Goal: Task Accomplishment & Management: Manage account settings

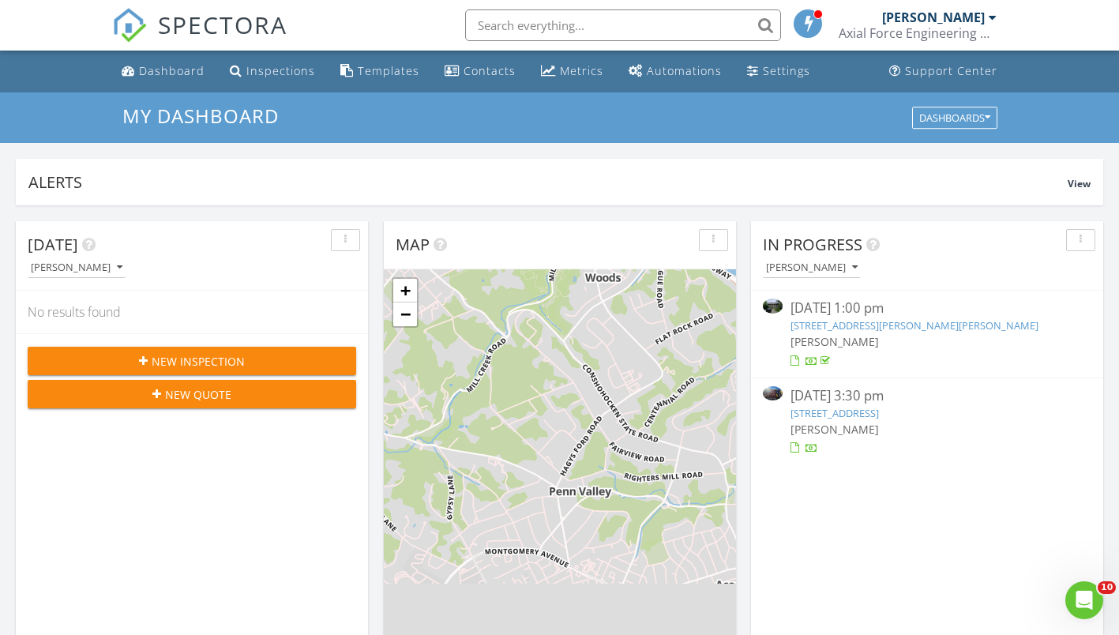
click at [775, 73] on div "Settings" at bounding box center [786, 70] width 47 height 15
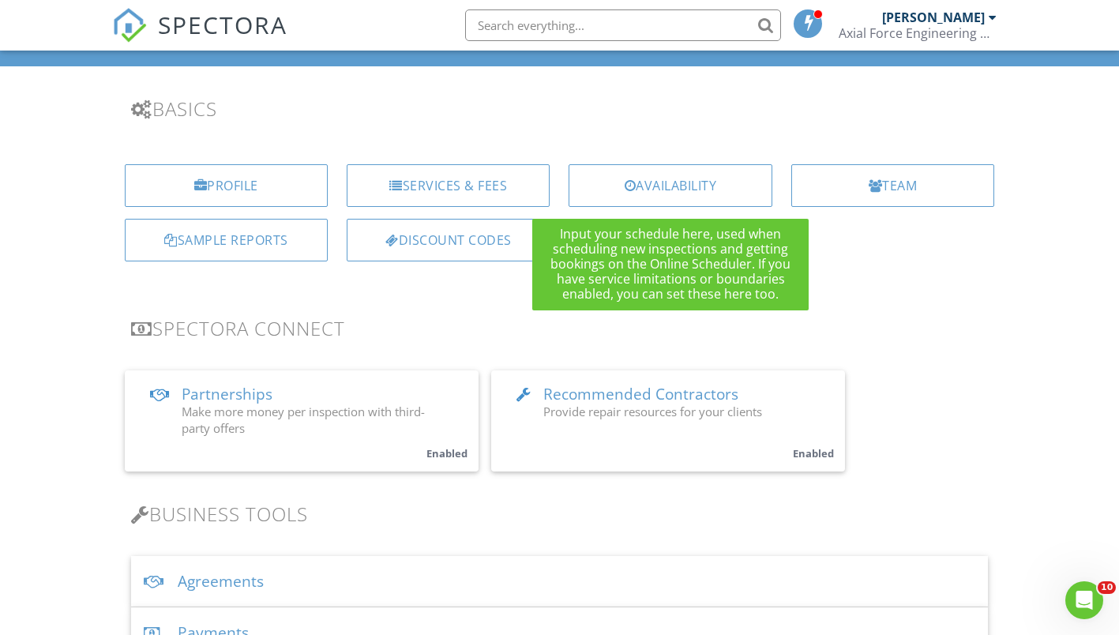
click at [697, 184] on div "Availability" at bounding box center [669, 185] width 203 height 43
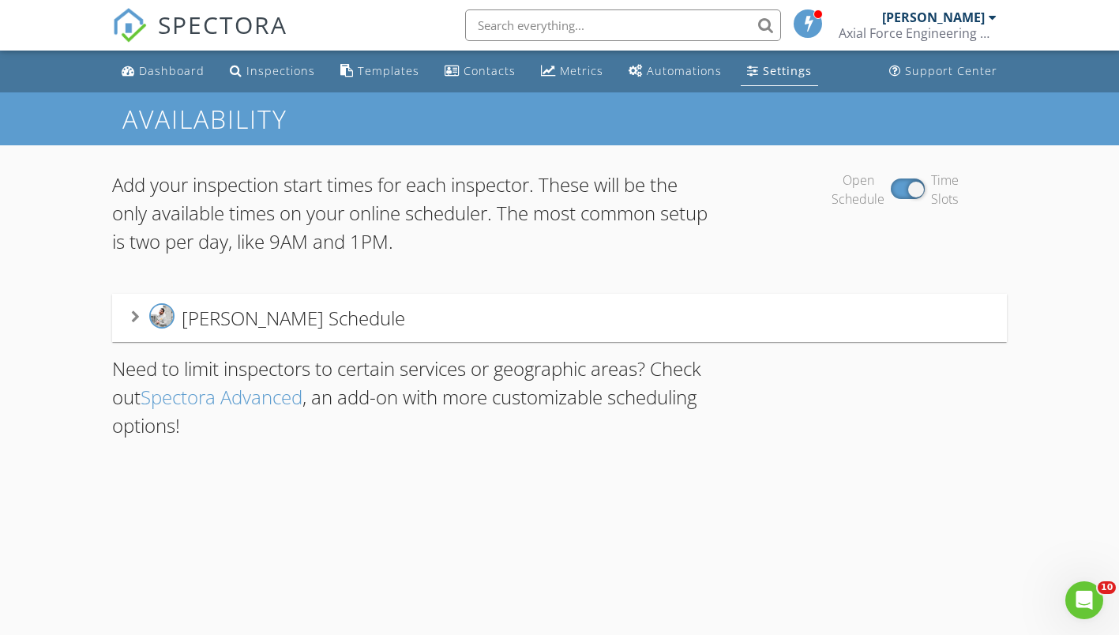
click at [772, 77] on div "Settings" at bounding box center [787, 70] width 49 height 15
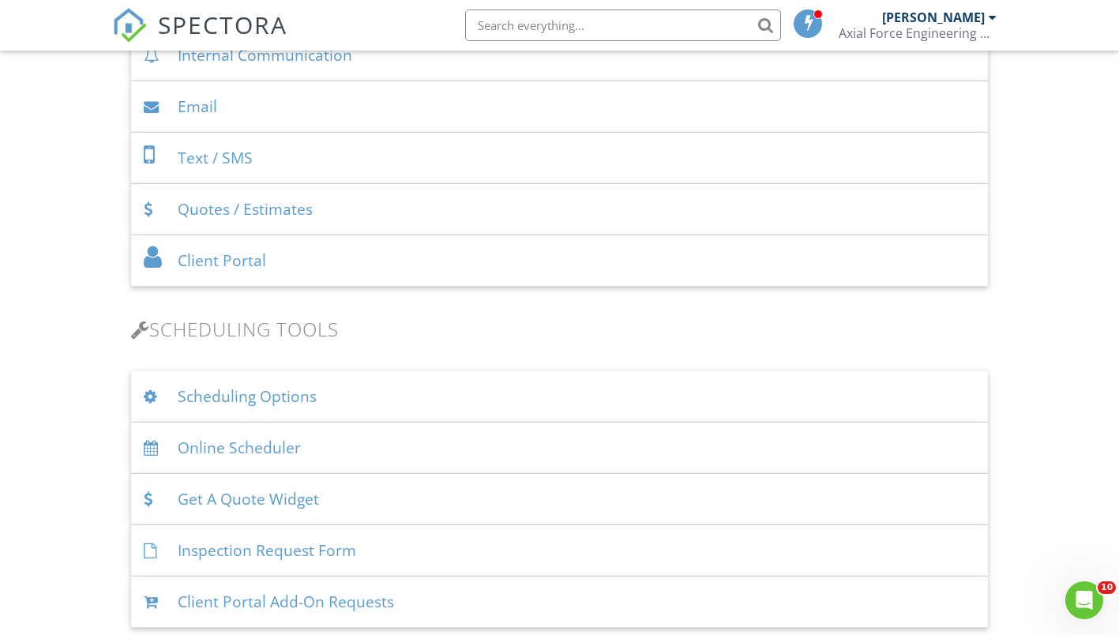
scroll to position [790, 0]
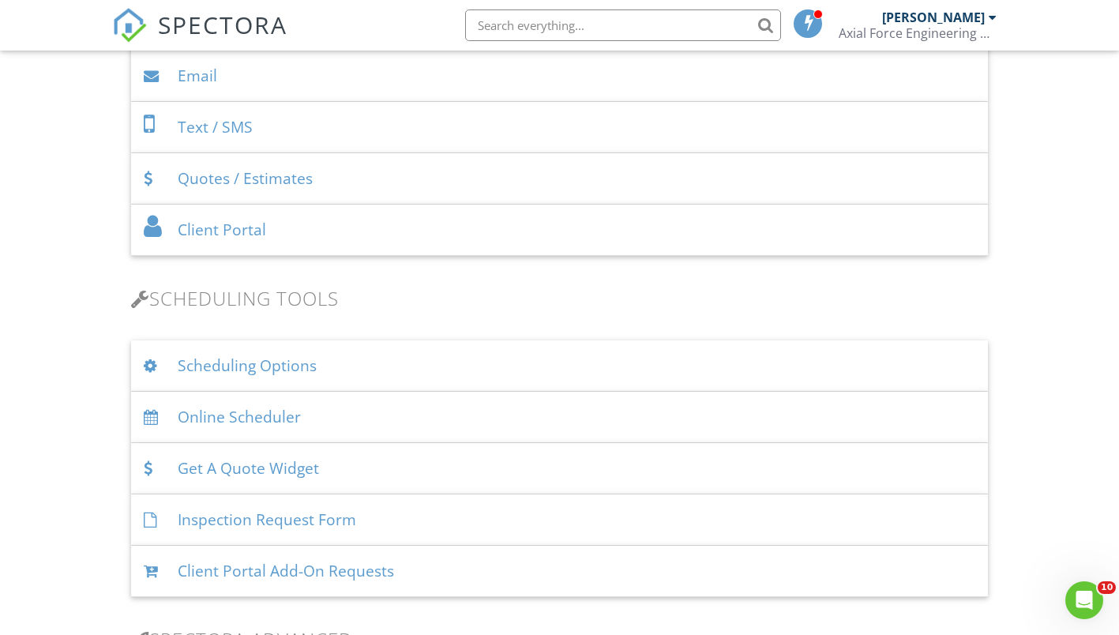
click at [355, 364] on div "Scheduling Options" at bounding box center [559, 365] width 857 height 51
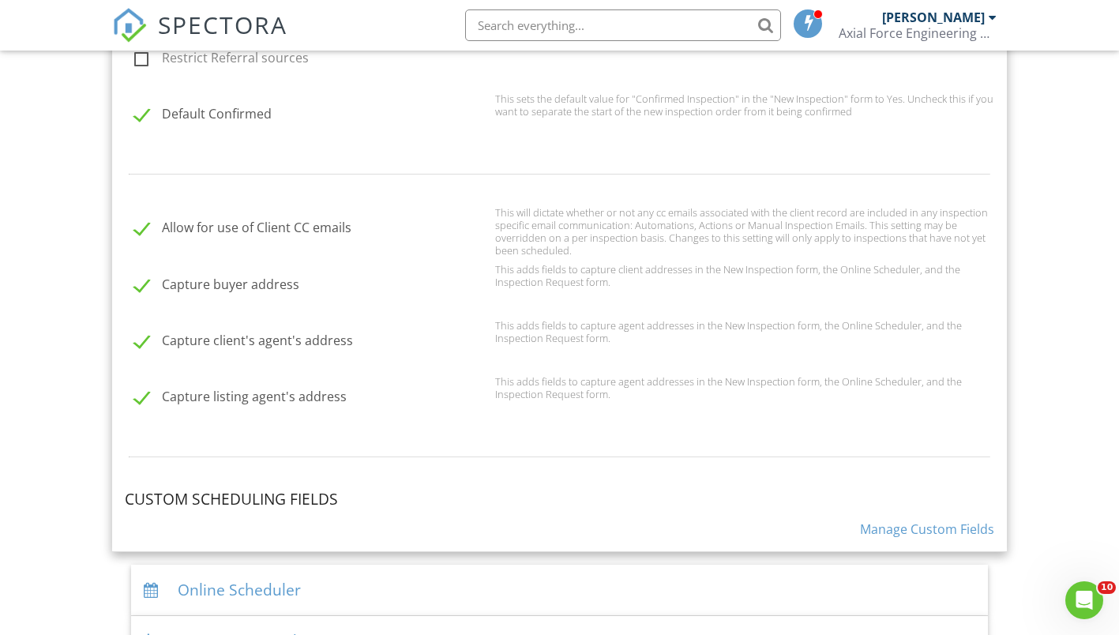
scroll to position [1342, 0]
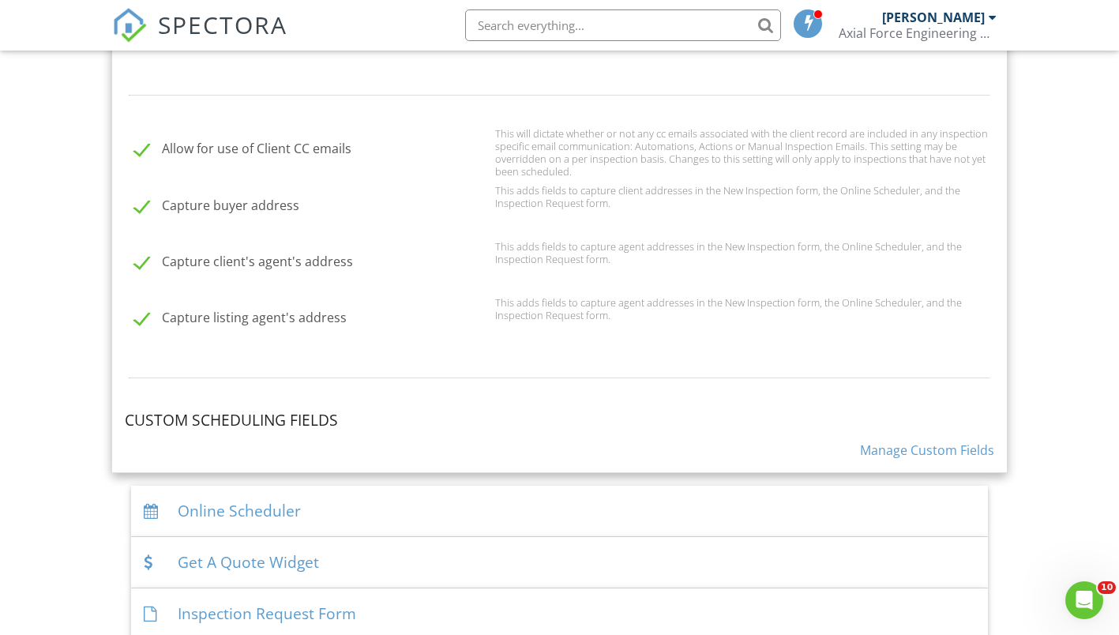
click at [374, 511] on div "Online Scheduler" at bounding box center [559, 511] width 857 height 51
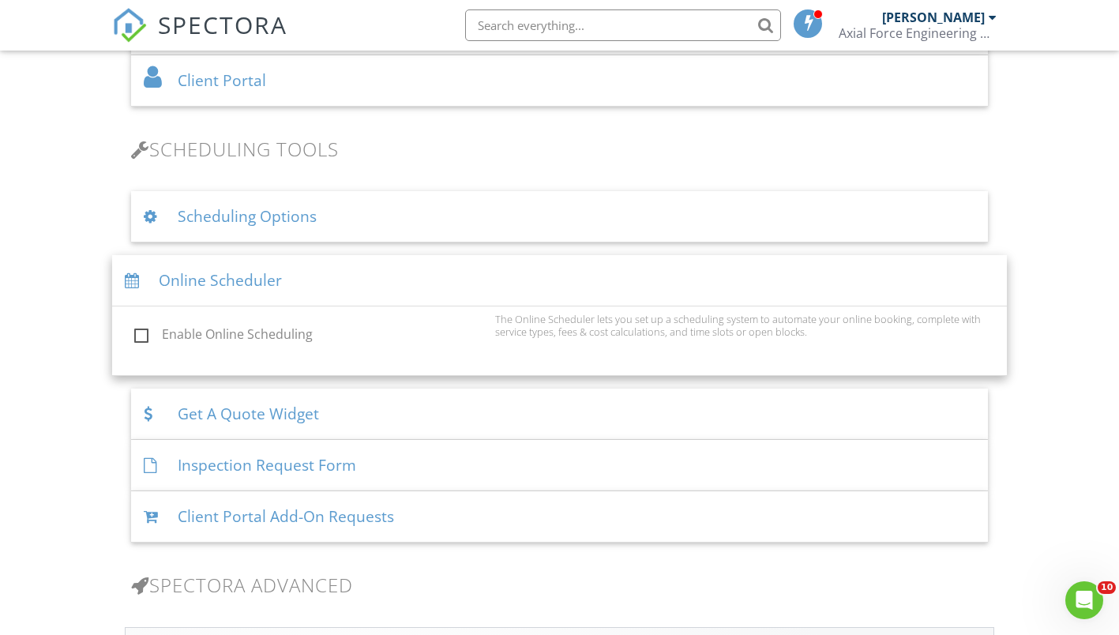
scroll to position [1018, 0]
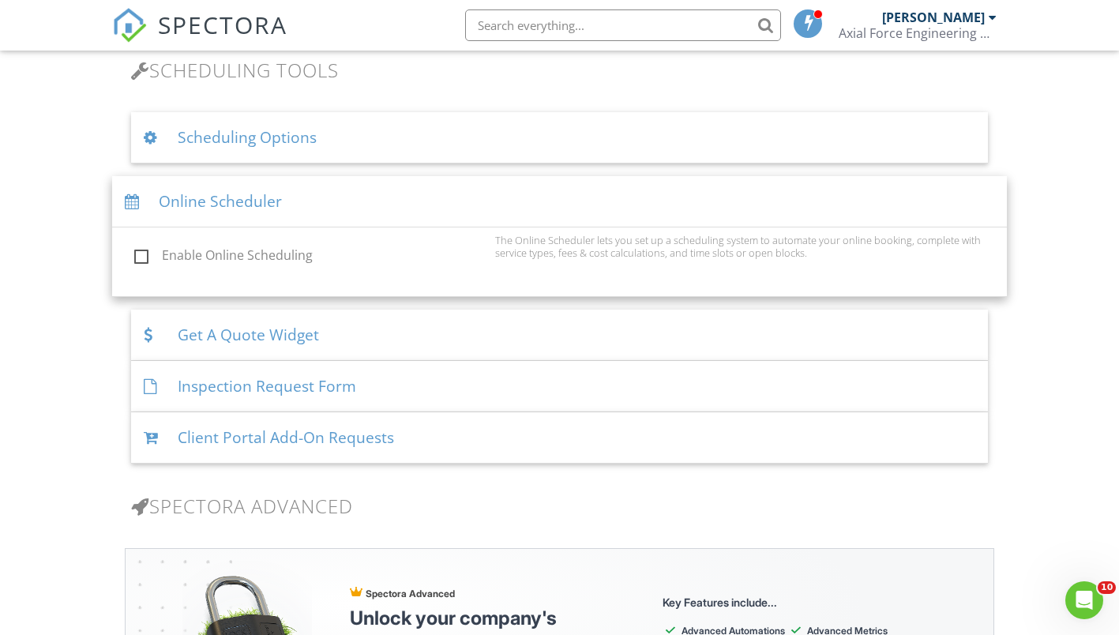
click at [412, 381] on div "Inspection Request Form" at bounding box center [559, 386] width 857 height 51
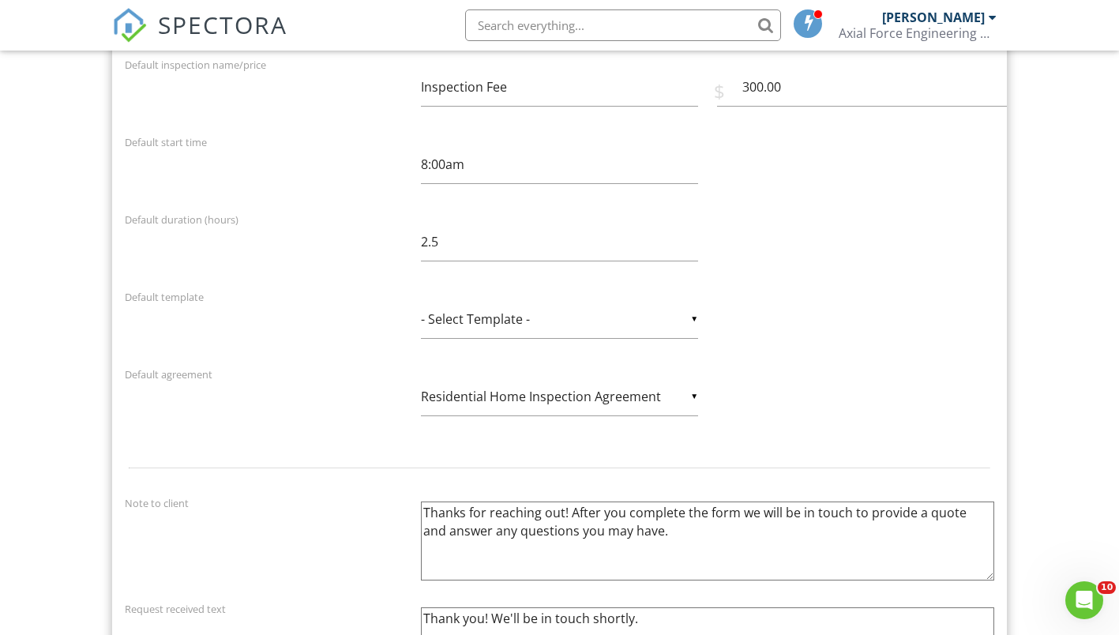
scroll to position [1491, 0]
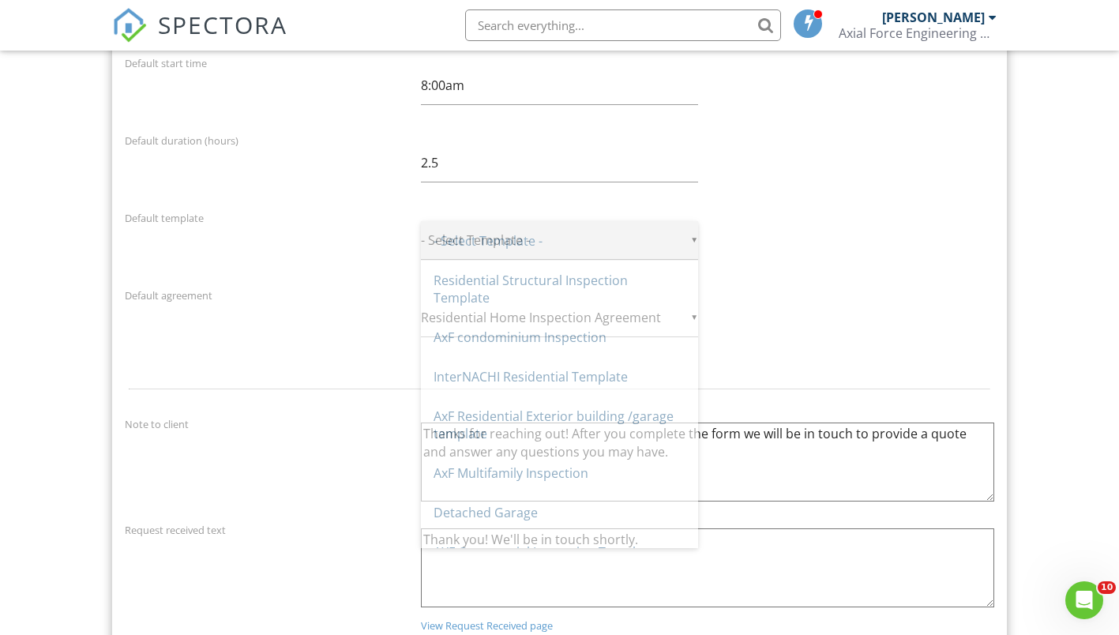
click at [697, 235] on div "▼ - Select Template - - Select Template - Residential Structural Inspection Tem…" at bounding box center [559, 240] width 277 height 39
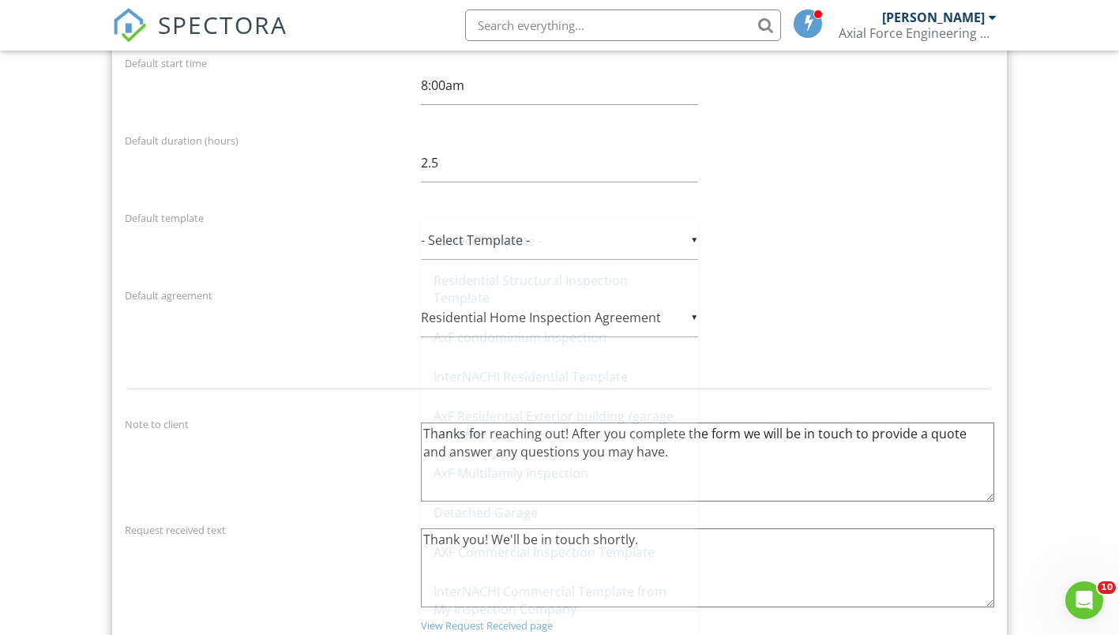
click at [773, 244] on div "Default template ▼ - Select Template - - Select Template - Residential Structur…" at bounding box center [559, 243] width 889 height 71
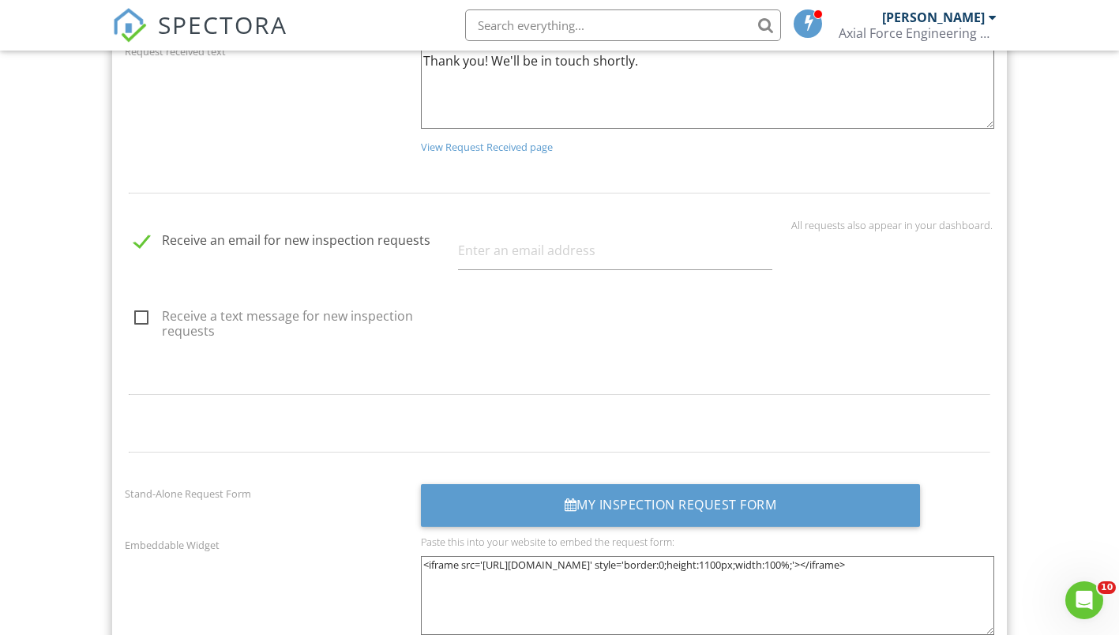
scroll to position [2044, 0]
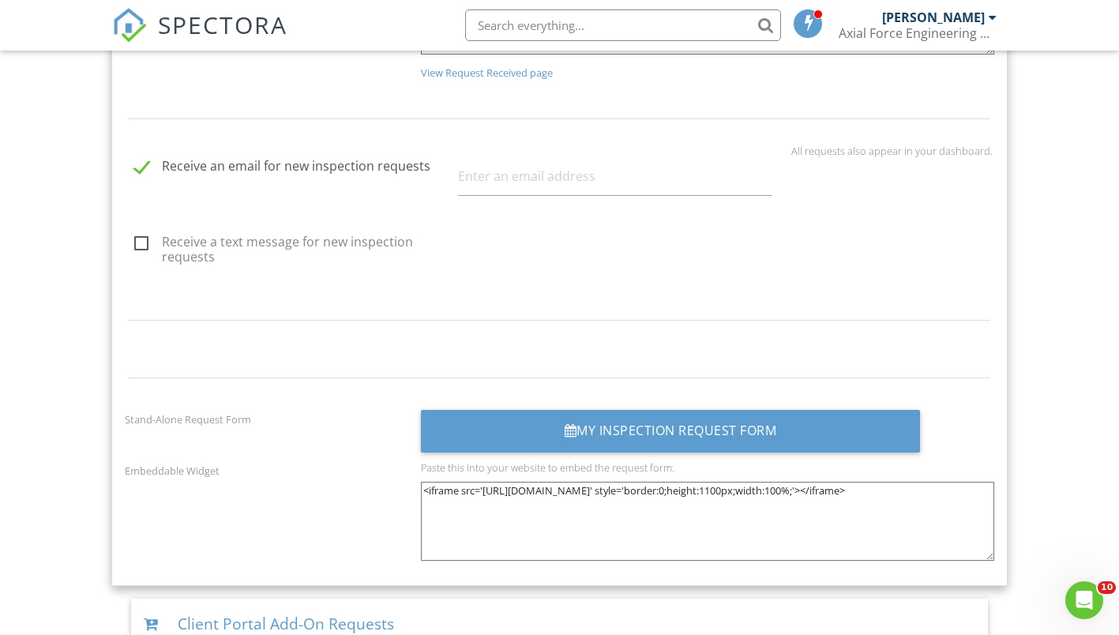
click at [138, 244] on label "Receive a text message for new inspection requests" at bounding box center [291, 244] width 314 height 20
click at [135, 244] on input "Receive a text message for new inspection requests" at bounding box center [130, 246] width 10 height 10
checkbox input "true"
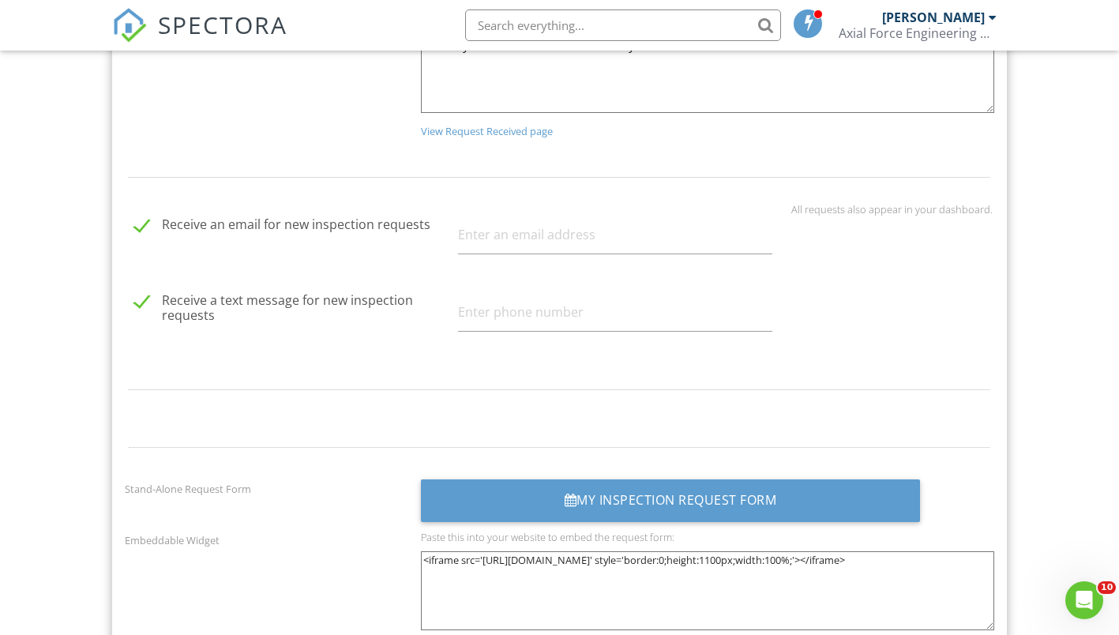
scroll to position [1965, 0]
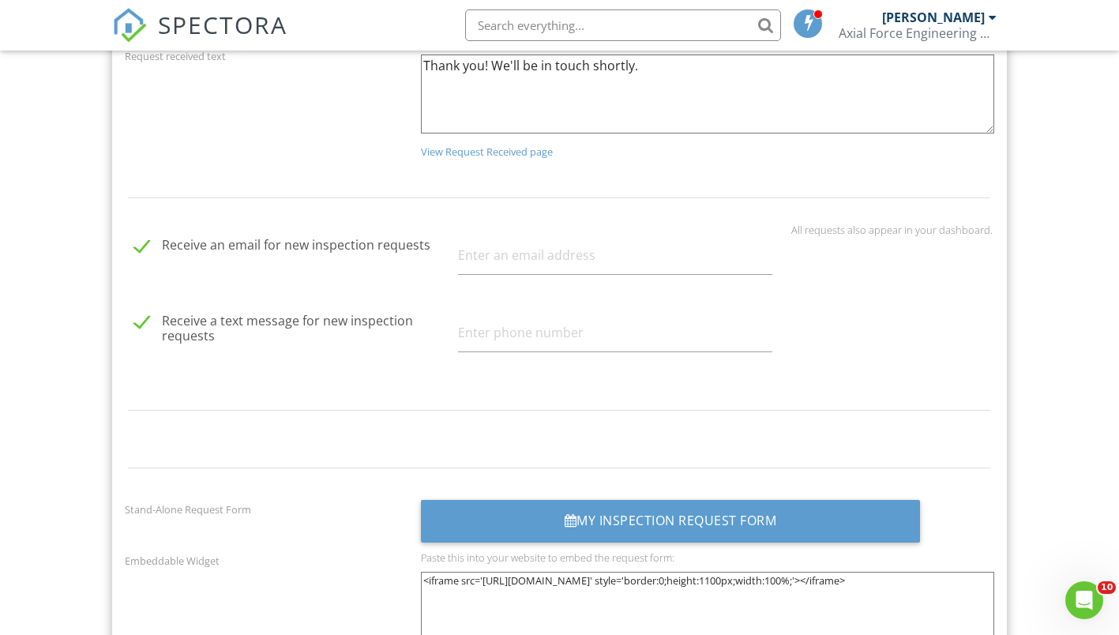
click at [670, 520] on div "My Inspection Request Form" at bounding box center [671, 521] width 500 height 43
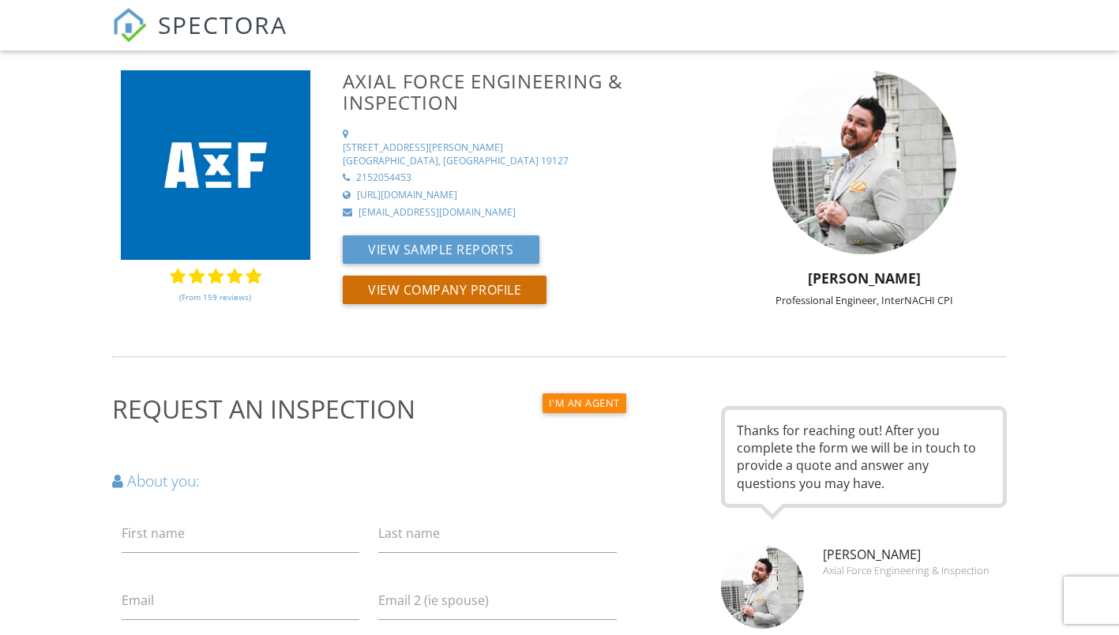
click at [466, 276] on button "View Company Profile" at bounding box center [445, 290] width 204 height 28
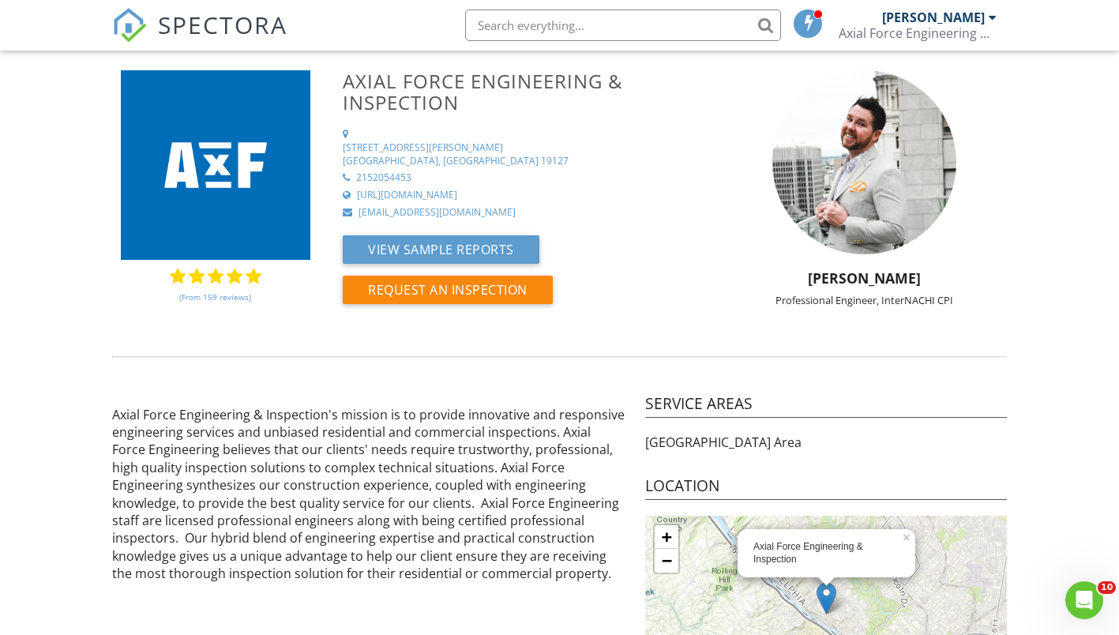
click at [180, 32] on span "SPECTORA" at bounding box center [222, 24] width 129 height 33
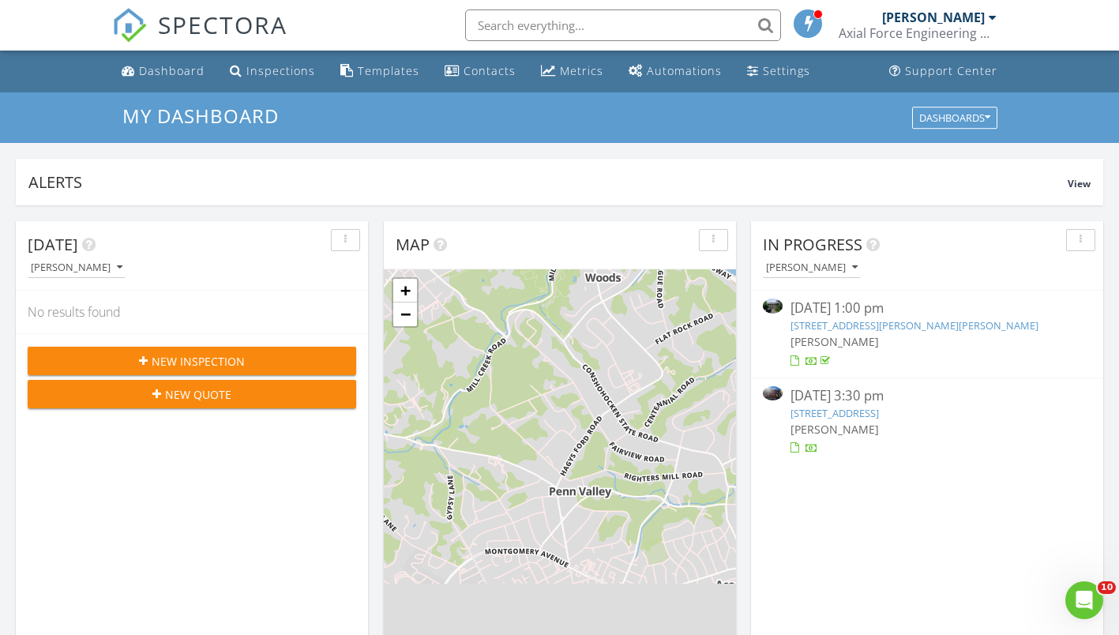
click at [763, 77] on div "Settings" at bounding box center [786, 70] width 47 height 15
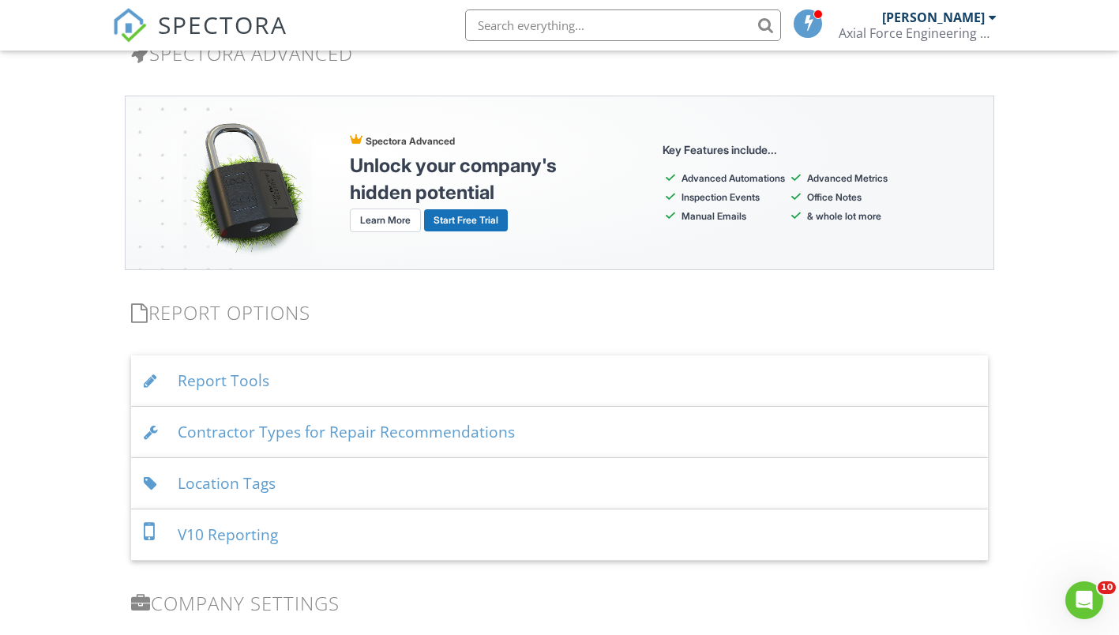
scroll to position [1500, 0]
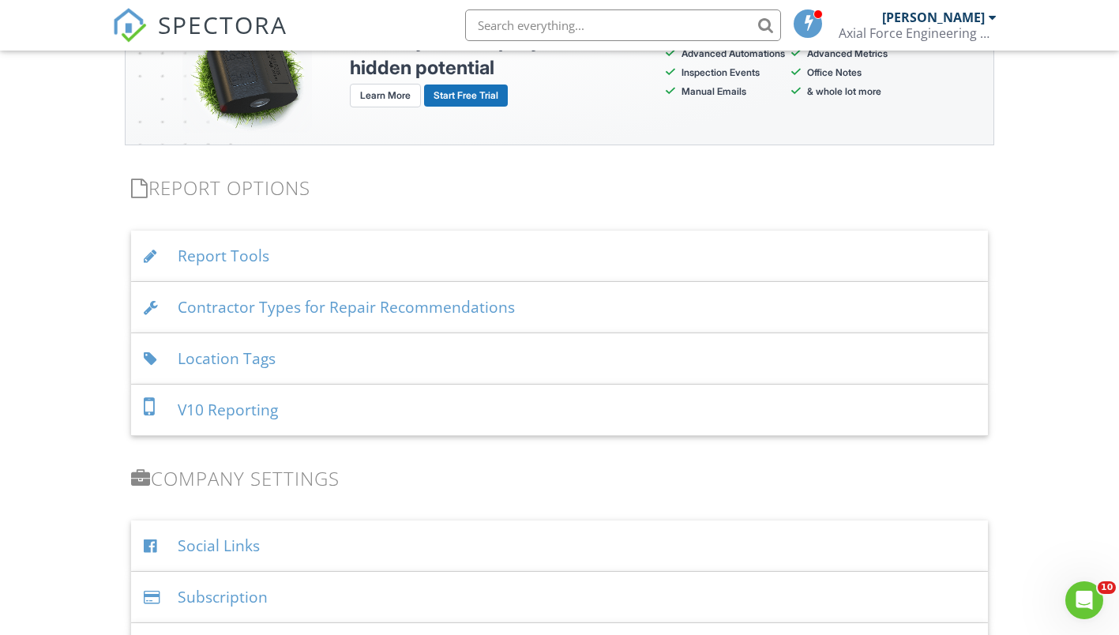
click at [361, 247] on div "Report Tools" at bounding box center [559, 256] width 857 height 51
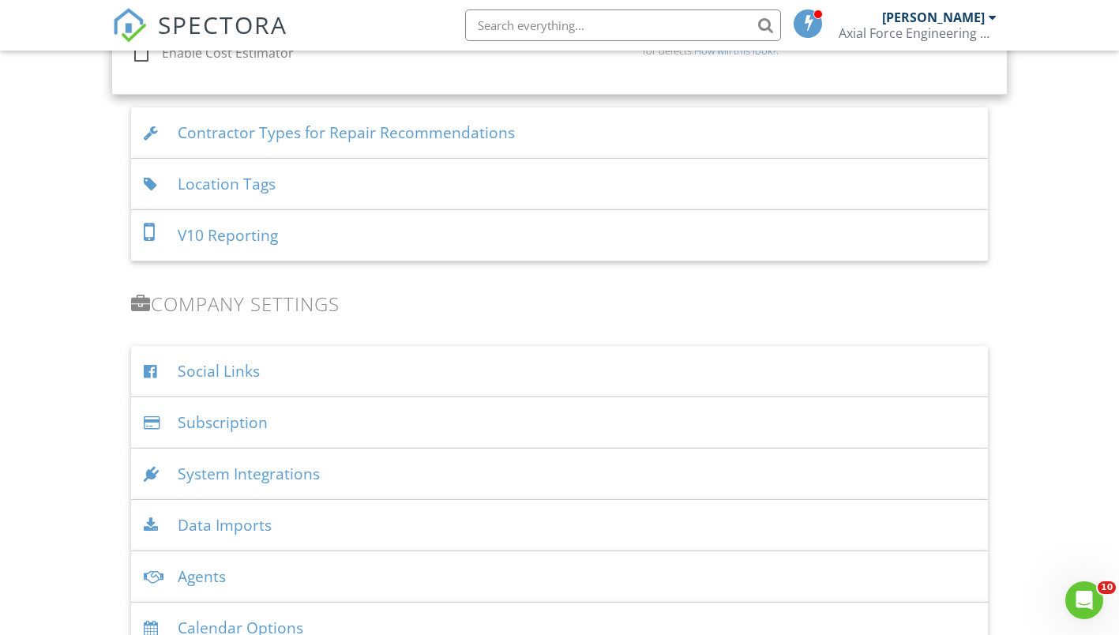
scroll to position [2053, 0]
click at [349, 179] on div "Location Tags" at bounding box center [559, 183] width 857 height 51
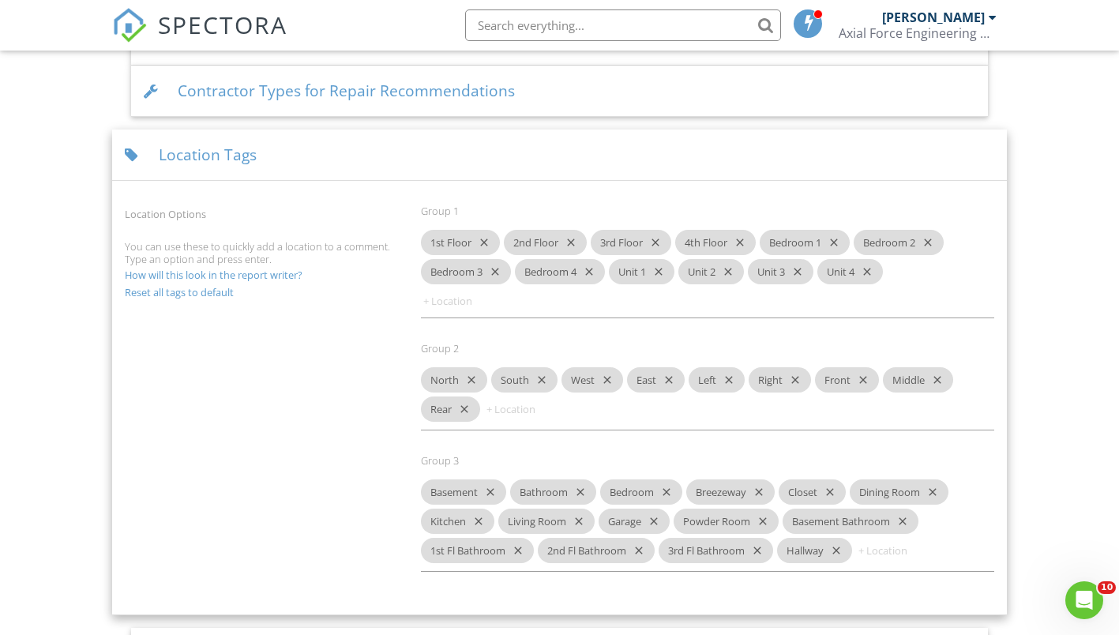
scroll to position [1747, 0]
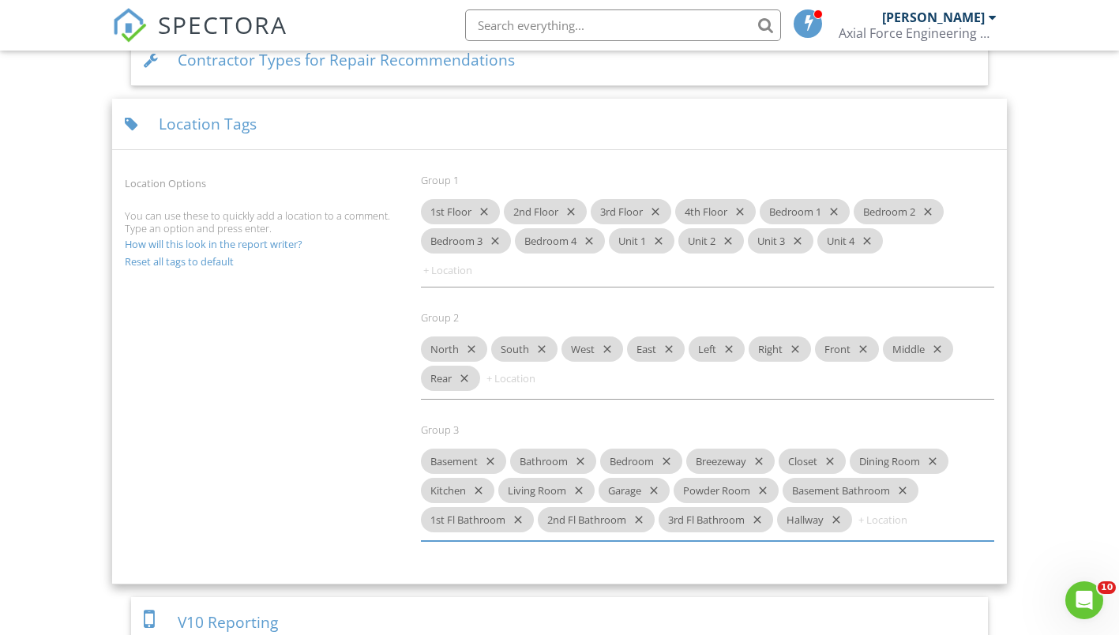
click at [900, 520] on input at bounding box center [903, 519] width 95 height 25
type input "u"
type input "Utility Room"
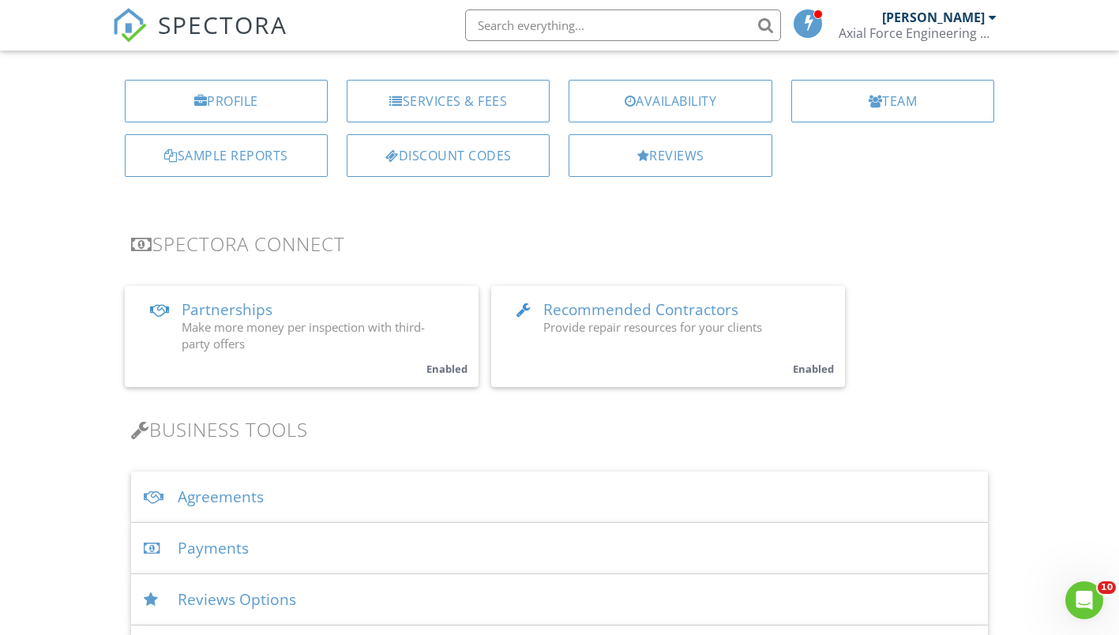
scroll to position [0, 0]
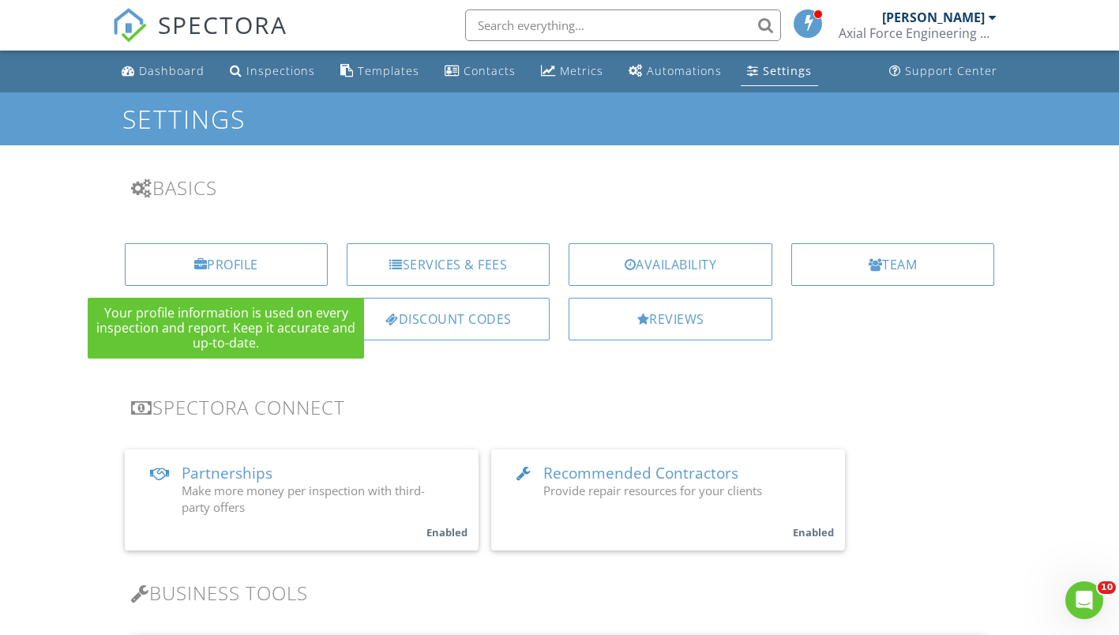
click at [301, 262] on div "Profile" at bounding box center [226, 264] width 203 height 43
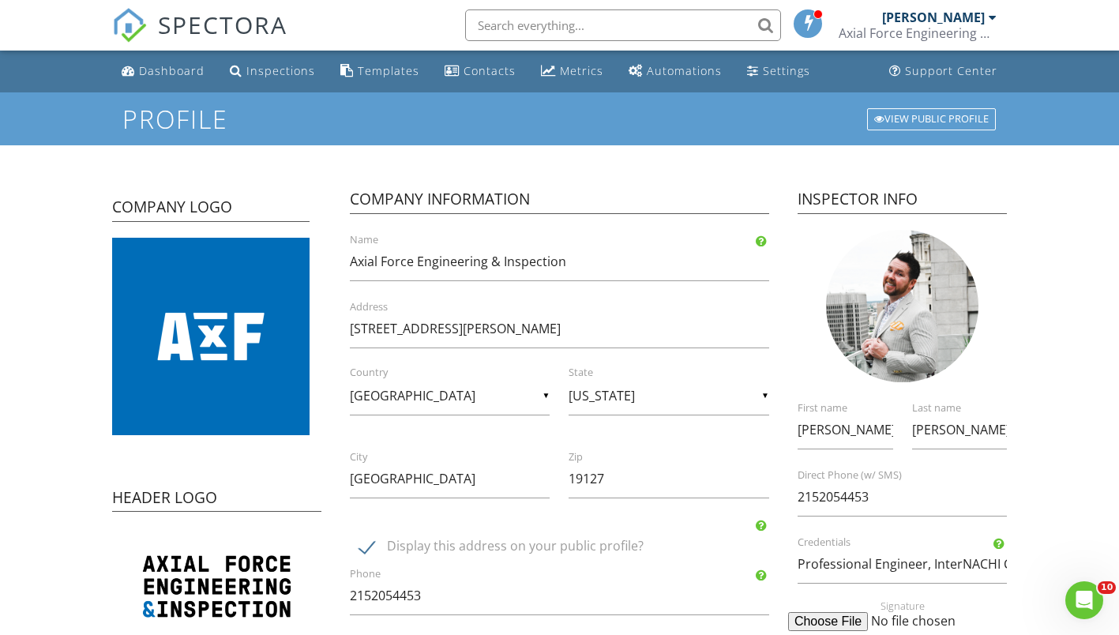
click at [372, 69] on div "Templates" at bounding box center [389, 70] width 62 height 15
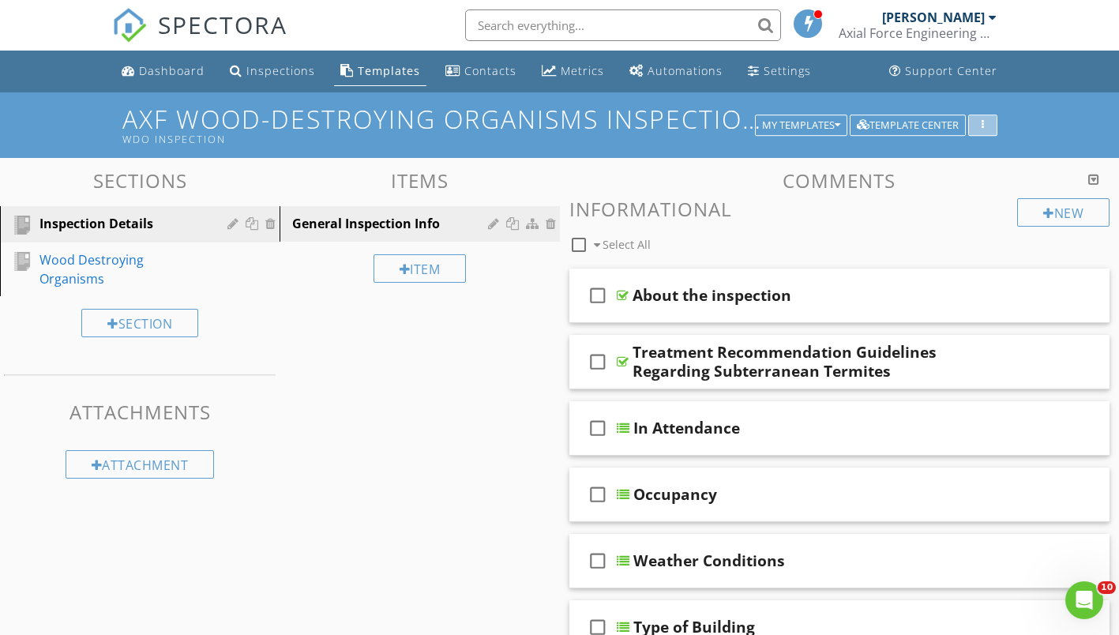
click at [986, 126] on div "button" at bounding box center [982, 125] width 15 height 11
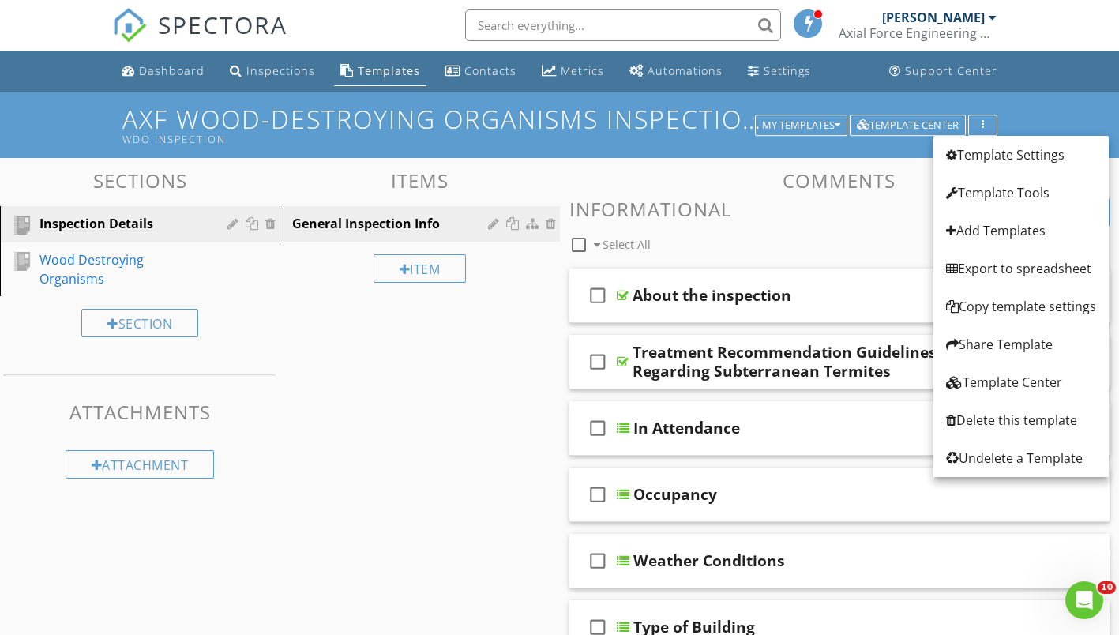
click at [1003, 196] on div "Template Tools" at bounding box center [1021, 192] width 150 height 19
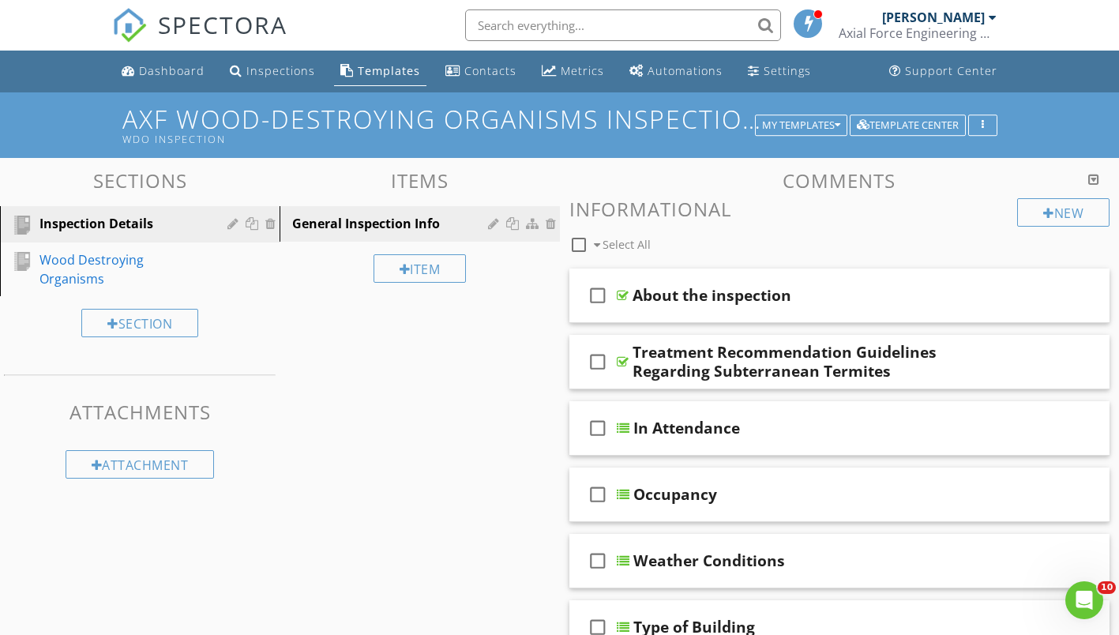
click at [982, 182] on div at bounding box center [559, 317] width 1119 height 635
click at [982, 124] on icon "button" at bounding box center [982, 125] width 2 height 11
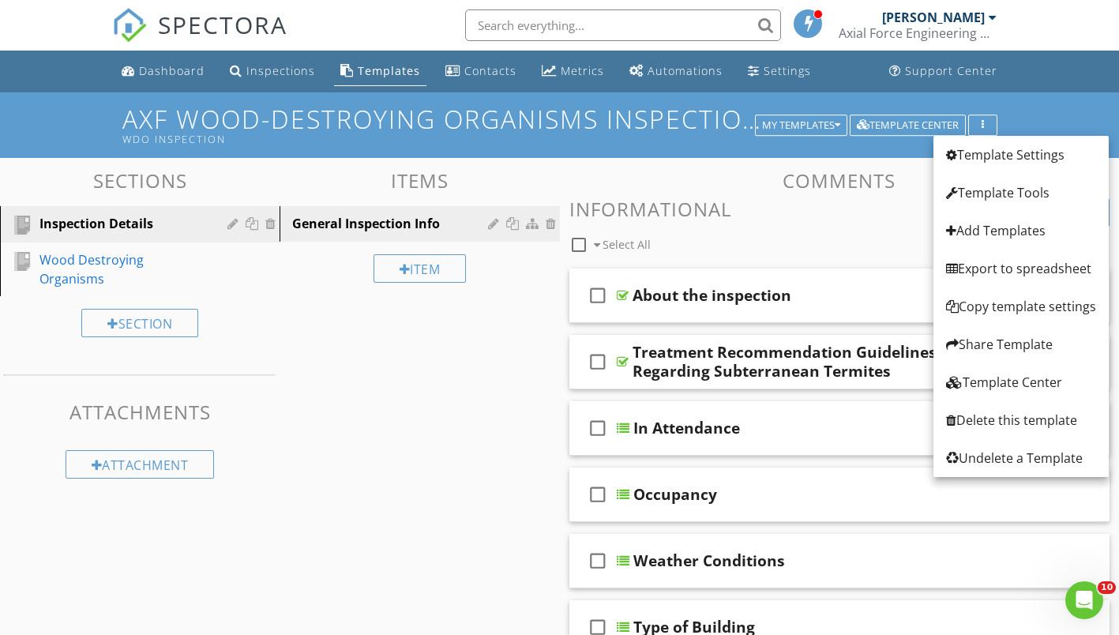
click at [994, 157] on div "Template Settings" at bounding box center [1021, 154] width 150 height 19
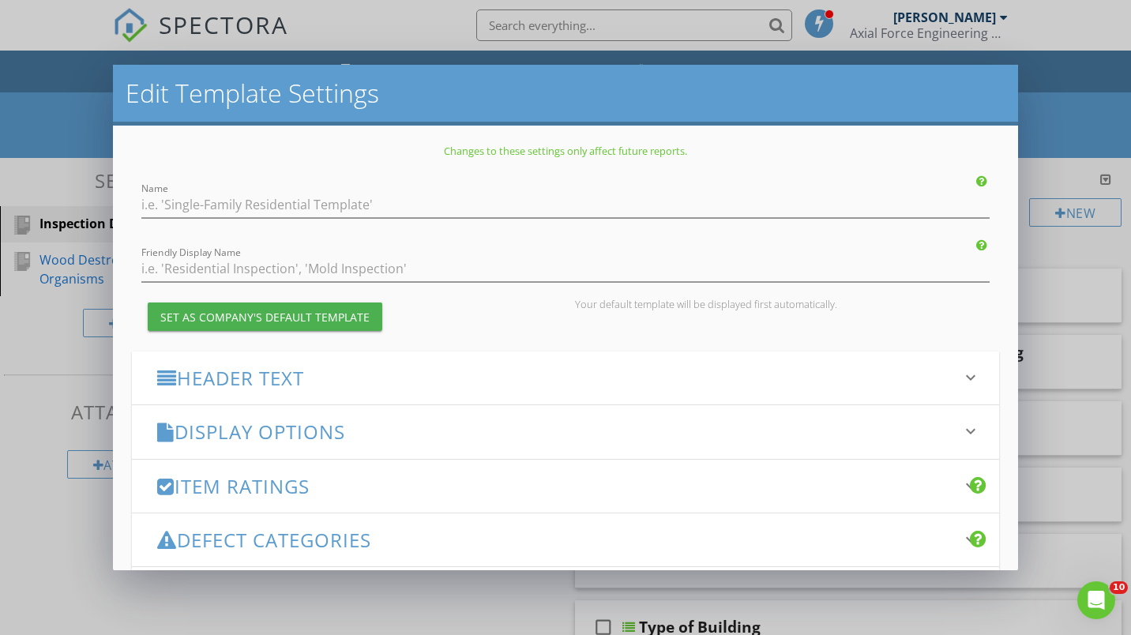
type input "AxF Wood-Destroying Organisms Inspection"
type input "WDO Inspection"
type input "Minor Defect"
checkbox input "true"
type input "Major Defect"
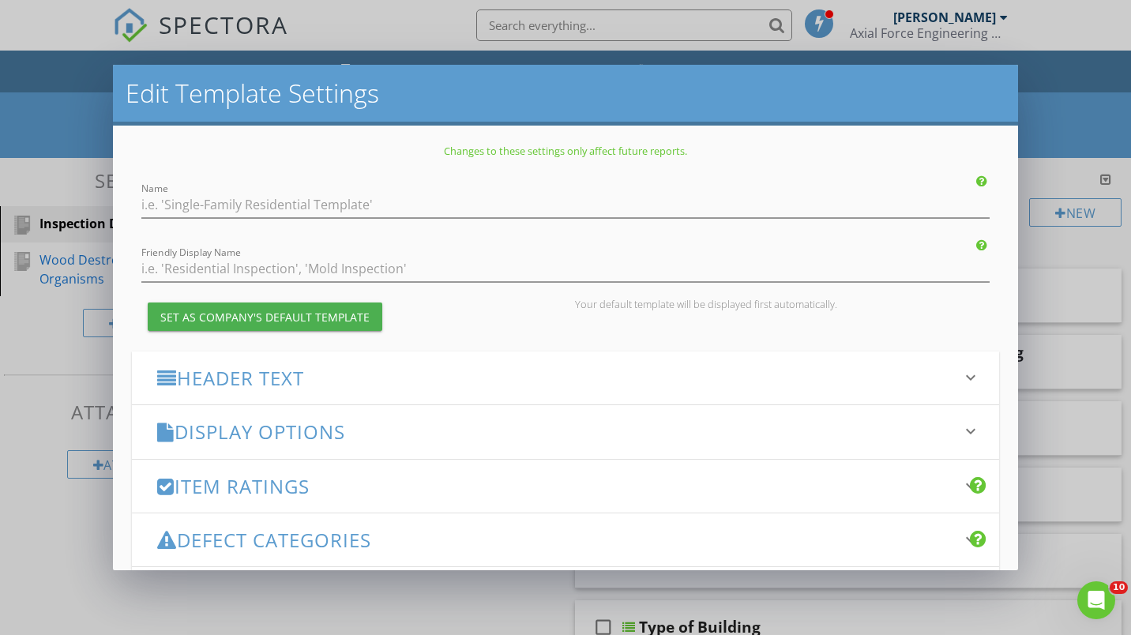
checkbox input "true"
type input "Material Defect"
checkbox input "true"
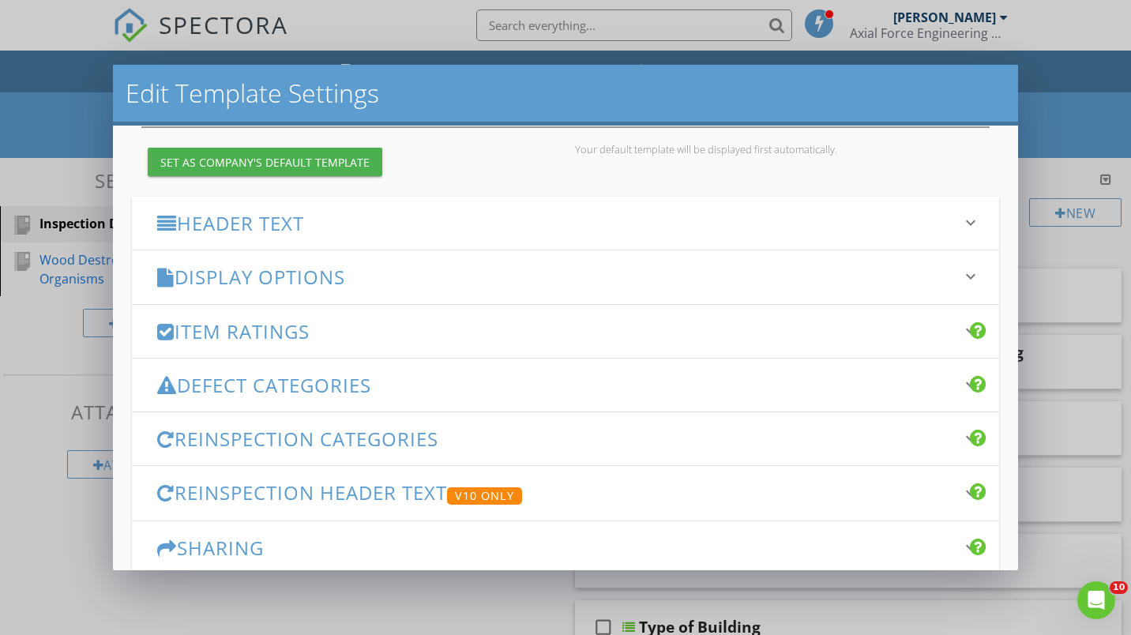
scroll to position [158, 0]
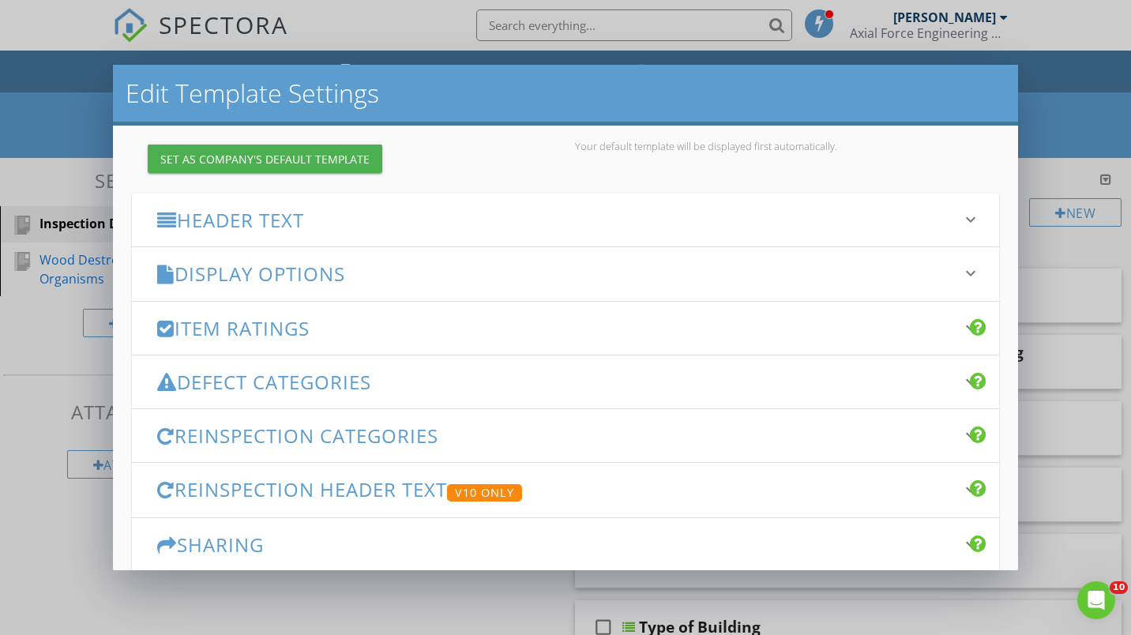
click at [625, 377] on h3 "Defect Categories" at bounding box center [555, 381] width 797 height 21
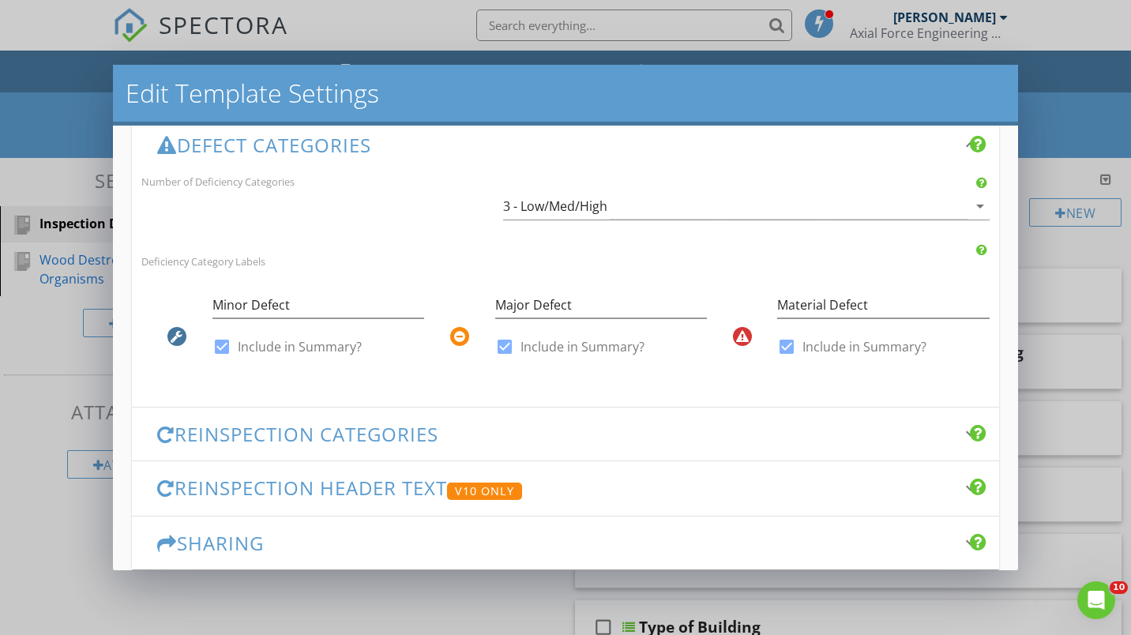
scroll to position [237, 0]
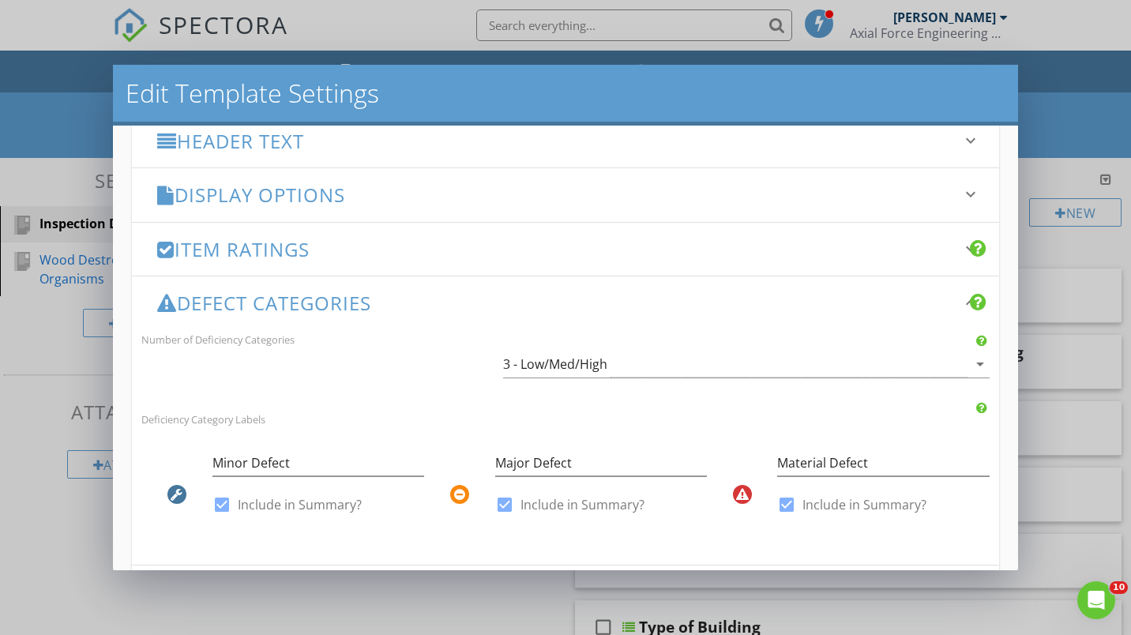
click at [971, 362] on icon "arrow_drop_down" at bounding box center [979, 363] width 19 height 19
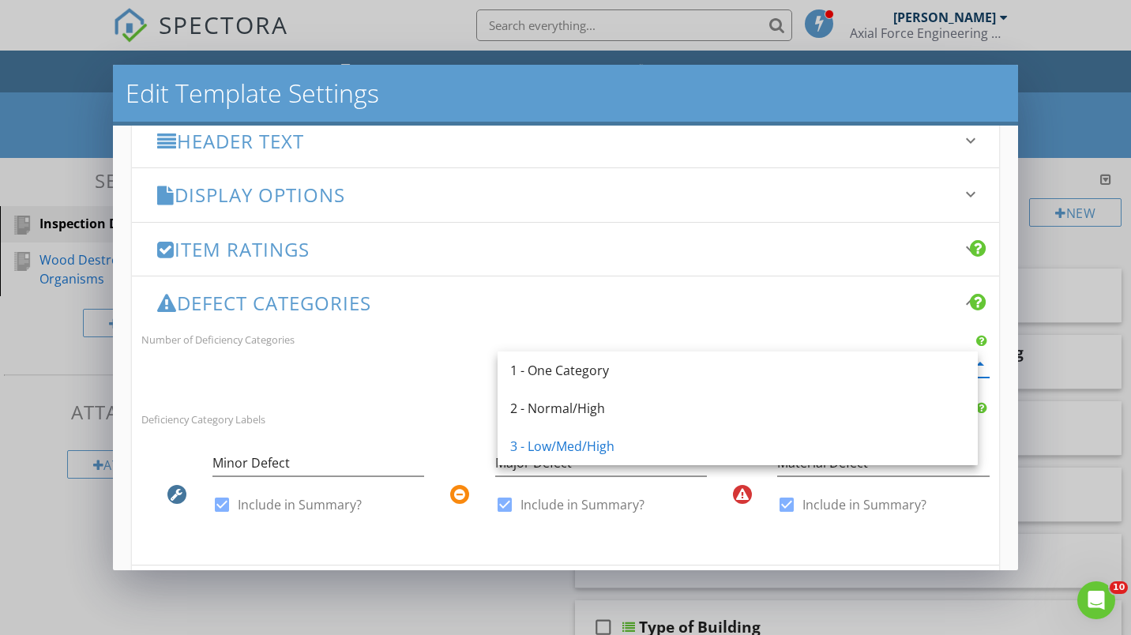
click at [827, 93] on h2 "Edit Template Settings" at bounding box center [566, 93] width 880 height 32
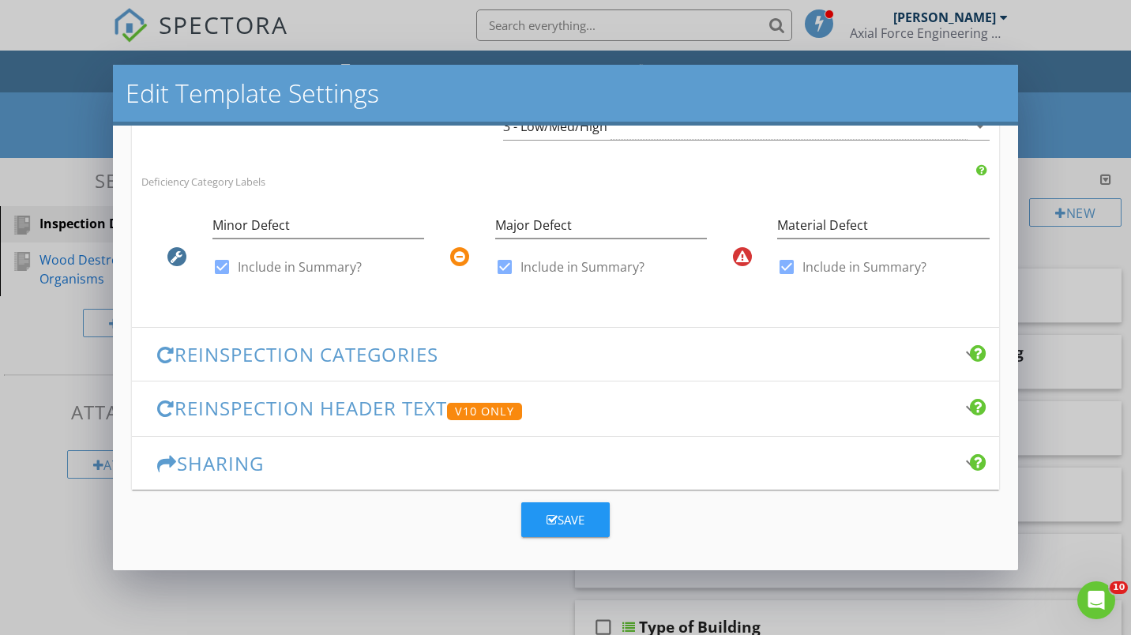
scroll to position [475, 0]
click at [309, 220] on input "Minor Defect" at bounding box center [318, 225] width 212 height 26
click at [286, 225] on input "Minor Defect/FYI" at bounding box center [318, 225] width 212 height 26
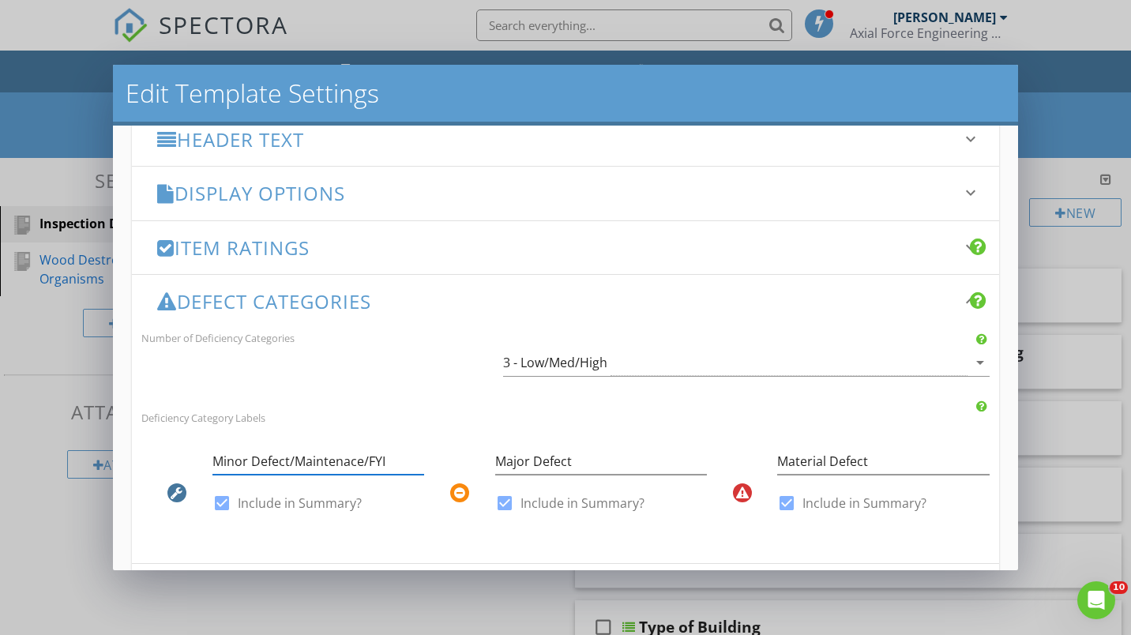
scroll to position [159, 0]
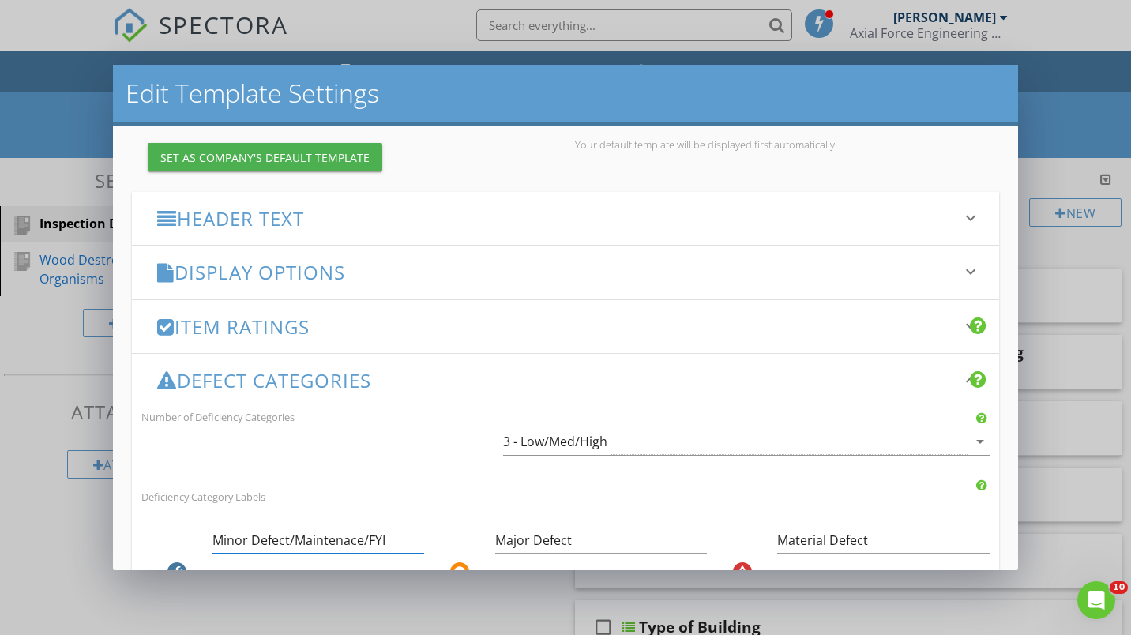
type input "Minor Defect/Maintenace/FYI"
click at [636, 321] on h3 "Item Ratings" at bounding box center [555, 326] width 797 height 21
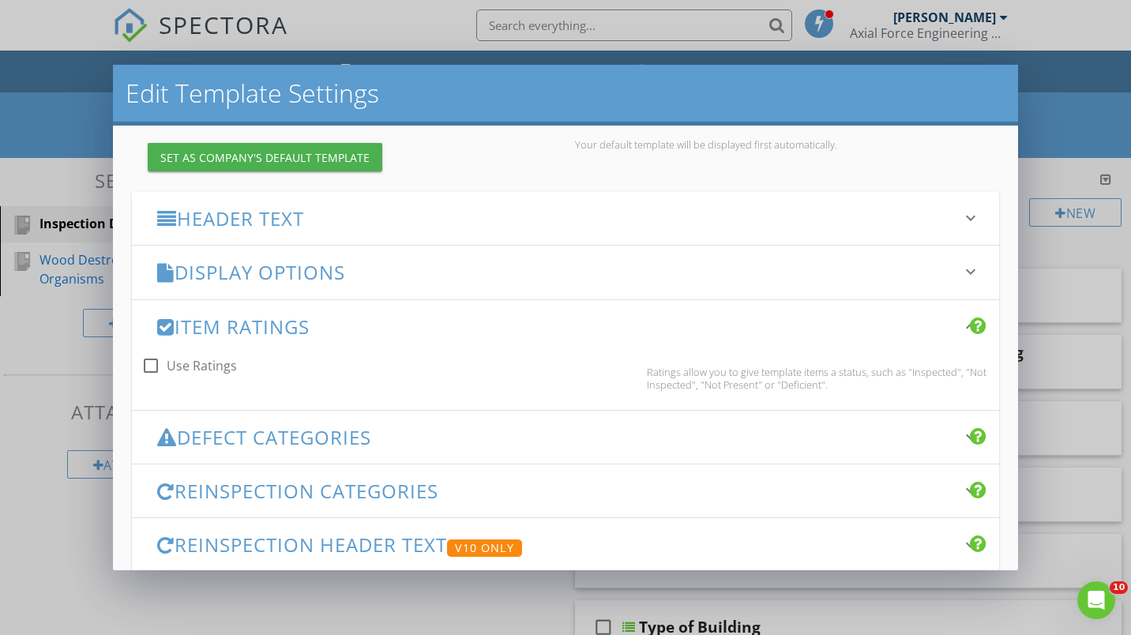
click at [961, 274] on icon "keyboard_arrow_down" at bounding box center [970, 271] width 19 height 19
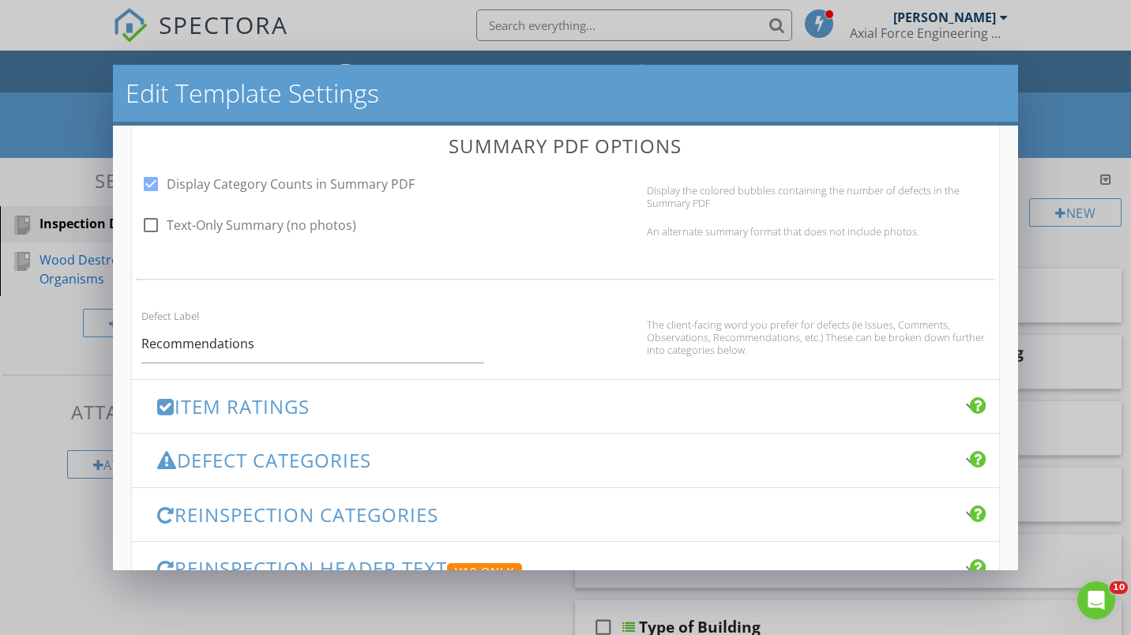
scroll to position [1108, 0]
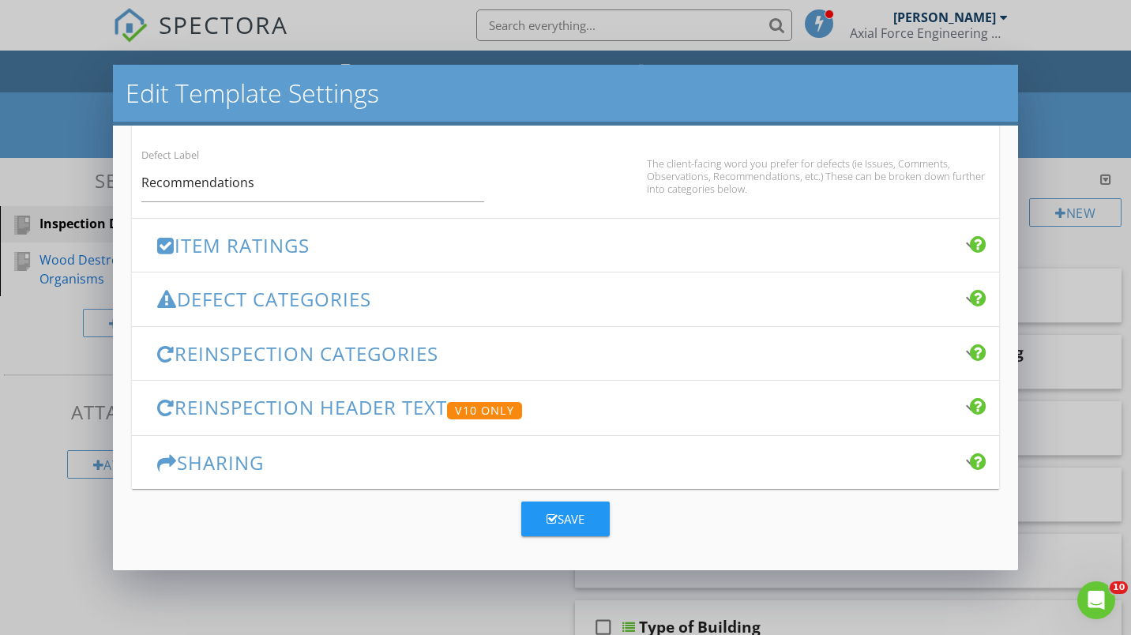
click at [580, 249] on h3 "Item Ratings" at bounding box center [555, 244] width 797 height 21
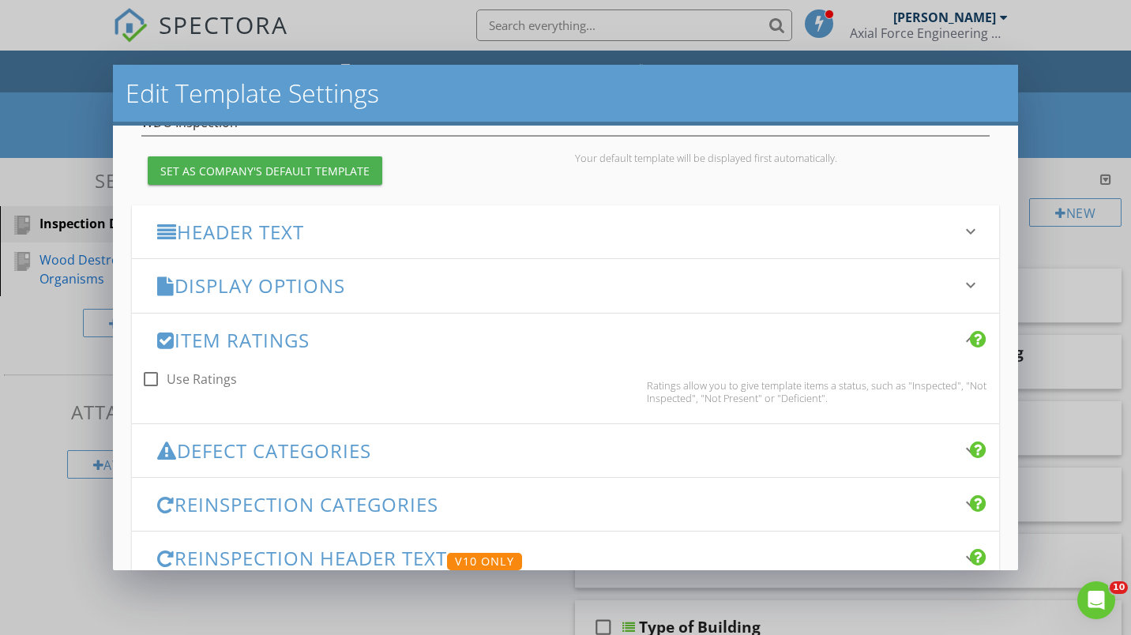
scroll to position [218, 0]
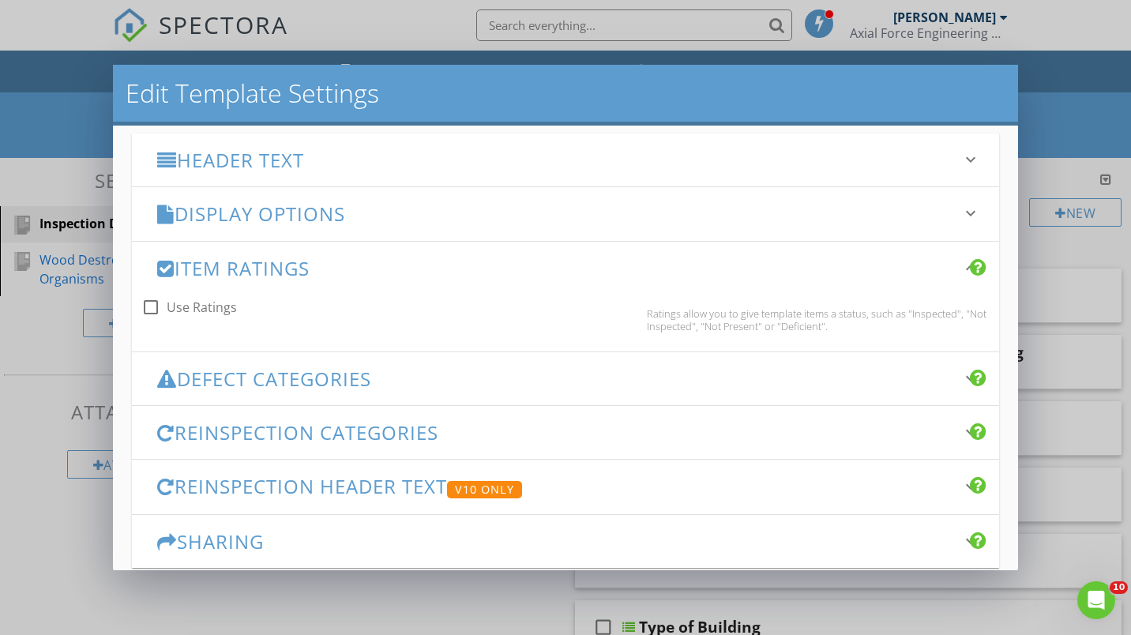
click at [553, 390] on div "Defect Categories keyboard_arrow_down" at bounding box center [565, 378] width 867 height 53
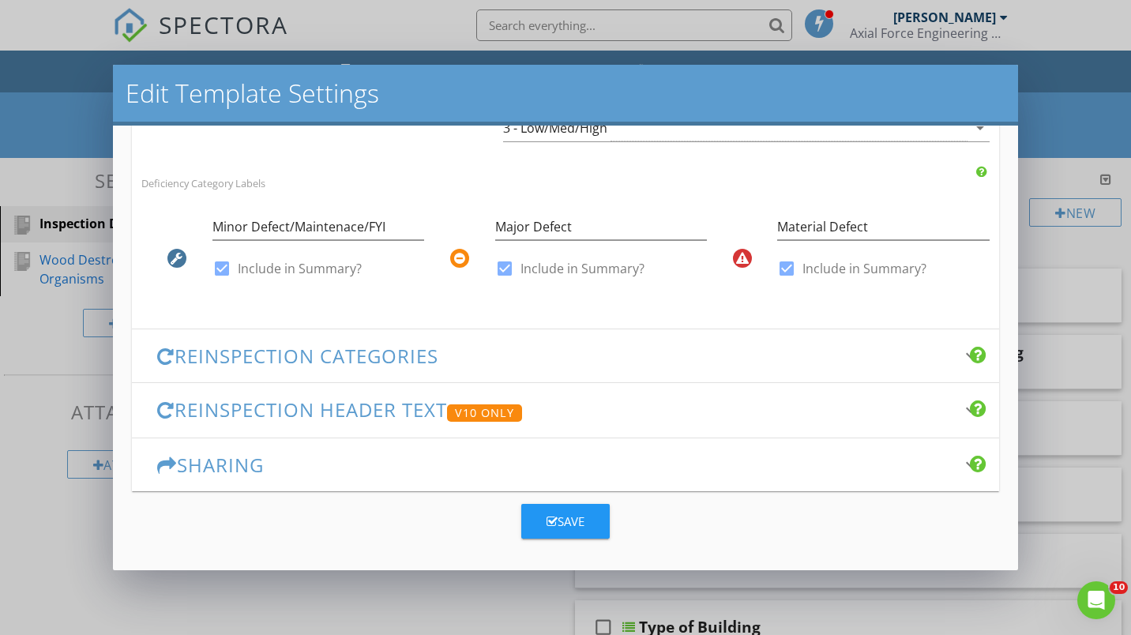
scroll to position [475, 0]
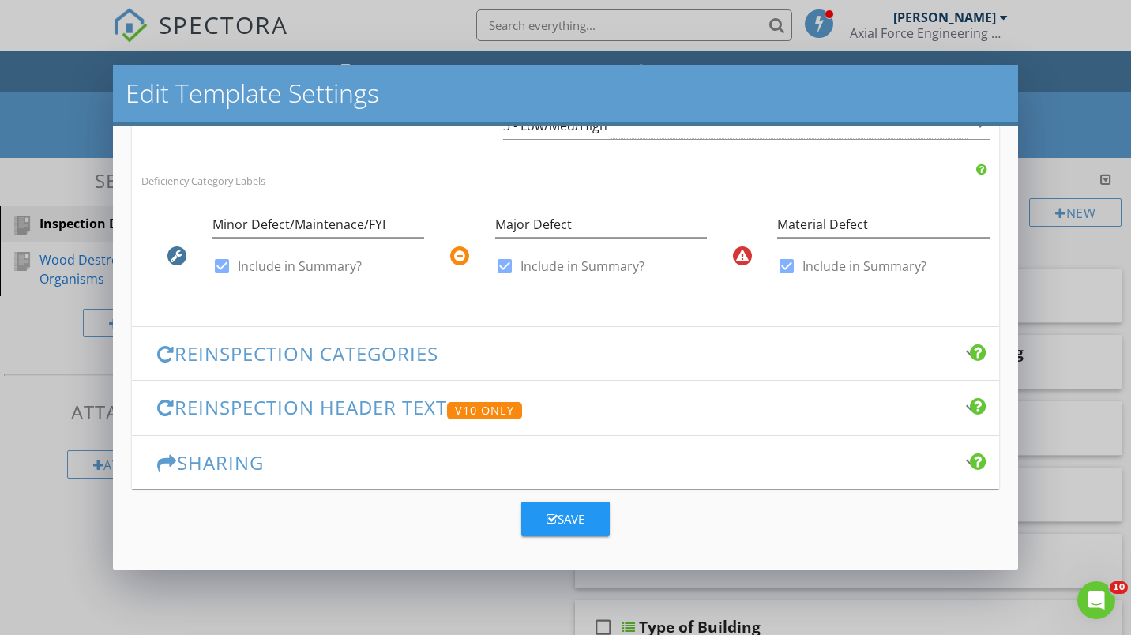
click at [930, 462] on h3 "Sharing" at bounding box center [555, 462] width 797 height 21
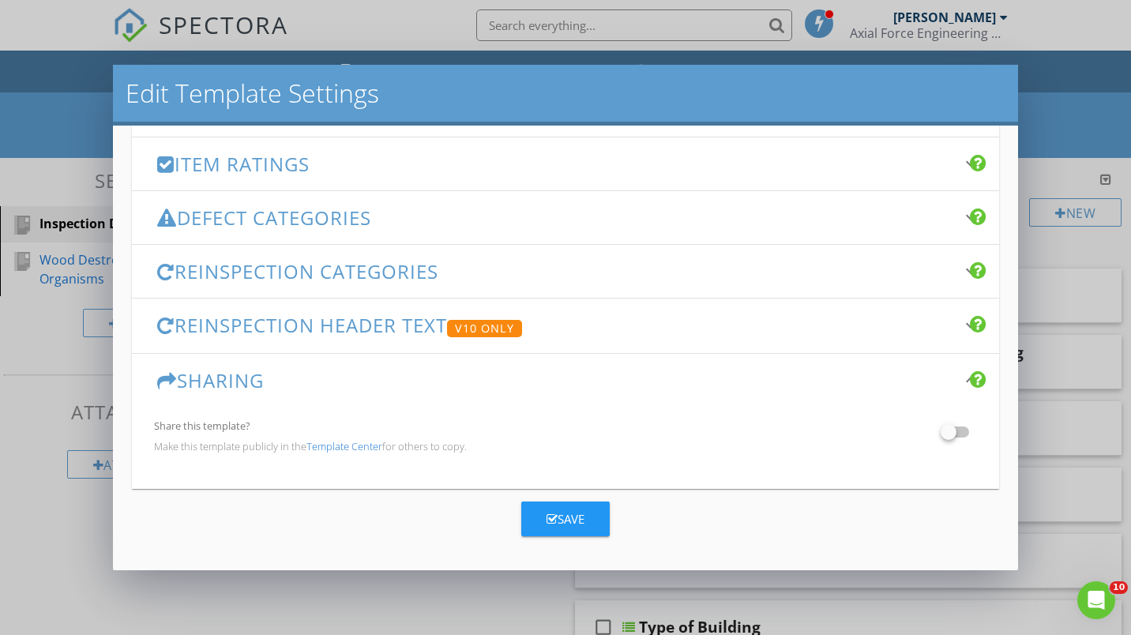
scroll to position [322, 0]
click at [726, 336] on h3 "Reinspection Header Text V10 Only" at bounding box center [555, 325] width 797 height 23
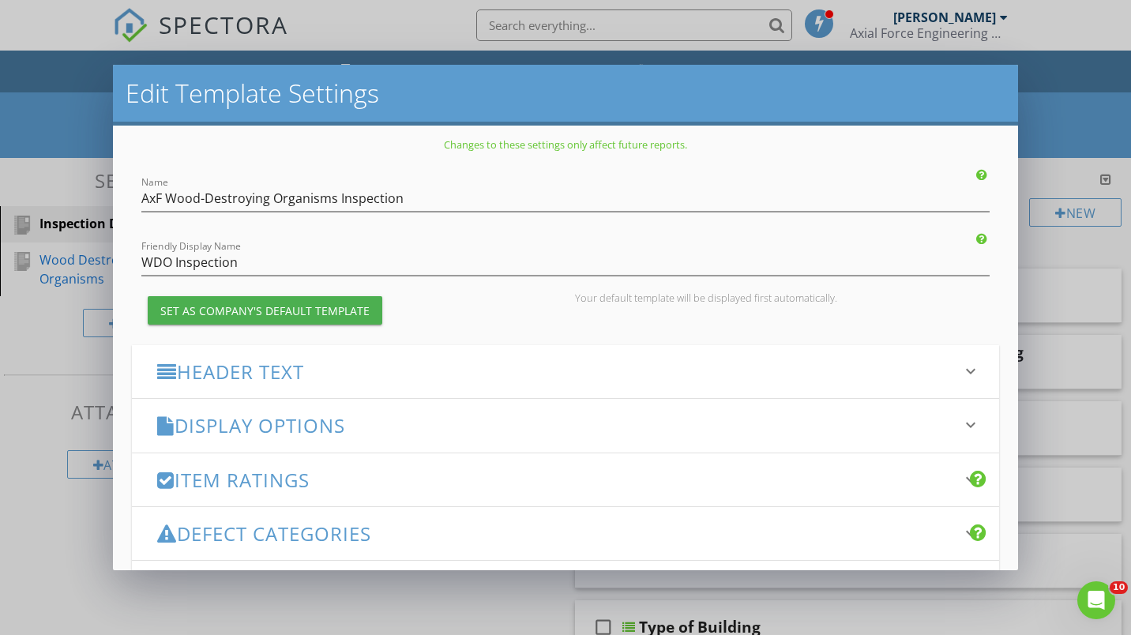
scroll to position [0, 0]
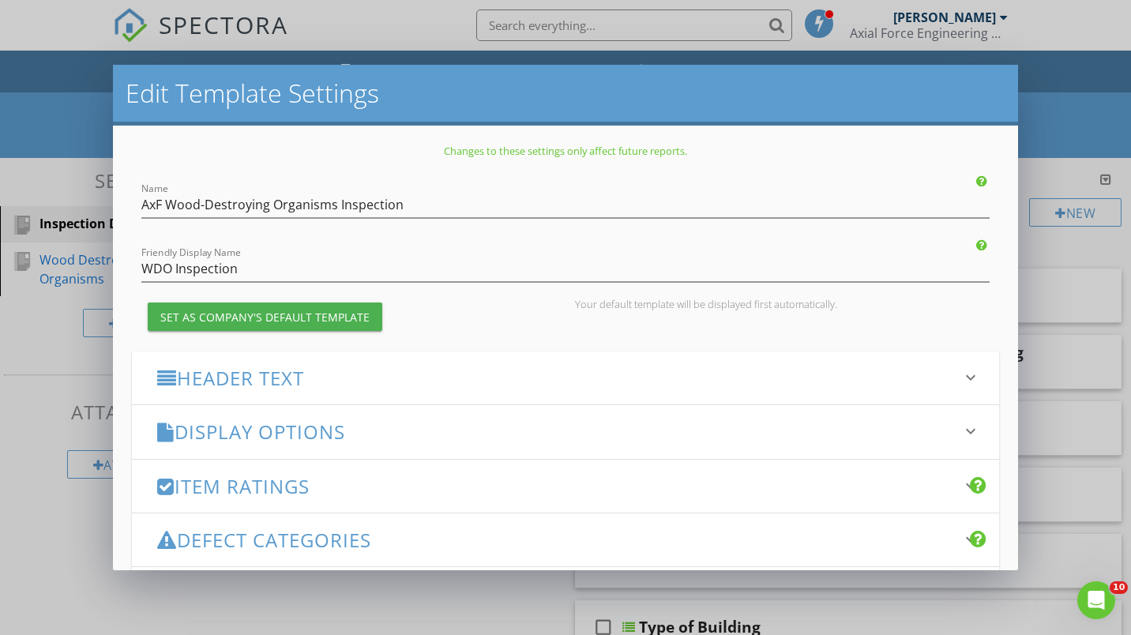
click at [730, 381] on h3 "Header Text" at bounding box center [555, 377] width 797 height 21
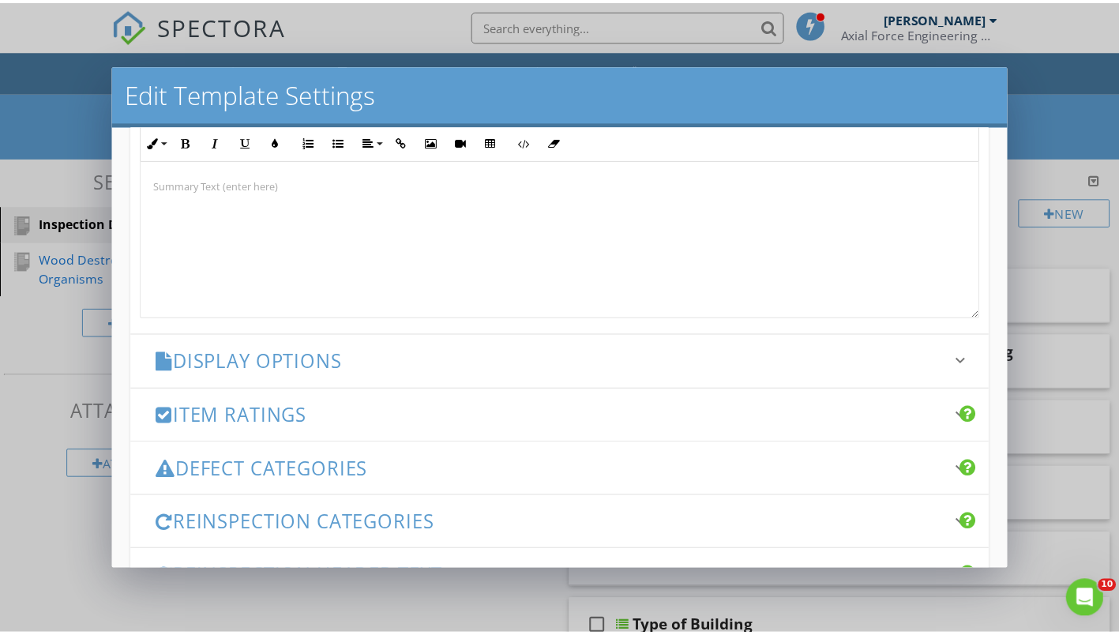
scroll to position [698, 0]
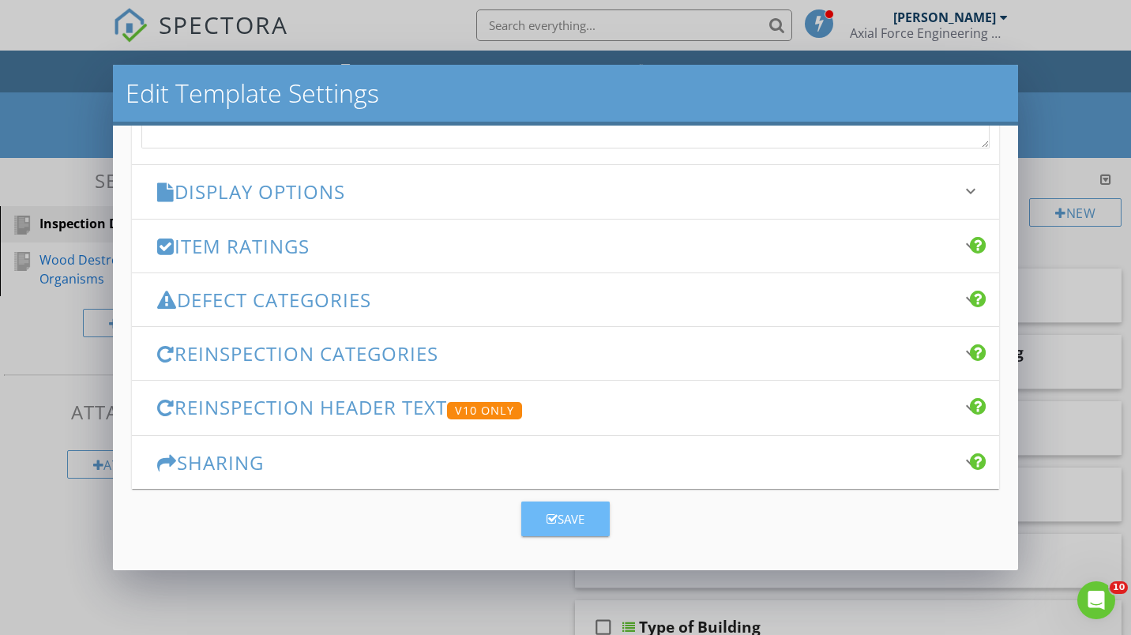
click at [578, 514] on div "Save" at bounding box center [565, 519] width 38 height 18
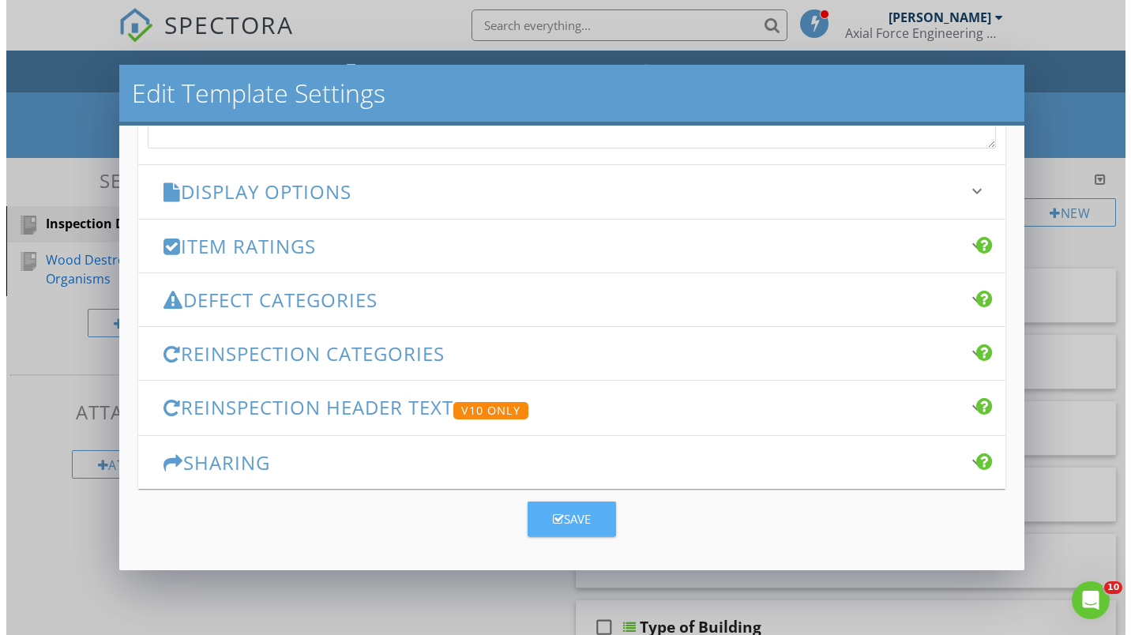
scroll to position [0, 0]
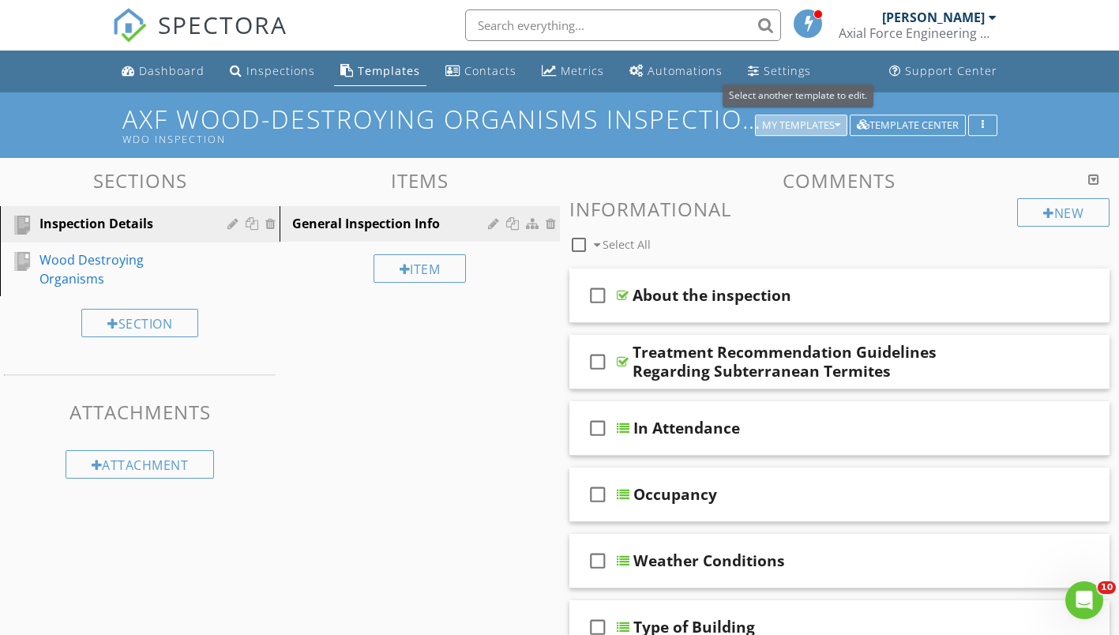
click at [836, 127] on icon "button" at bounding box center [838, 125] width 6 height 11
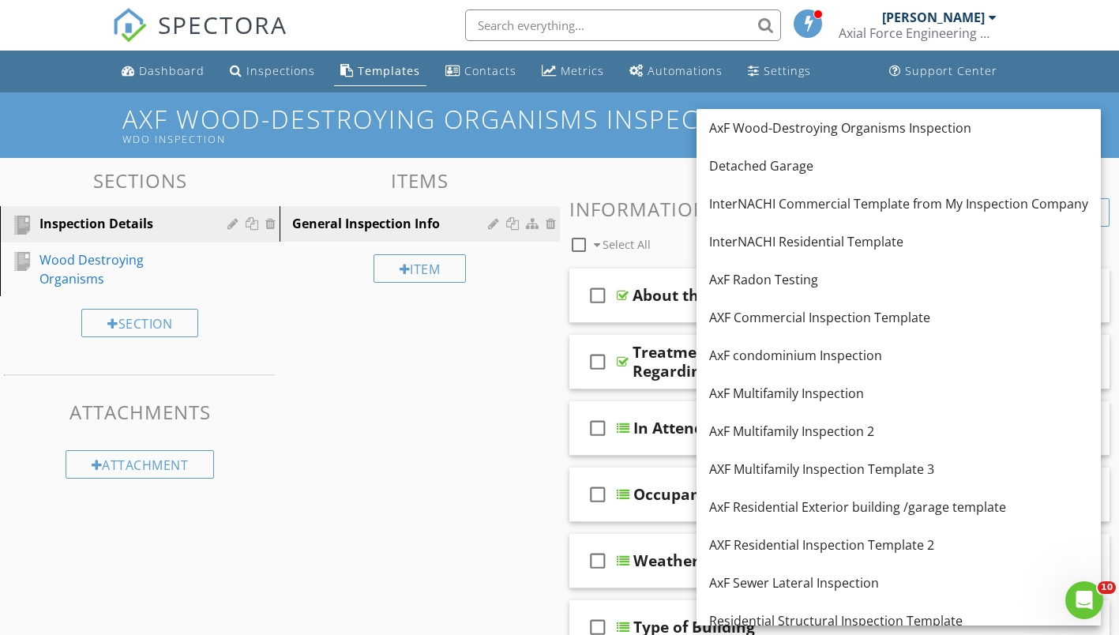
click at [841, 548] on div "AXF Residential Inspection Template 2" at bounding box center [898, 544] width 379 height 19
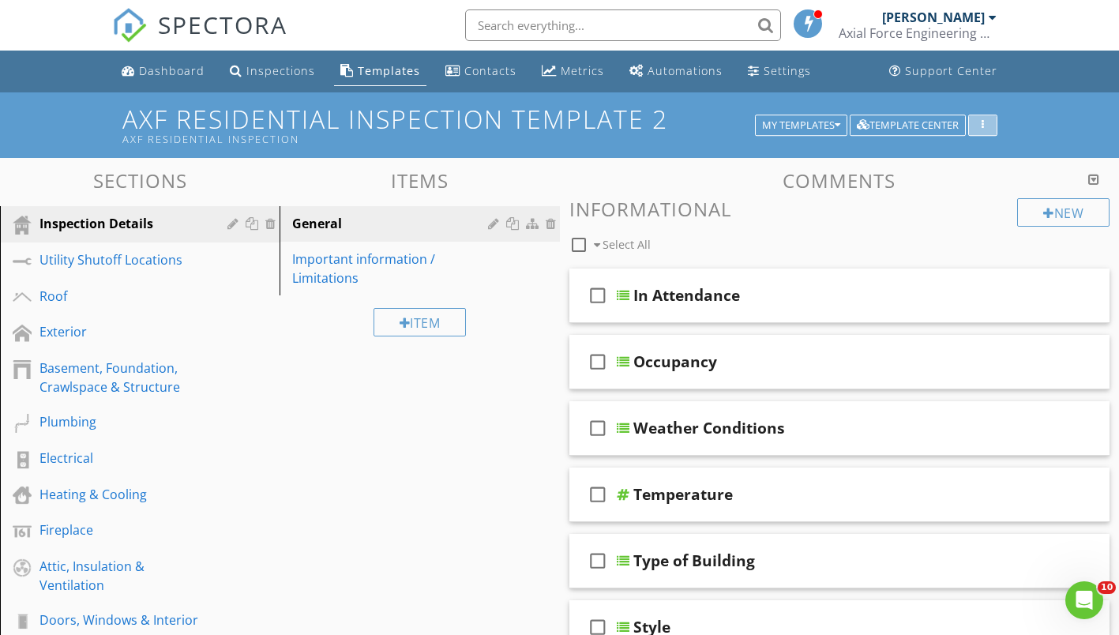
click at [982, 122] on icon "button" at bounding box center [982, 125] width 2 height 11
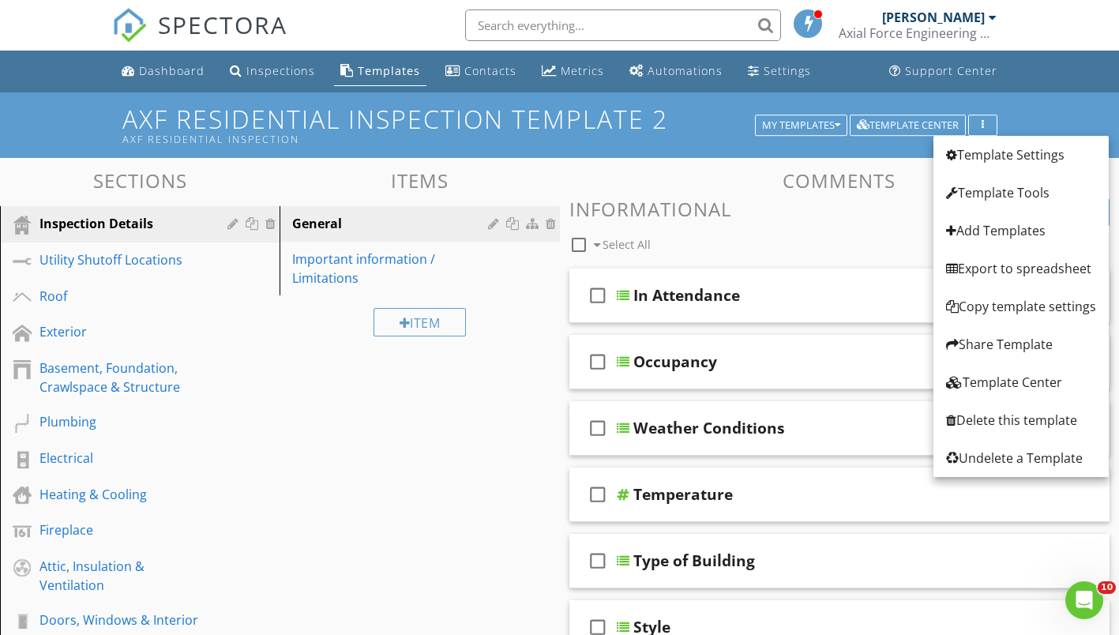
click at [992, 160] on div "Template Settings" at bounding box center [1021, 154] width 150 height 19
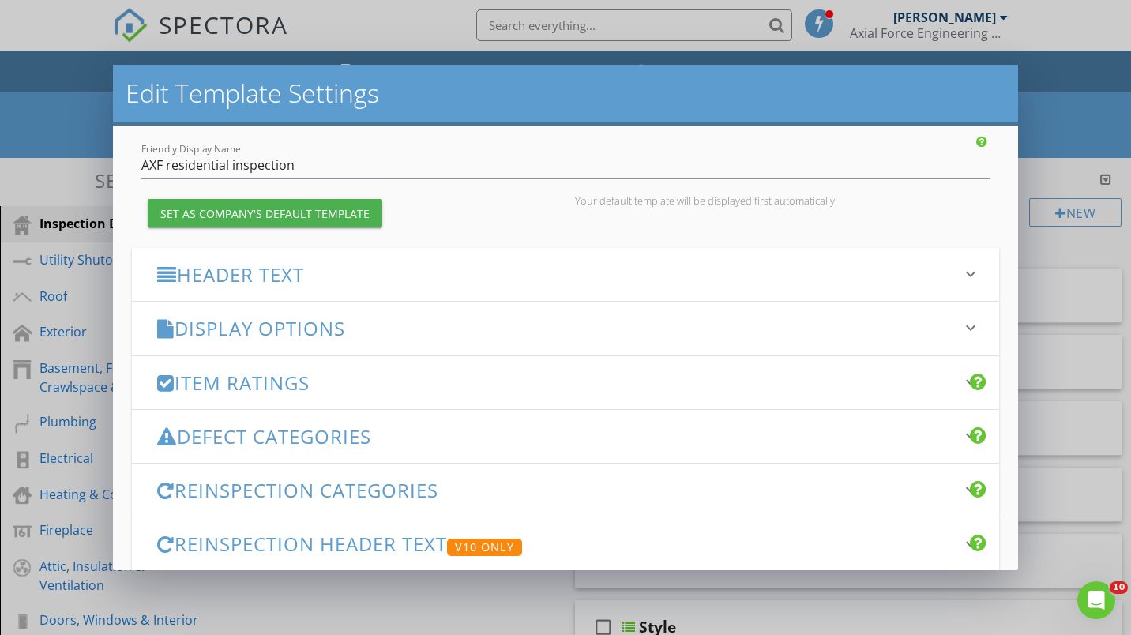
scroll to position [158, 0]
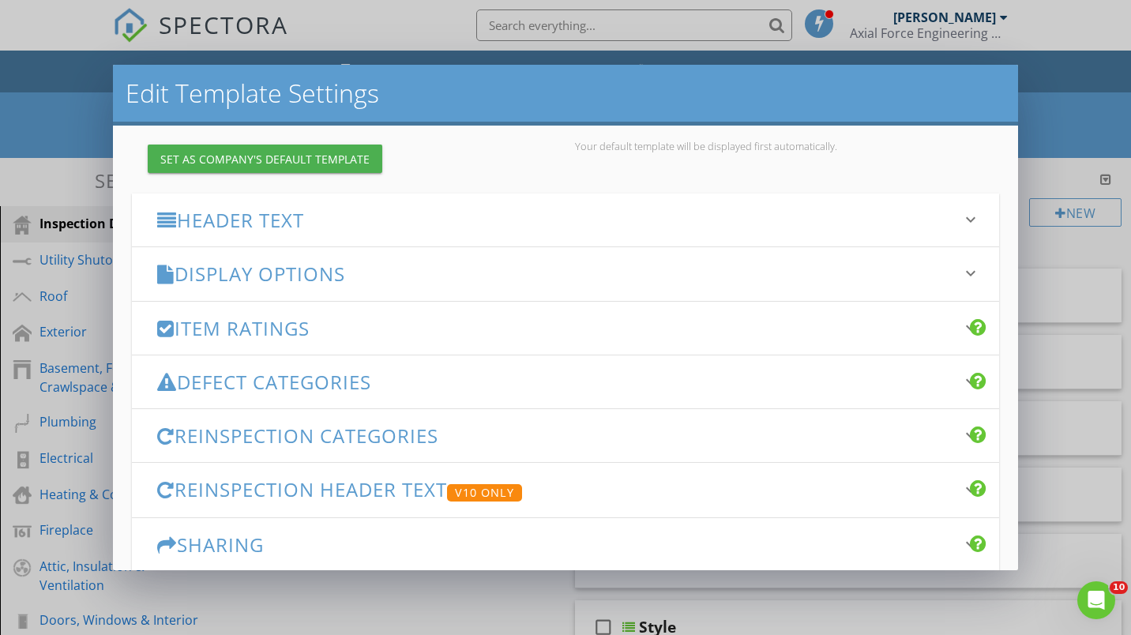
click at [961, 332] on icon "keyboard_arrow_down" at bounding box center [970, 327] width 19 height 19
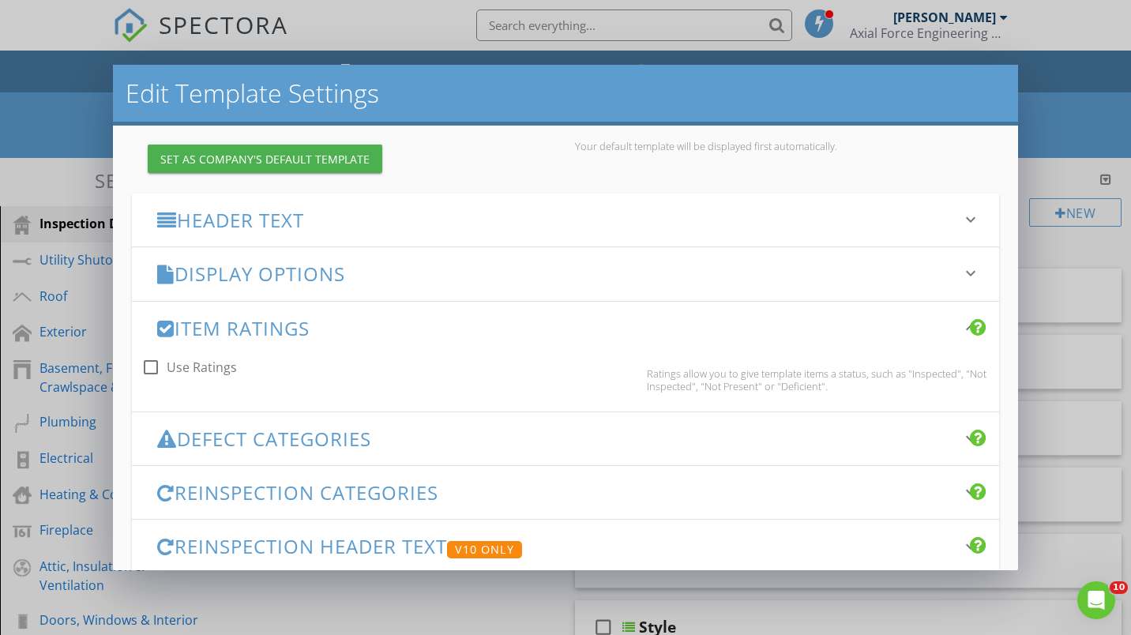
click at [961, 332] on icon "keyboard_arrow_down" at bounding box center [970, 327] width 19 height 19
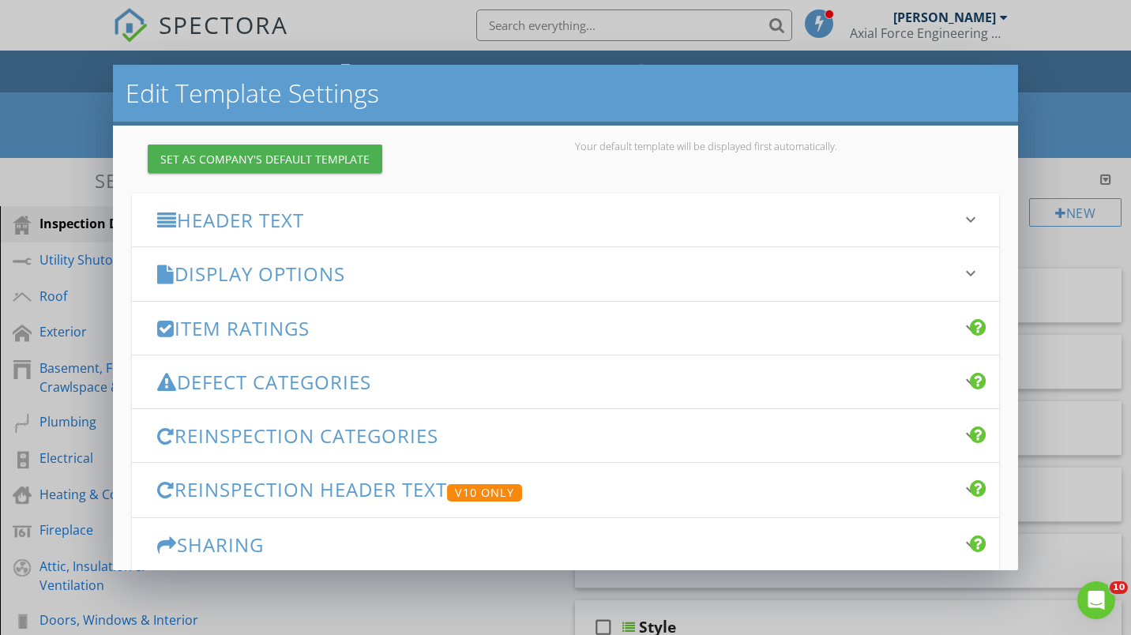
click at [943, 387] on div "Defect Categories keyboard_arrow_down" at bounding box center [565, 381] width 867 height 53
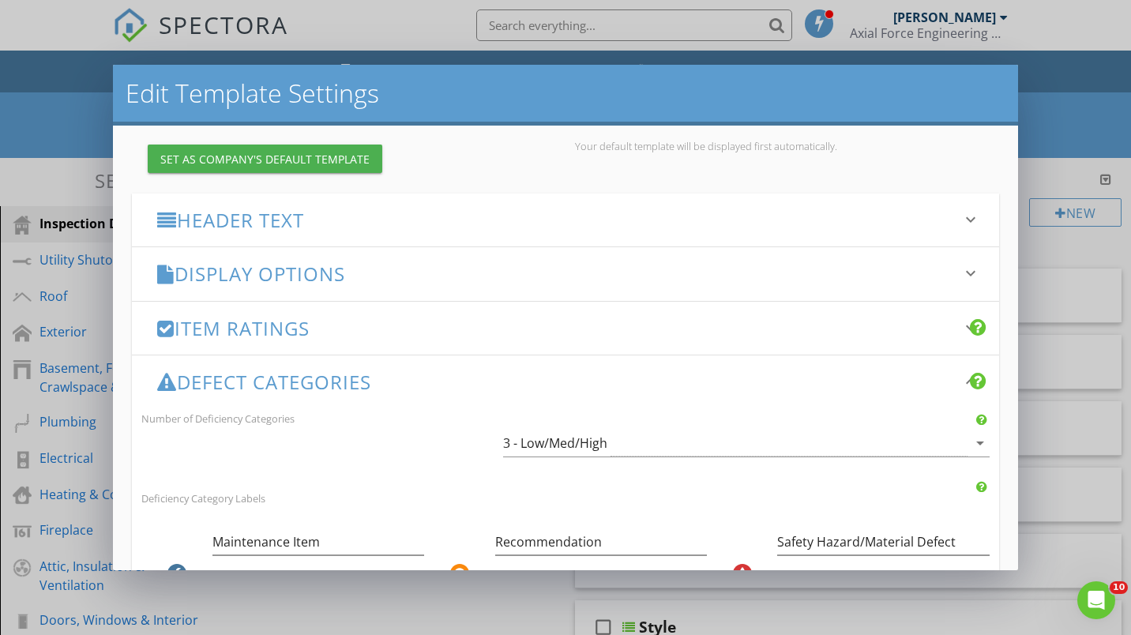
scroll to position [395, 0]
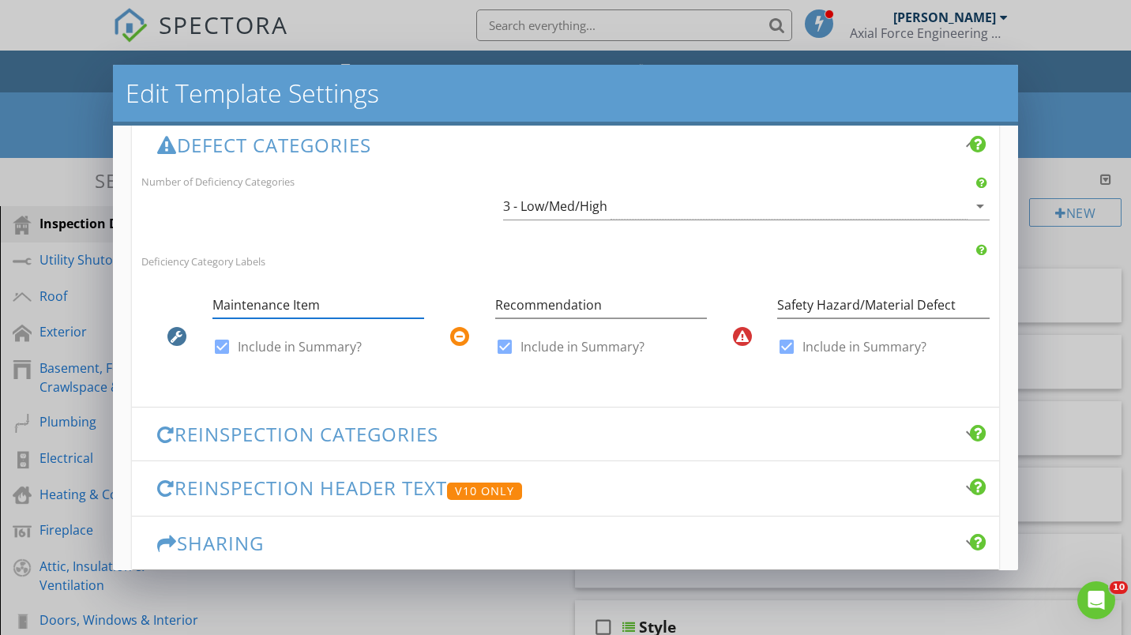
click at [318, 303] on input "Maintenance Item" at bounding box center [318, 305] width 212 height 26
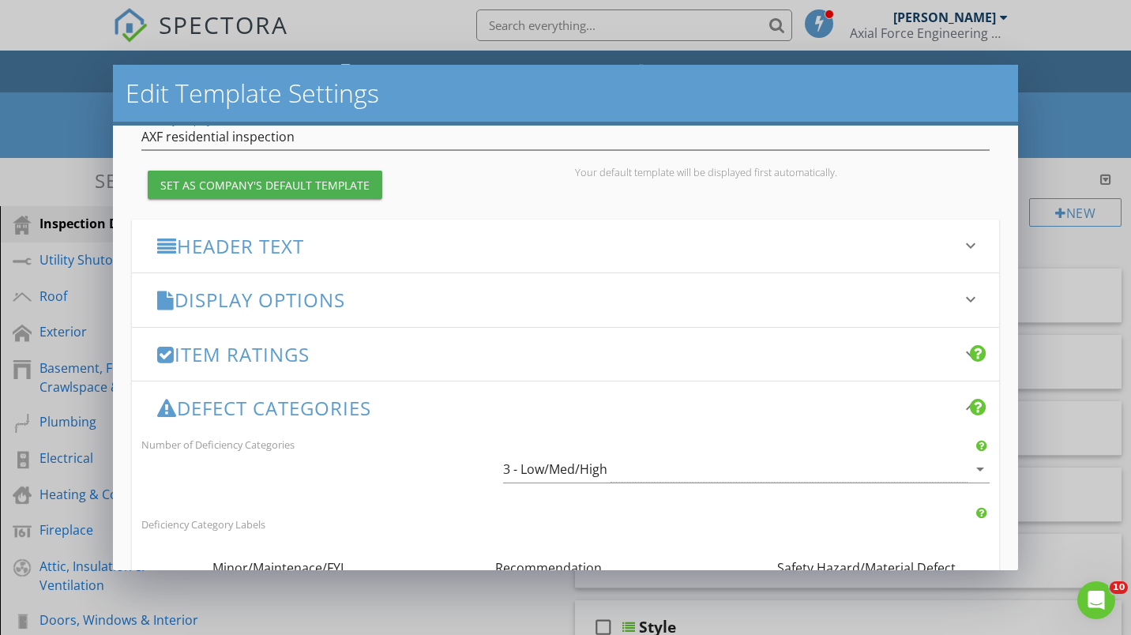
scroll to position [79, 0]
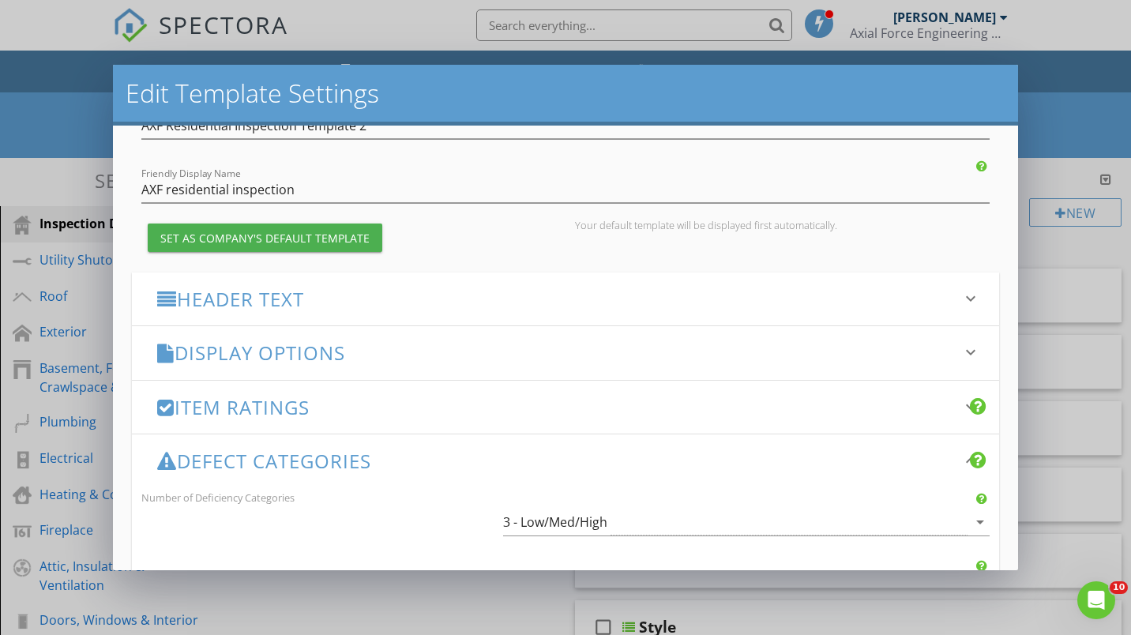
type input "Minor/Maintenace/FYI"
click at [961, 302] on icon "keyboard_arrow_down" at bounding box center [970, 298] width 19 height 19
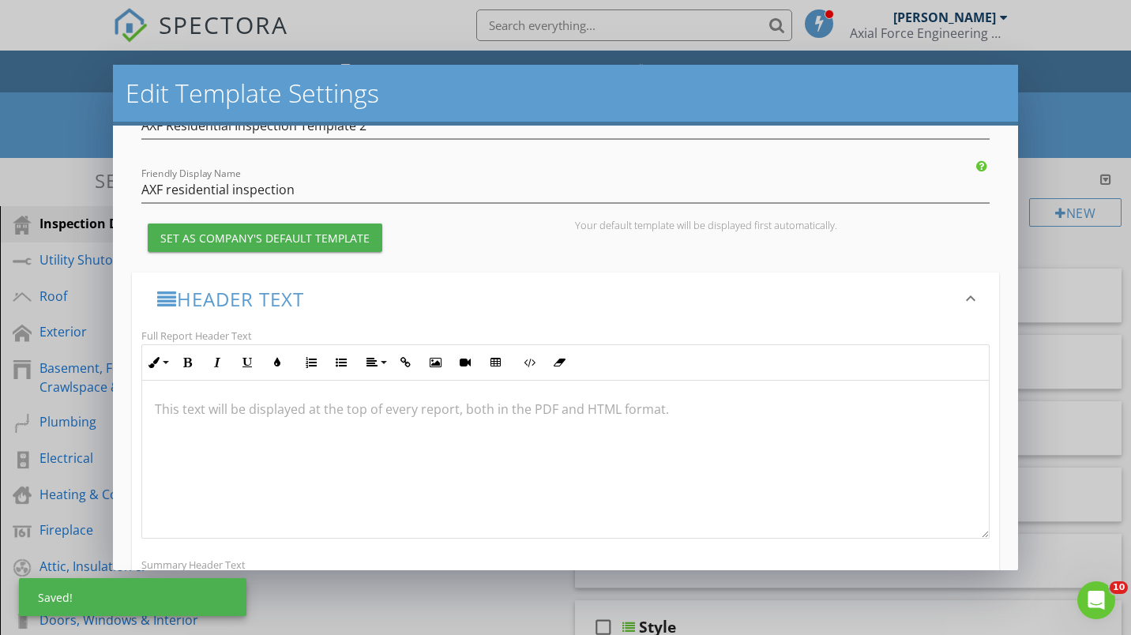
scroll to position [1, 0]
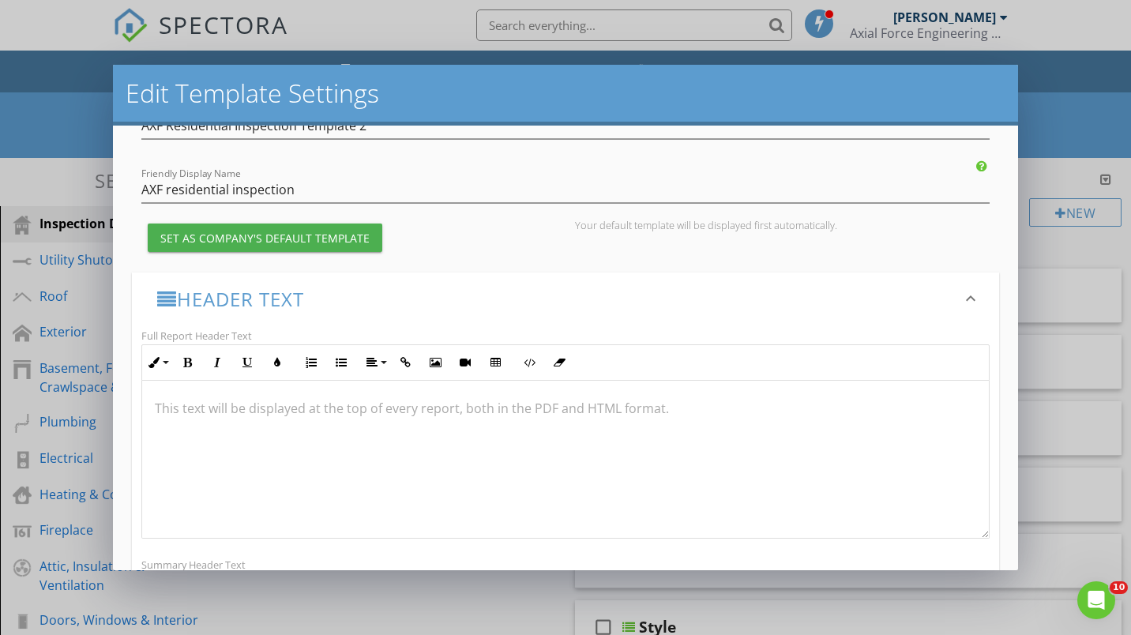
click at [963, 298] on icon "keyboard_arrow_down" at bounding box center [970, 298] width 19 height 19
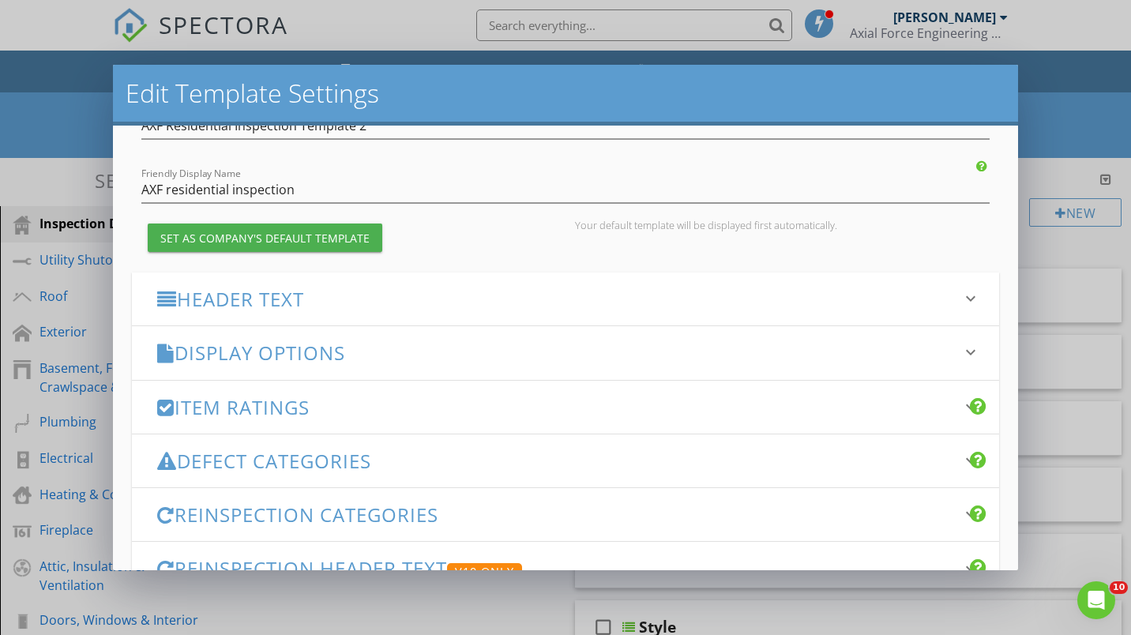
click at [961, 351] on icon "keyboard_arrow_down" at bounding box center [970, 352] width 19 height 19
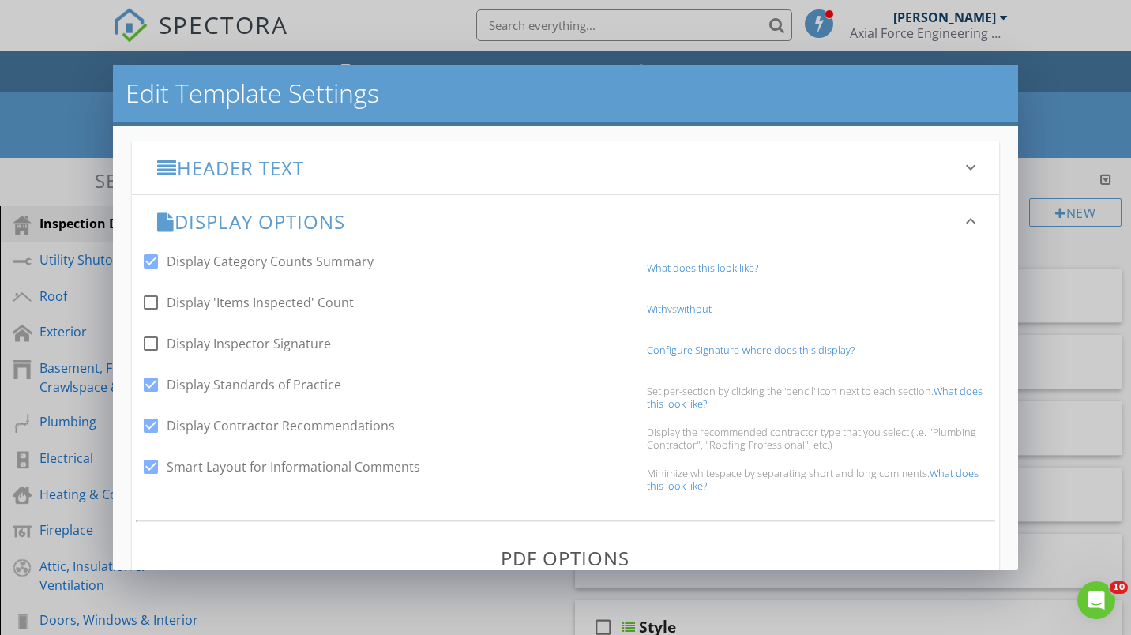
scroll to position [237, 0]
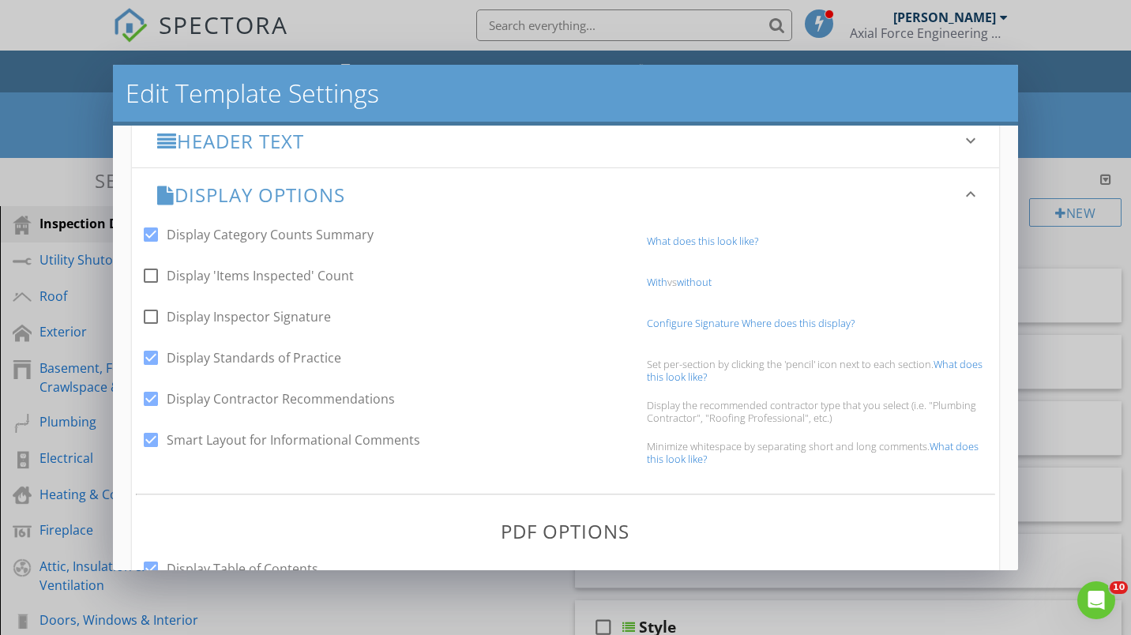
click at [664, 321] on link "Configure Signature" at bounding box center [693, 323] width 92 height 14
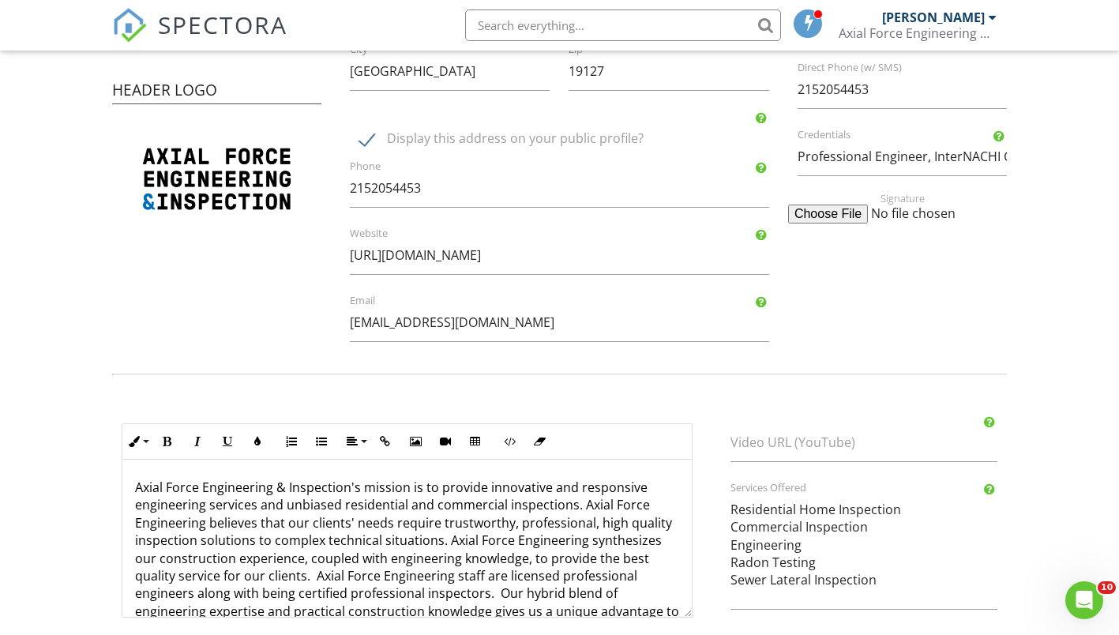
scroll to position [274, 0]
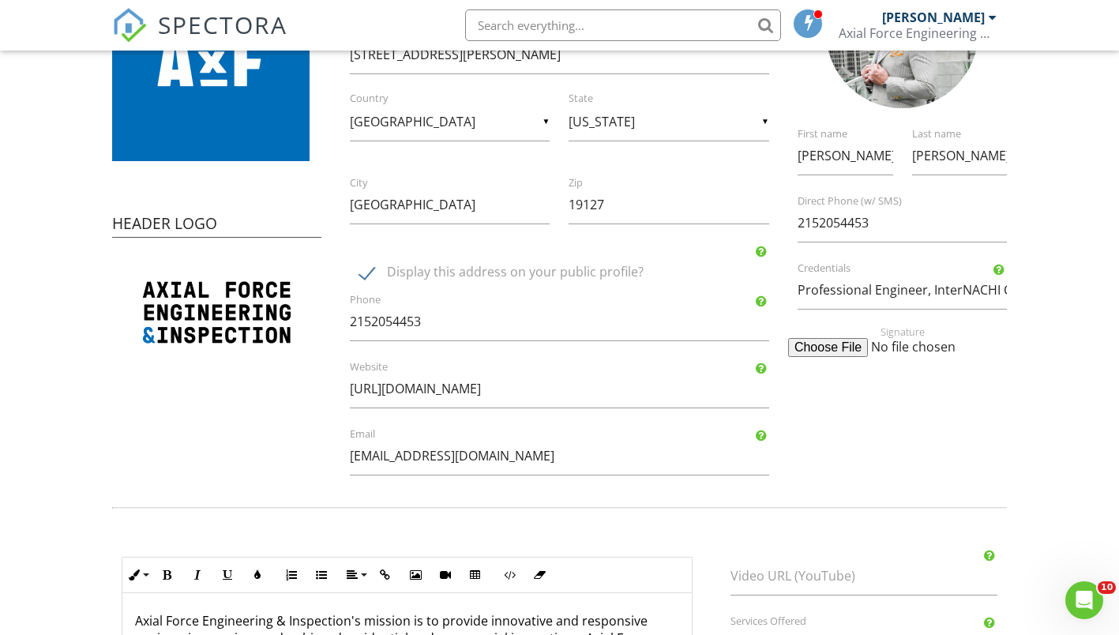
click at [842, 345] on input "file" at bounding box center [909, 347] width 242 height 19
type input "C:\fakepath\[PERSON_NAME] signature.png"
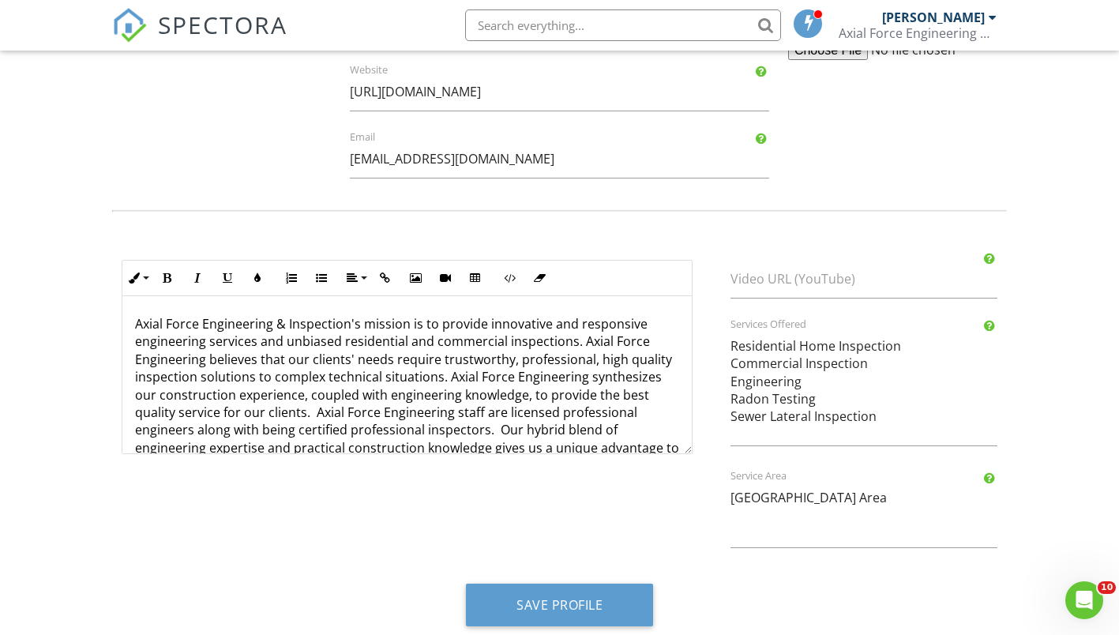
scroll to position [590, 0]
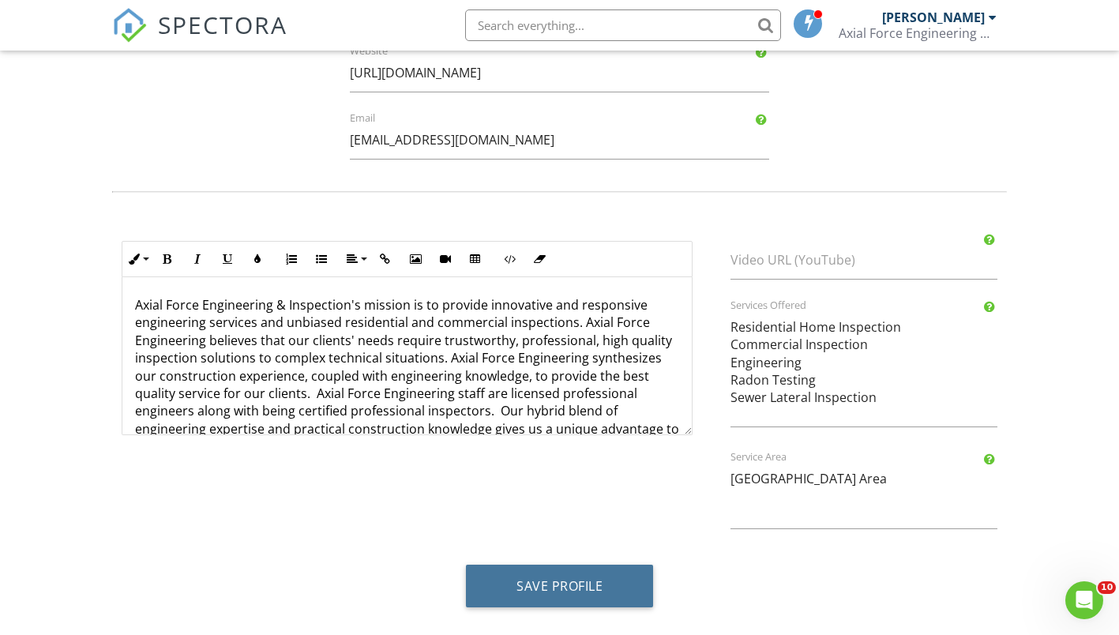
click at [554, 583] on button "Save Profile" at bounding box center [559, 586] width 187 height 43
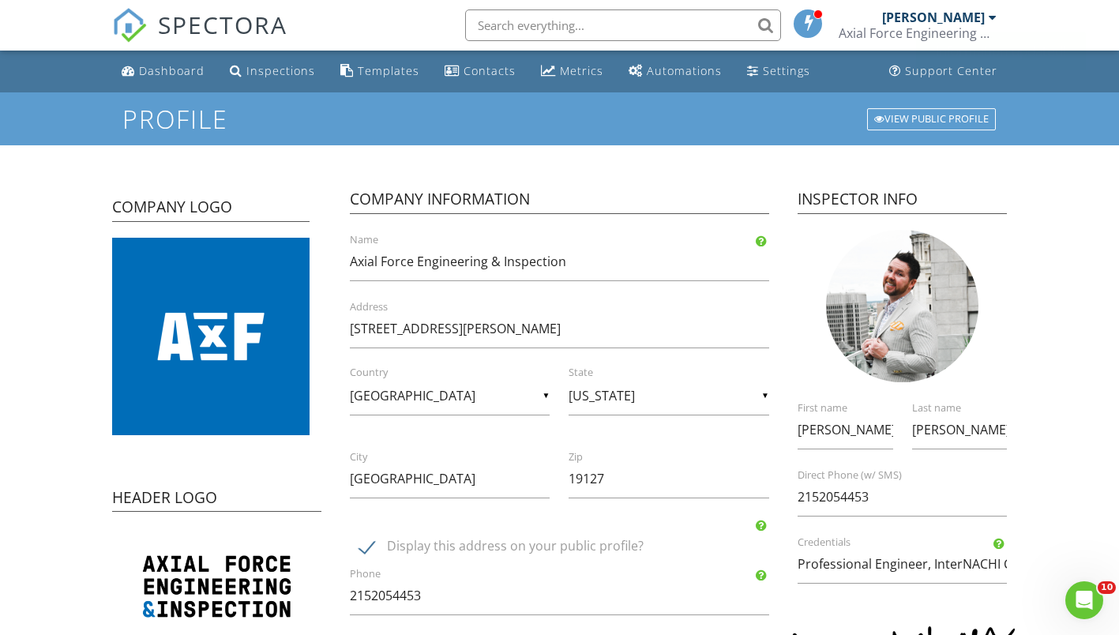
click at [773, 69] on div "Settings" at bounding box center [786, 70] width 47 height 15
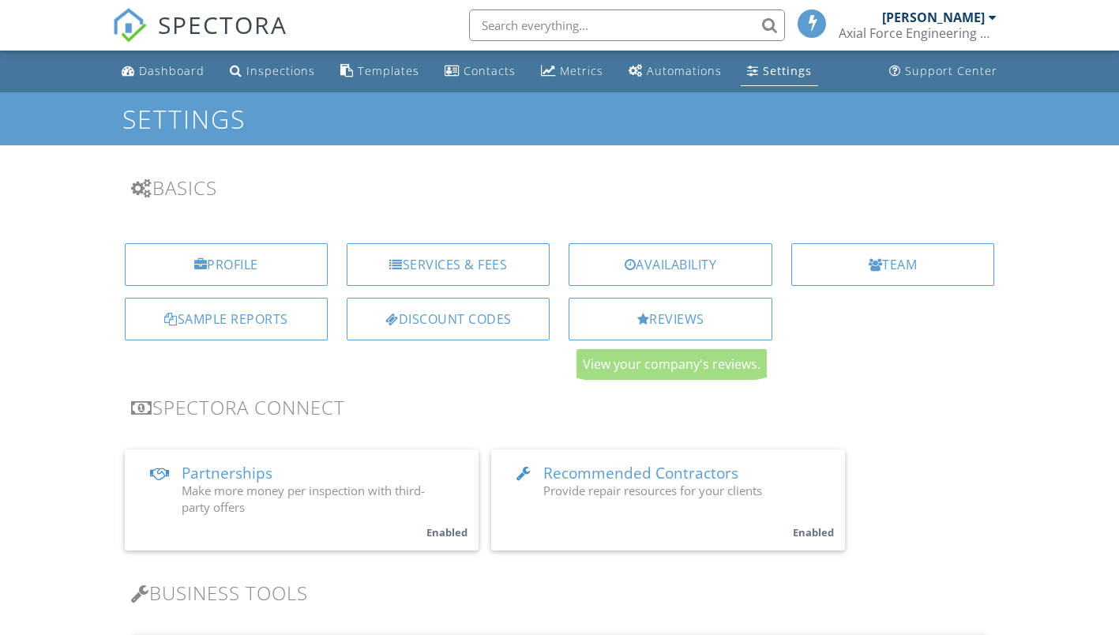
click at [685, 322] on div "Reviews" at bounding box center [669, 319] width 203 height 43
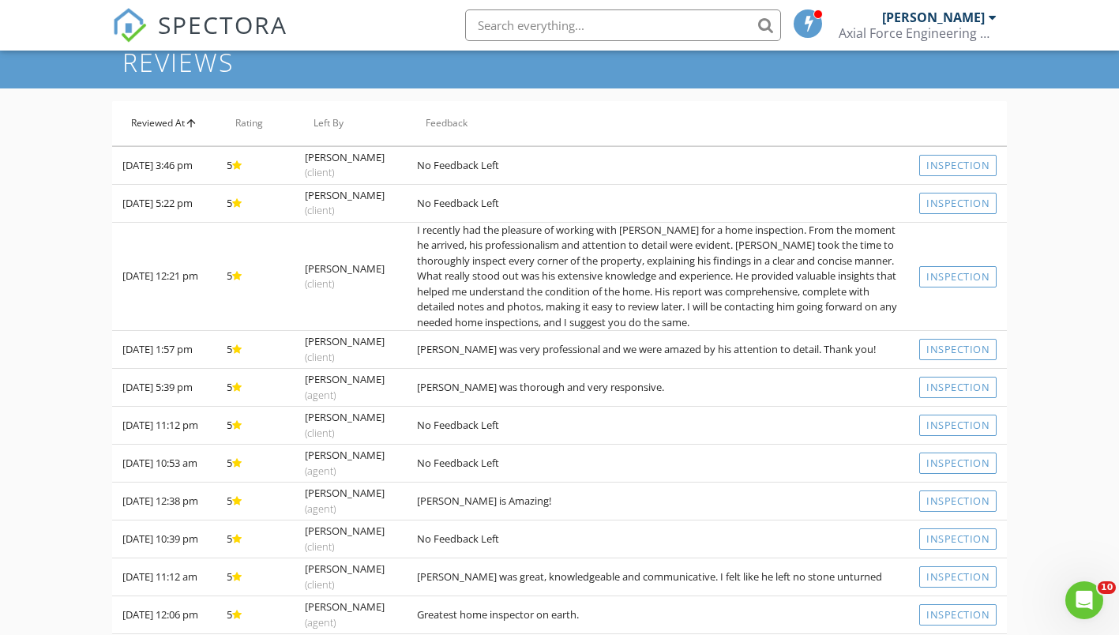
scroll to position [722, 0]
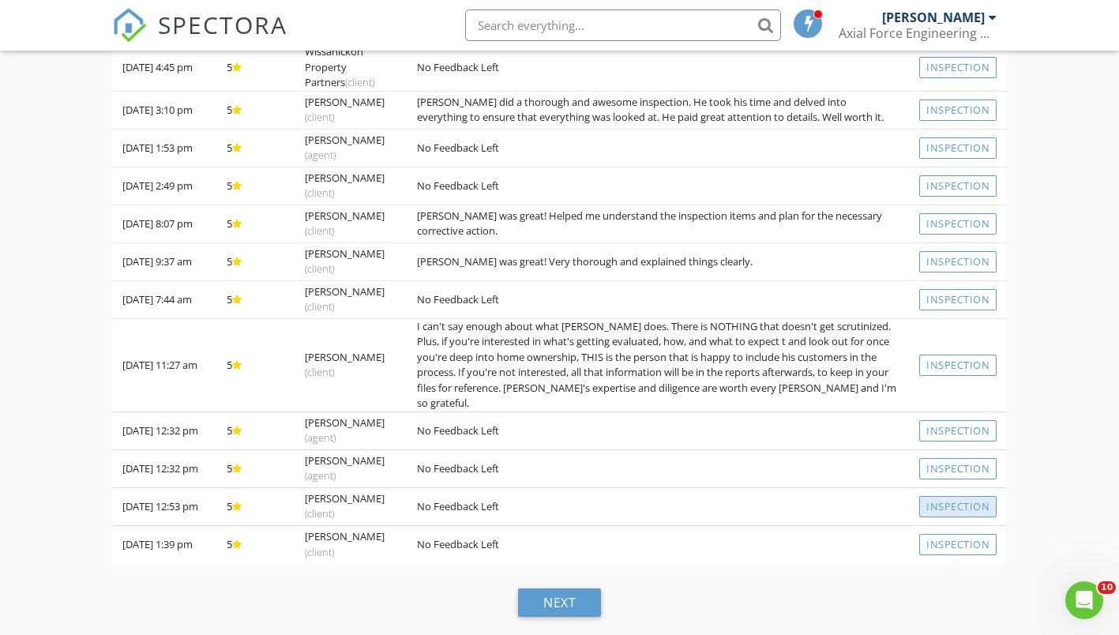
click at [954, 505] on link "Inspection" at bounding box center [957, 506] width 77 height 21
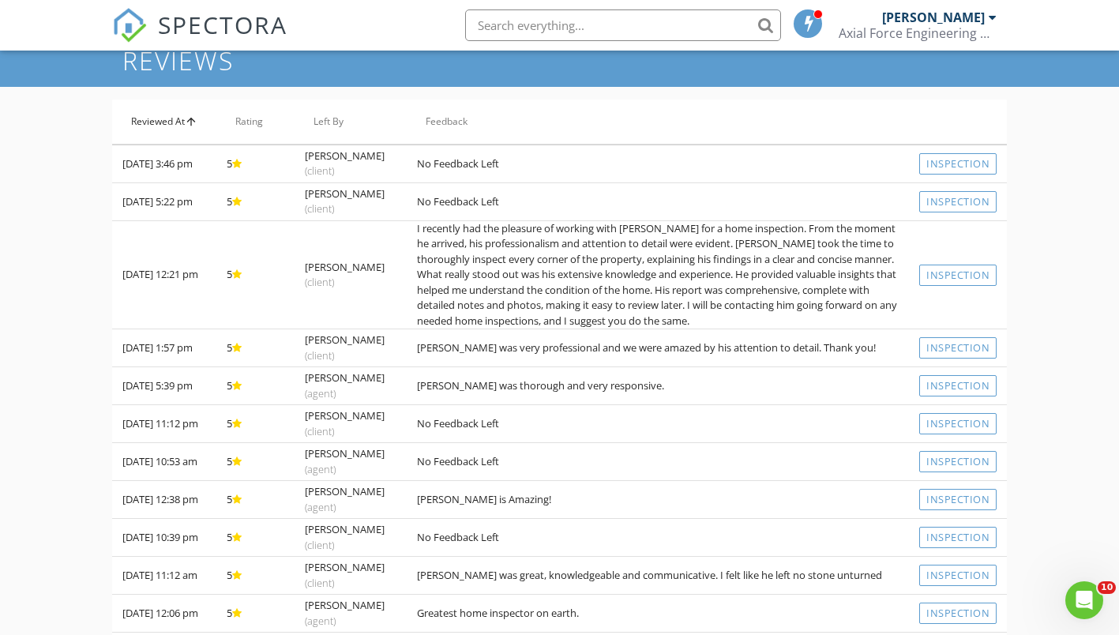
scroll to position [0, 0]
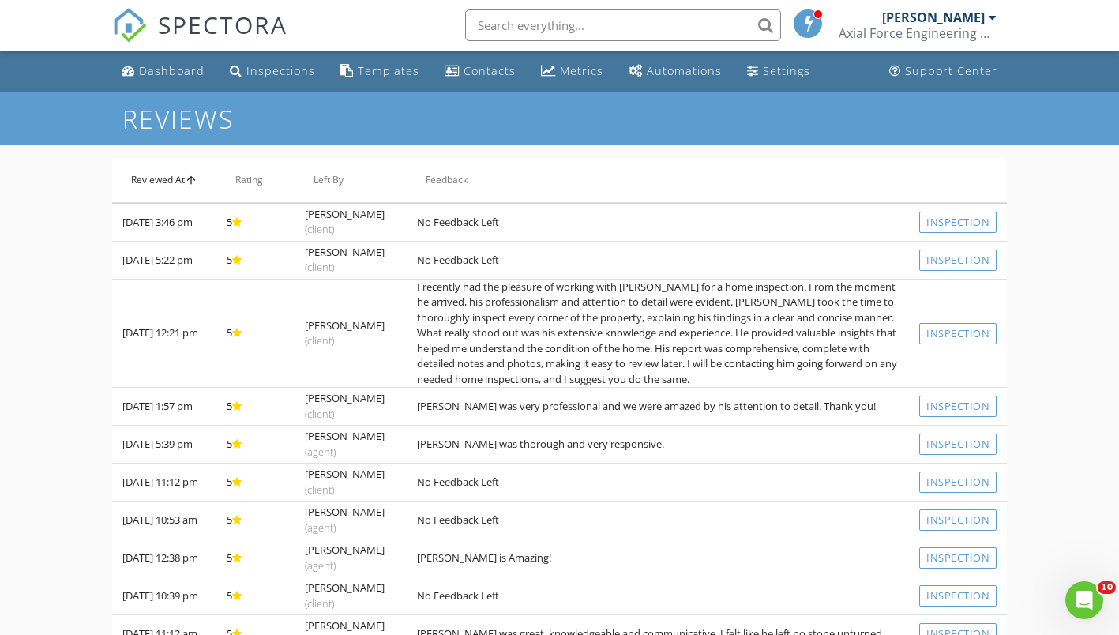
click at [775, 76] on div "Settings" at bounding box center [786, 70] width 47 height 15
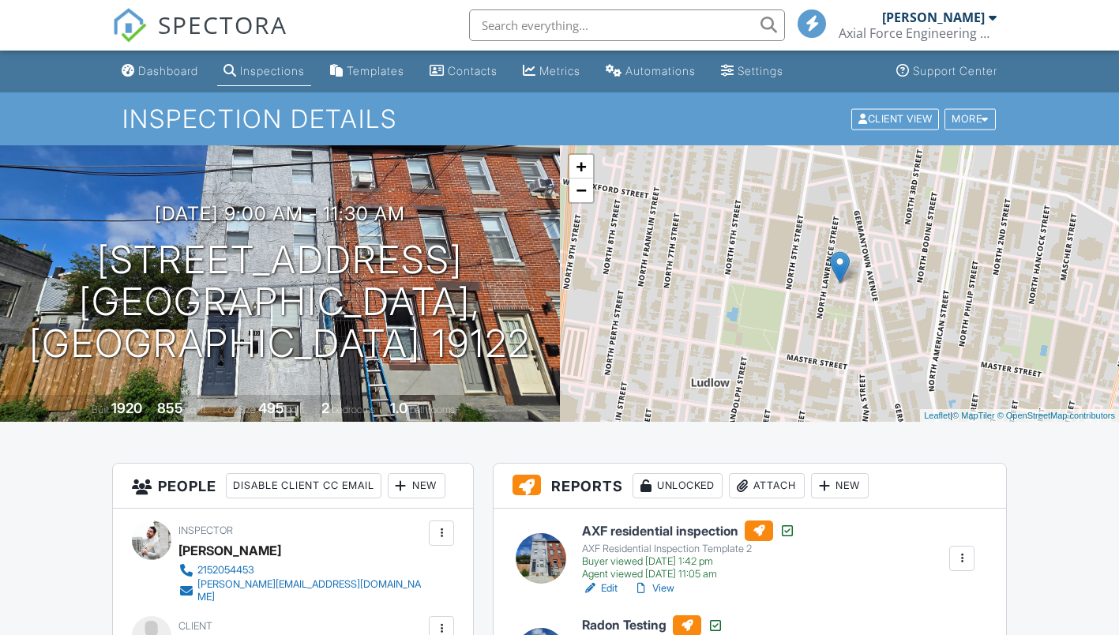
click at [171, 73] on div "Dashboard" at bounding box center [168, 70] width 60 height 13
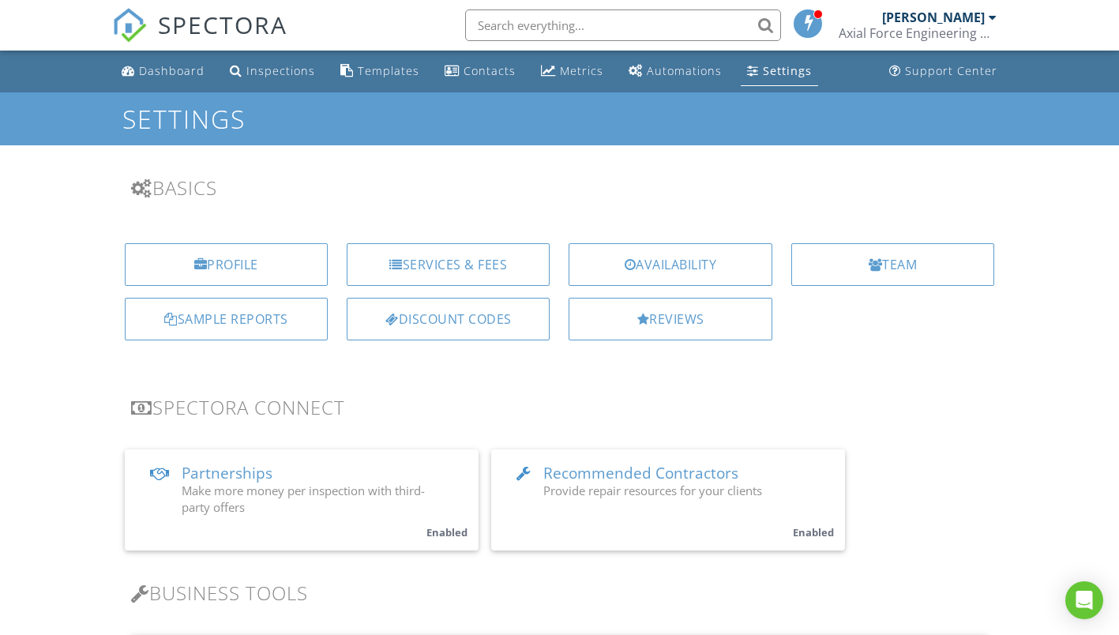
click at [376, 72] on div "Templates" at bounding box center [389, 70] width 62 height 15
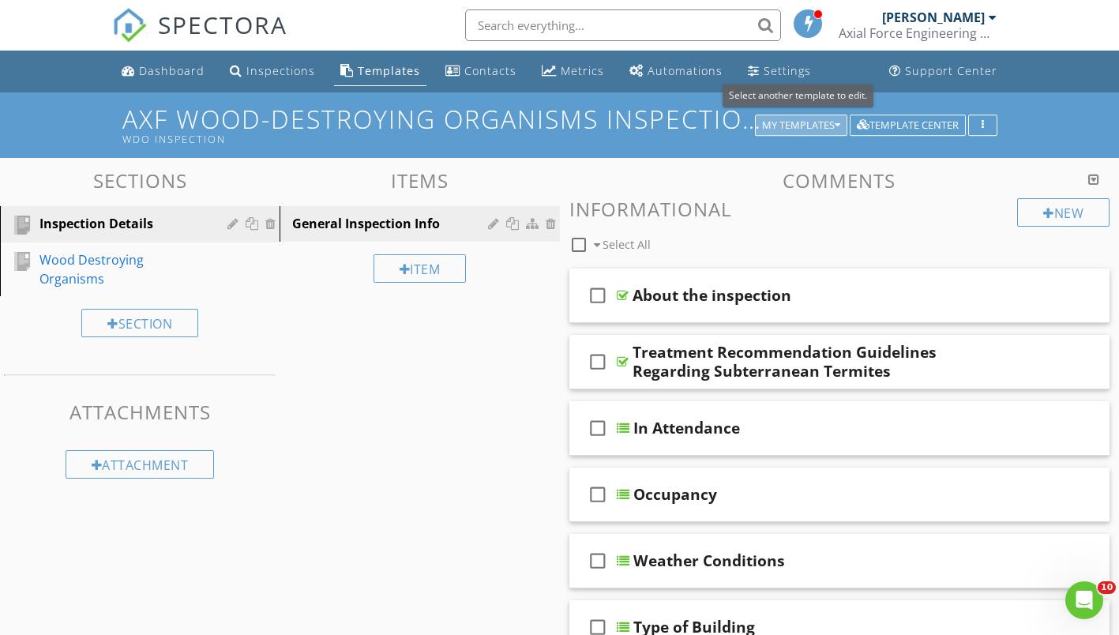
click at [835, 125] on icon "button" at bounding box center [838, 125] width 6 height 11
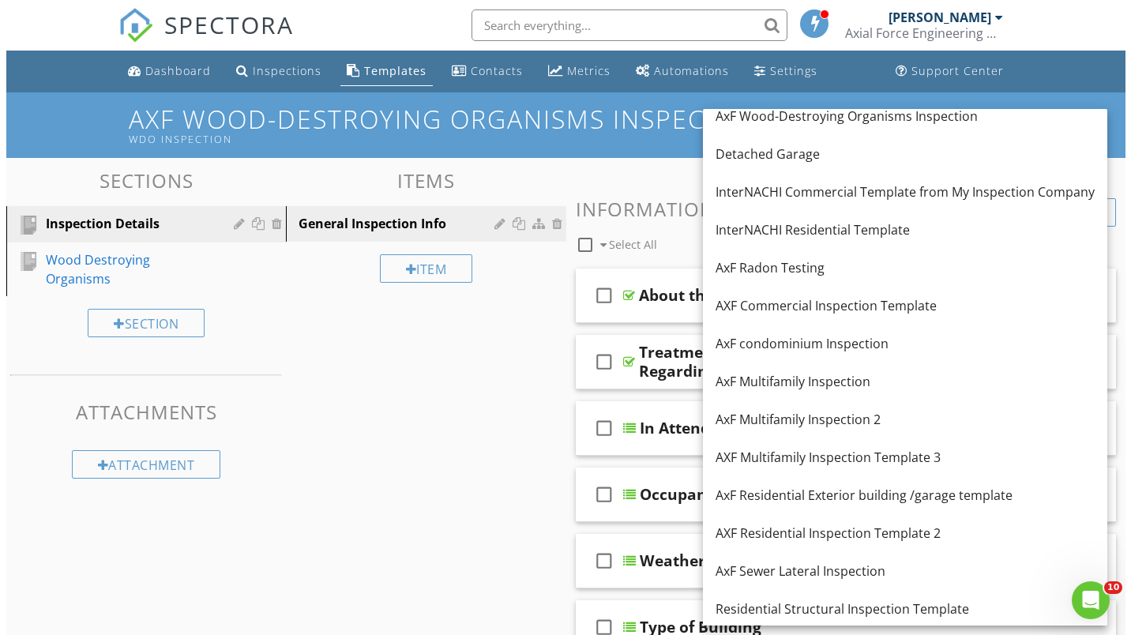
scroll to position [14, 0]
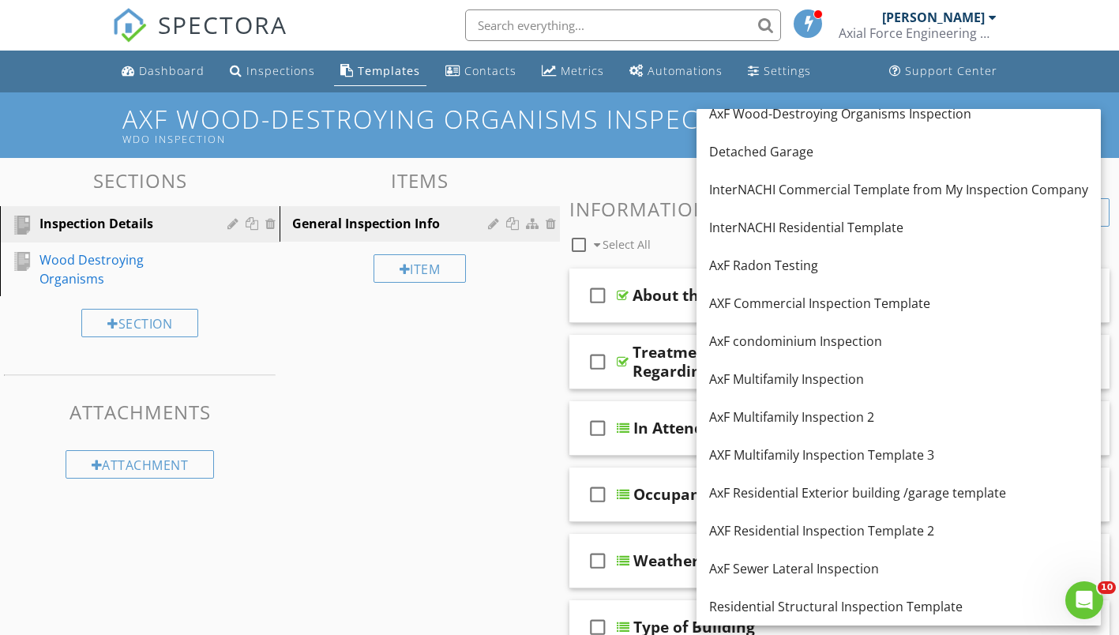
click at [892, 463] on div "AXF Multifamily Inspection Template 3" at bounding box center [898, 454] width 379 height 19
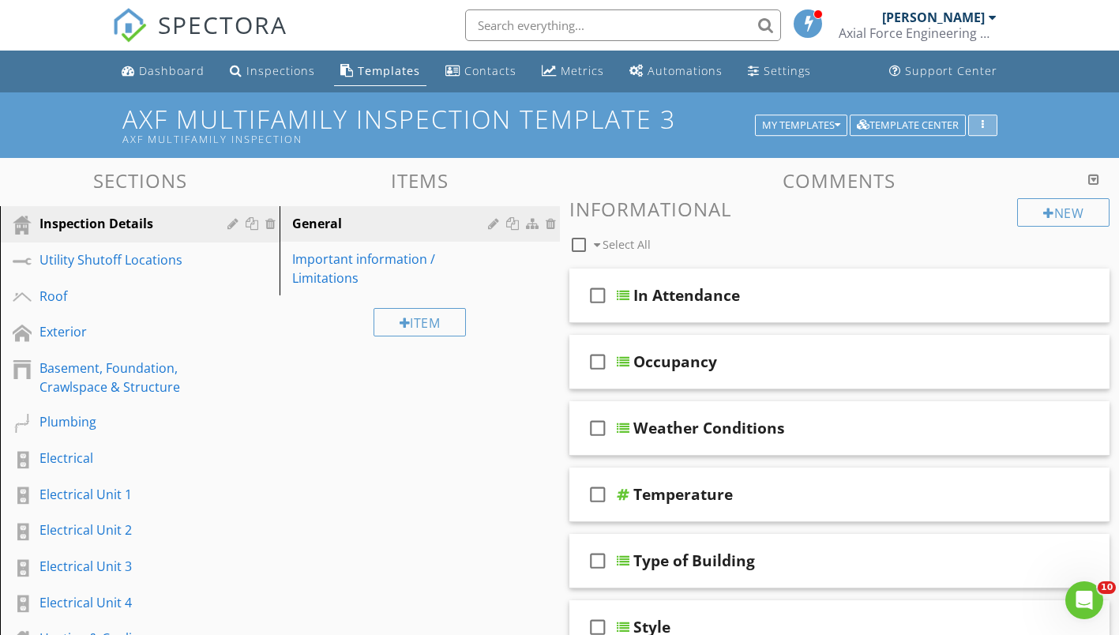
click at [985, 123] on div "button" at bounding box center [982, 125] width 15 height 11
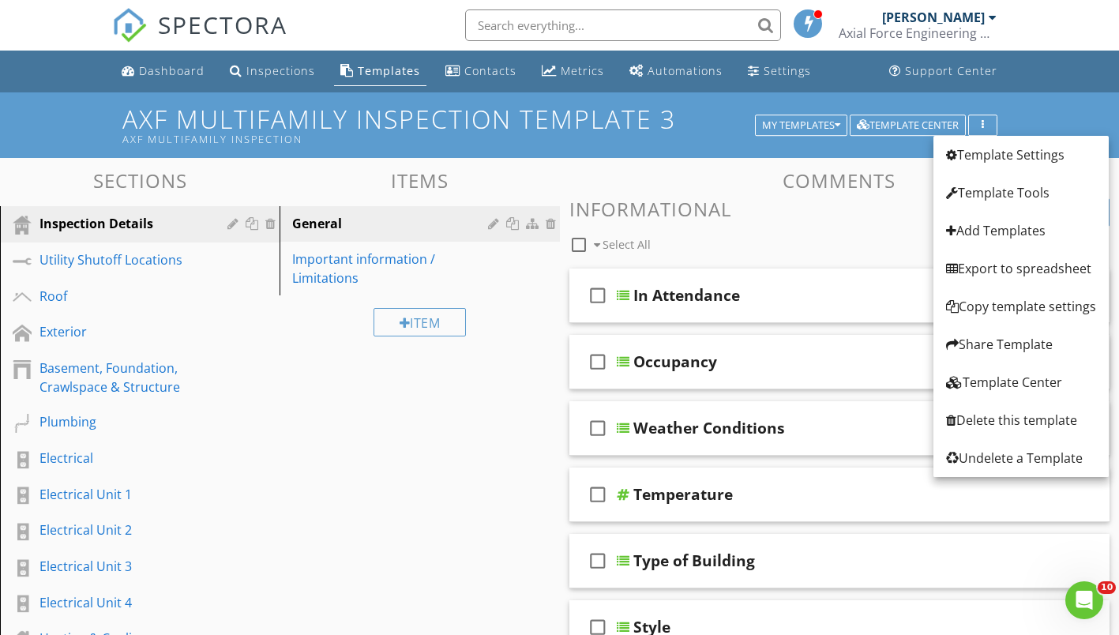
click at [1011, 152] on div "Template Settings" at bounding box center [1021, 154] width 150 height 19
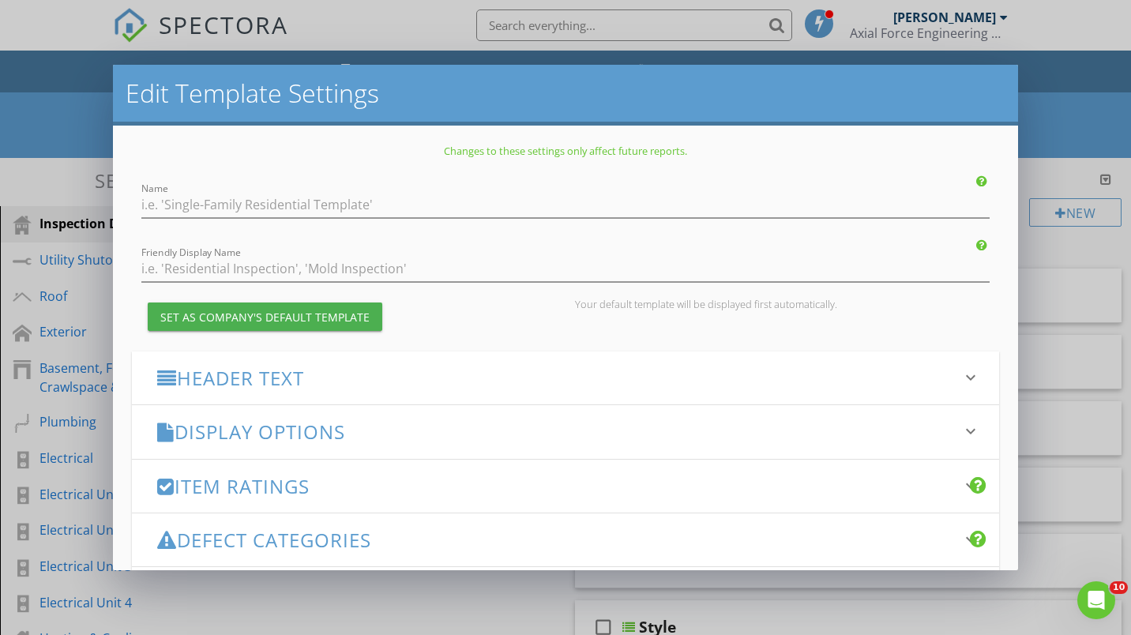
type input "AXF Multifamily Inspection Template 3"
type input "AXF Multifamily inspection"
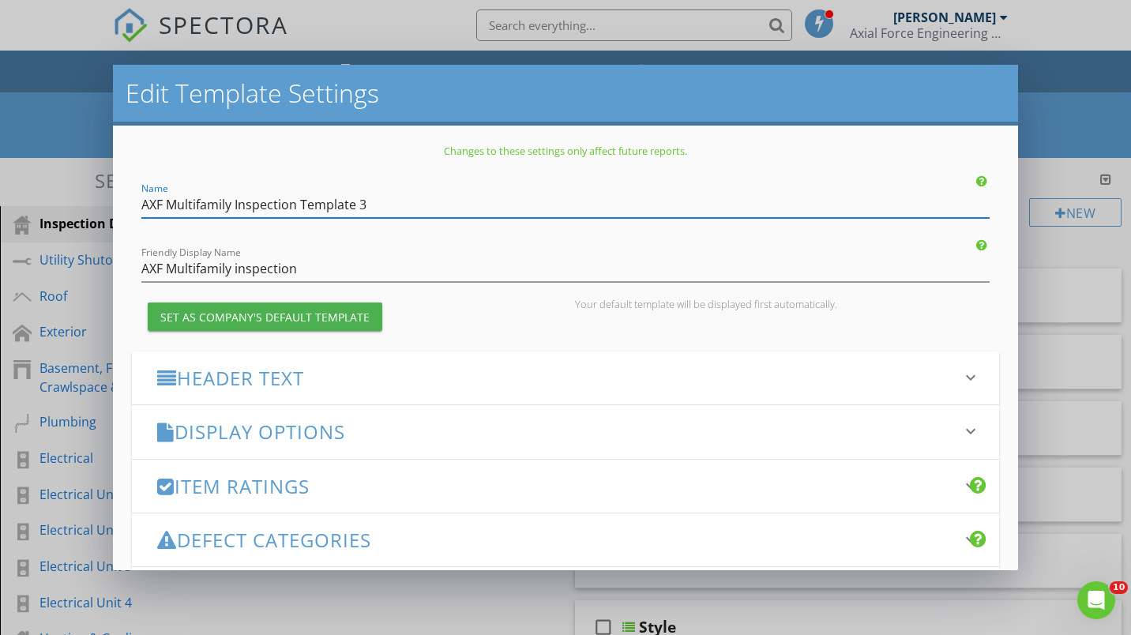
scroll to position [237, 0]
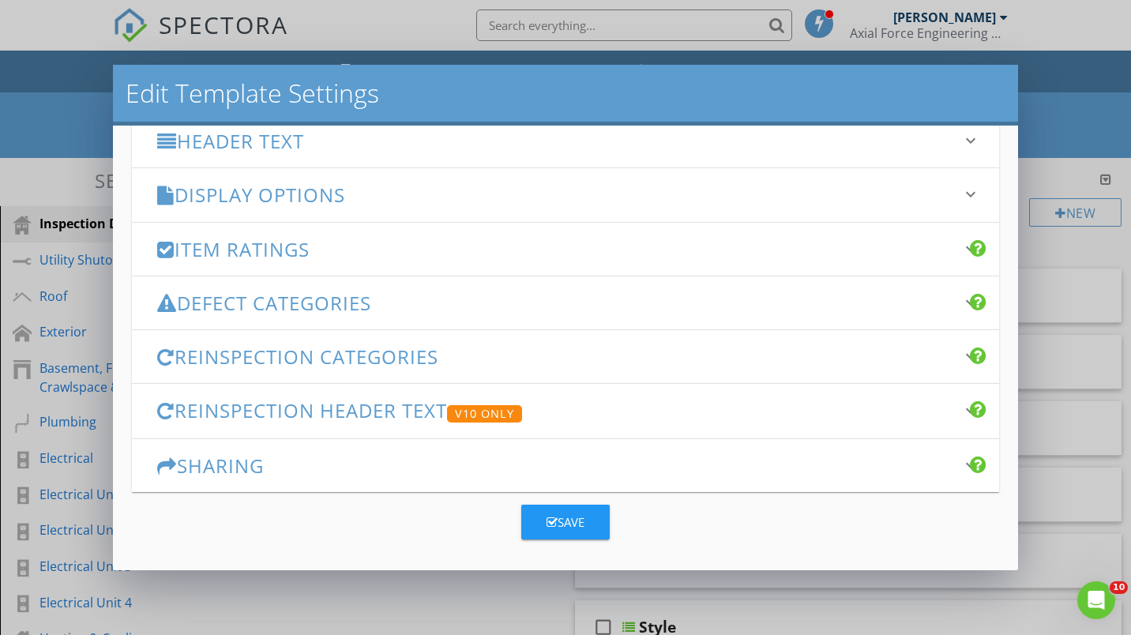
click at [947, 246] on div "Item Ratings keyboard_arrow_down" at bounding box center [565, 249] width 867 height 53
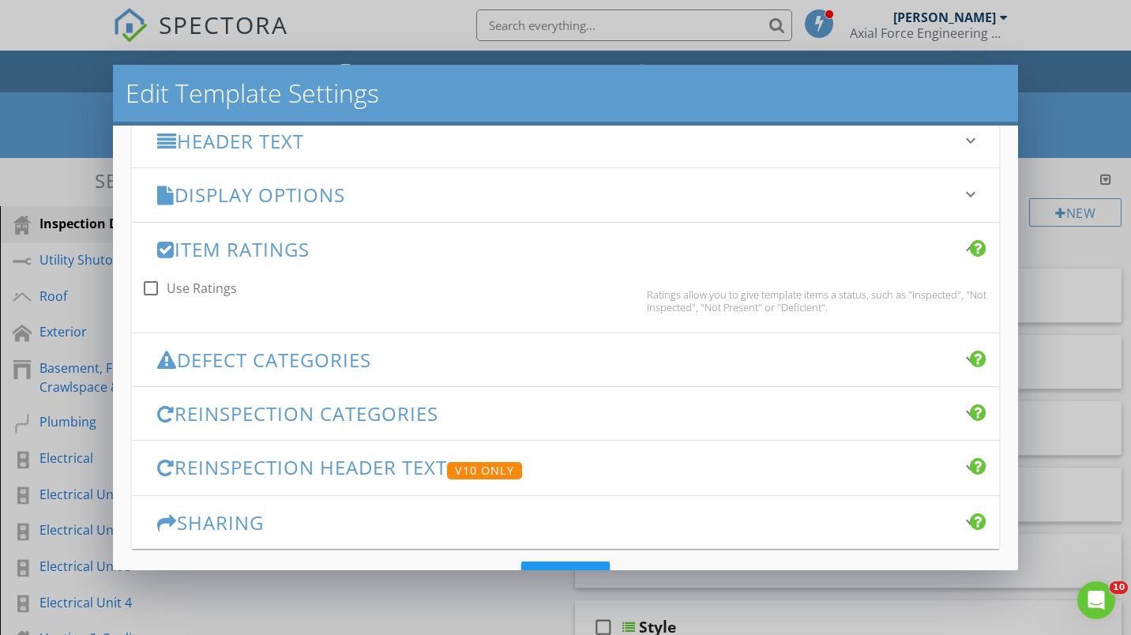
click at [961, 189] on icon "keyboard_arrow_down" at bounding box center [970, 194] width 19 height 19
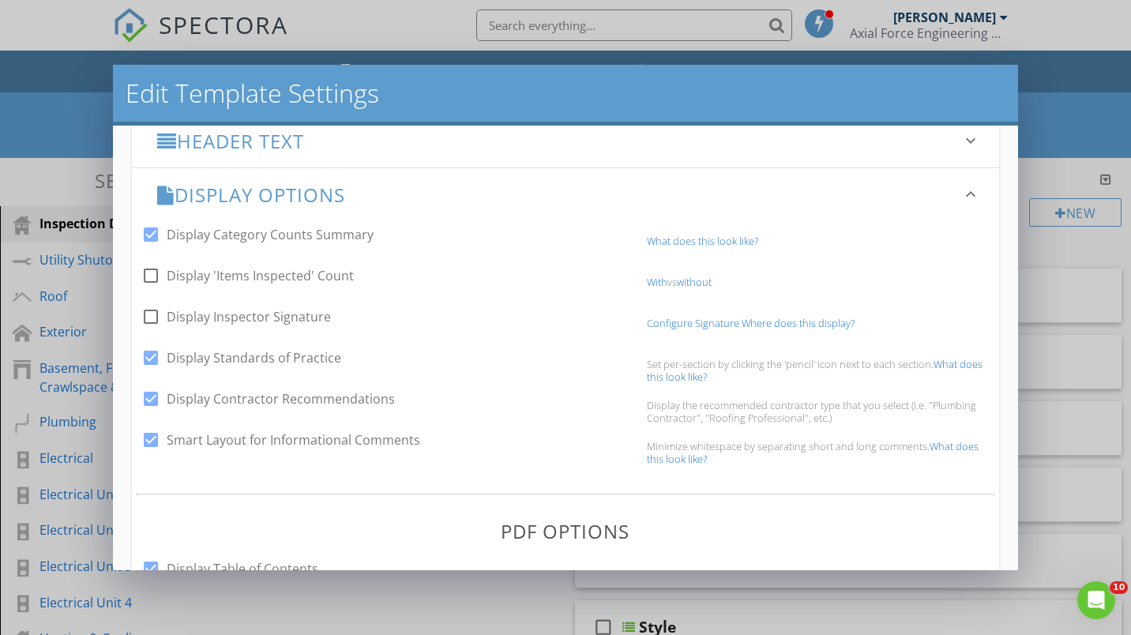
click at [961, 189] on icon "keyboard_arrow_down" at bounding box center [970, 194] width 19 height 19
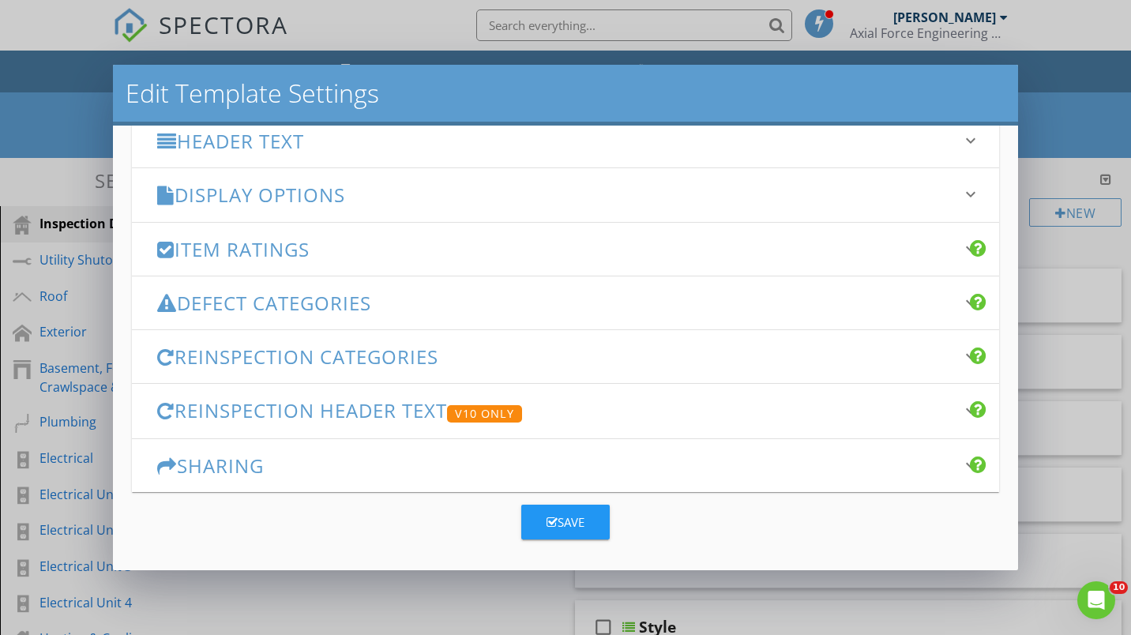
click at [947, 299] on div "Defect Categories keyboard_arrow_down" at bounding box center [565, 302] width 867 height 53
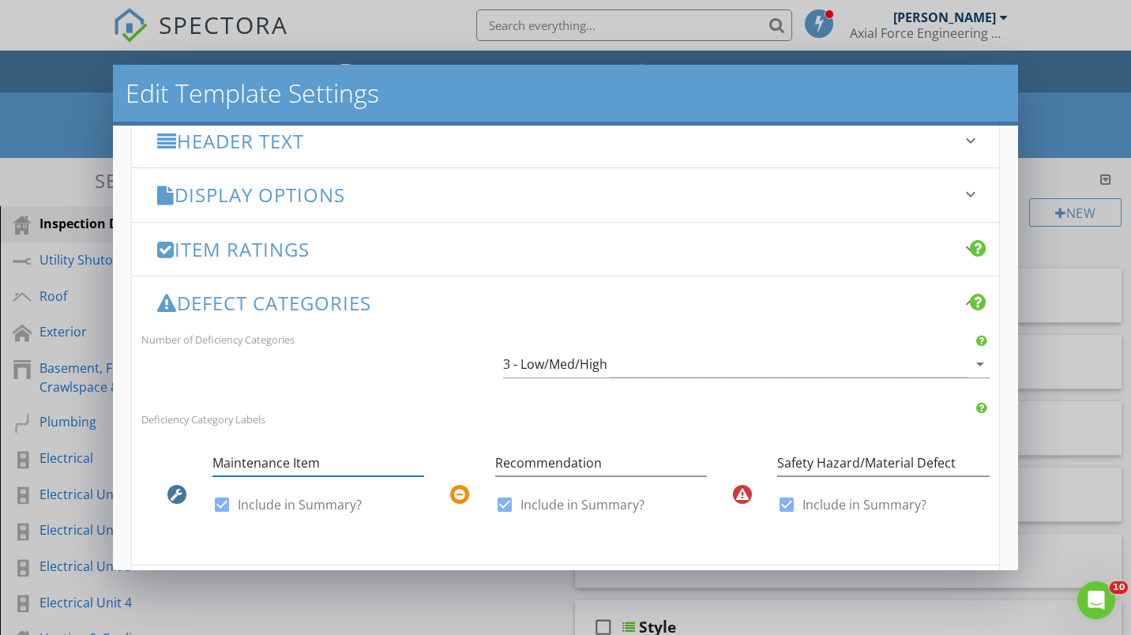
drag, startPoint x: 212, startPoint y: 461, endPoint x: 219, endPoint y: 459, distance: 8.1
click at [212, 461] on input "Maintenance Item" at bounding box center [318, 463] width 212 height 26
click at [327, 459] on input "Minor/Maintenance Item" at bounding box center [318, 463] width 212 height 26
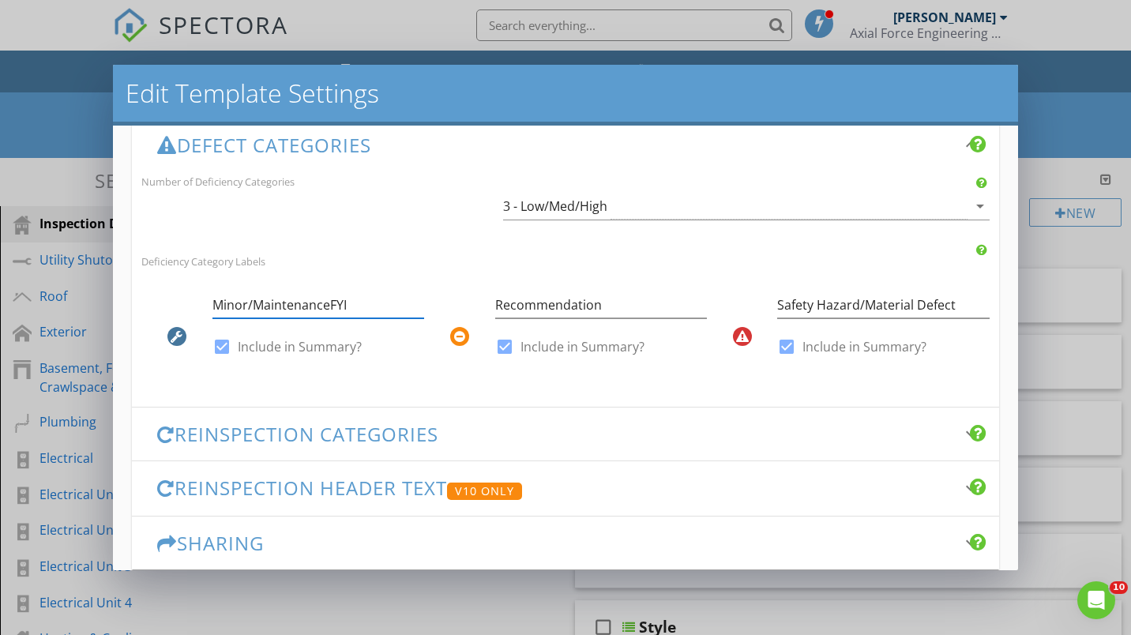
scroll to position [475, 0]
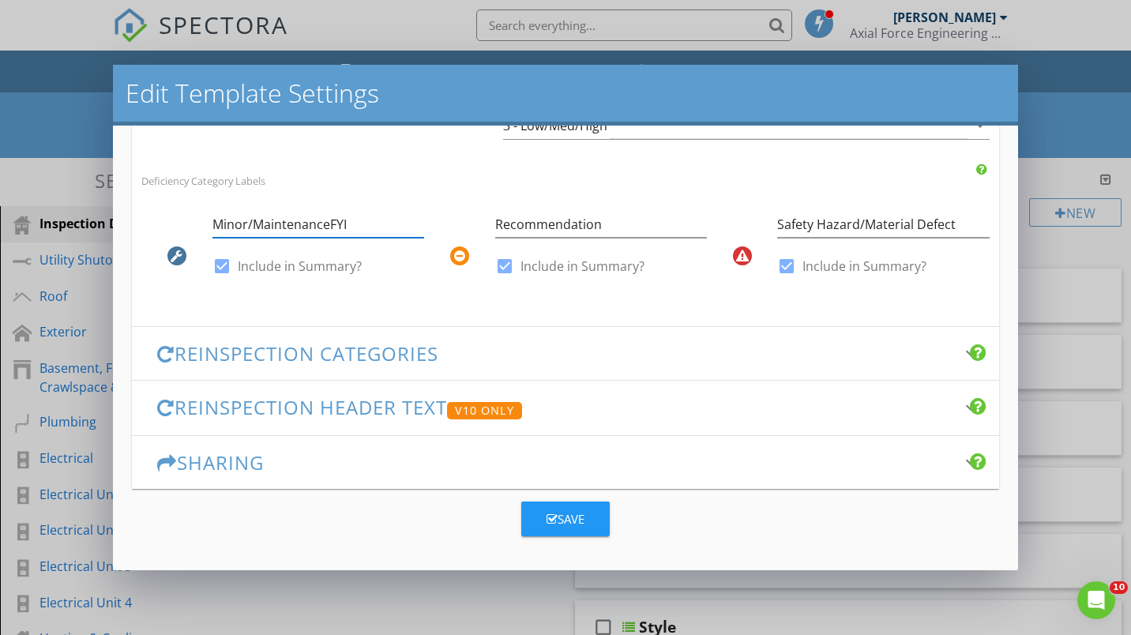
type input "Minor/MaintenanceFYI"
click at [668, 357] on h3 "Reinspection Categories" at bounding box center [555, 353] width 797 height 21
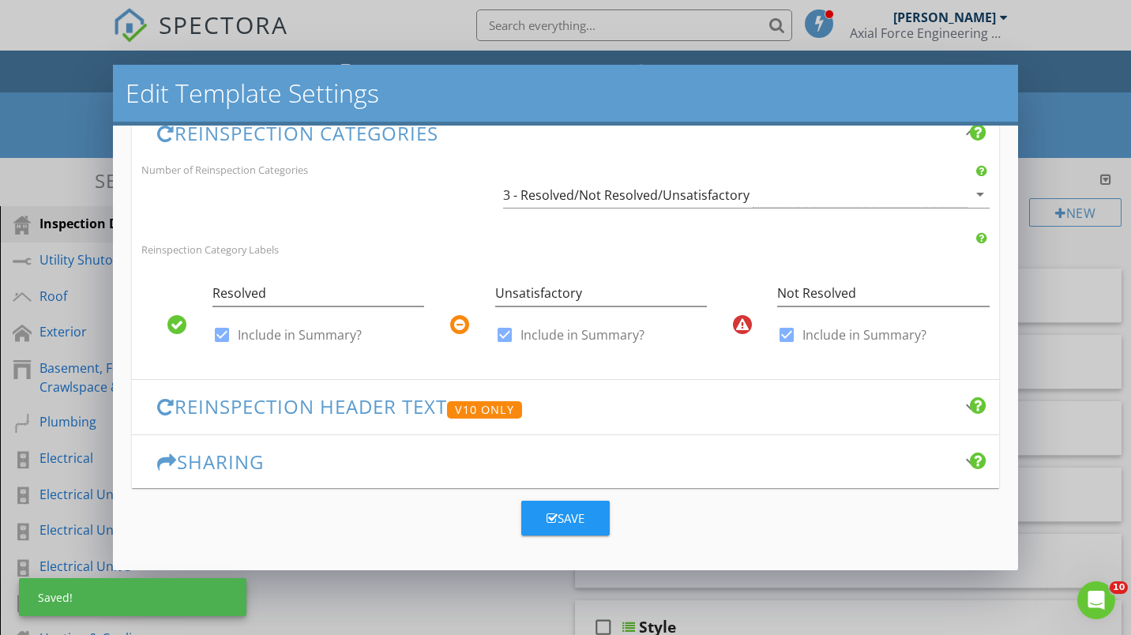
scroll to position [445, 0]
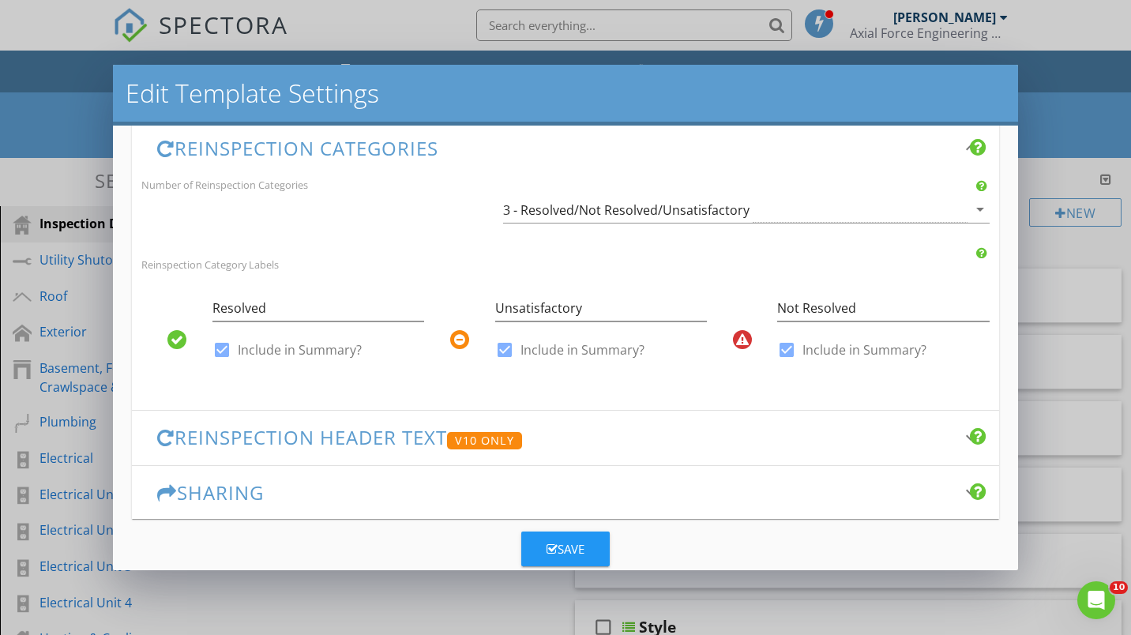
click at [670, 447] on h3 "Reinspection Header Text V10 Only" at bounding box center [555, 437] width 797 height 23
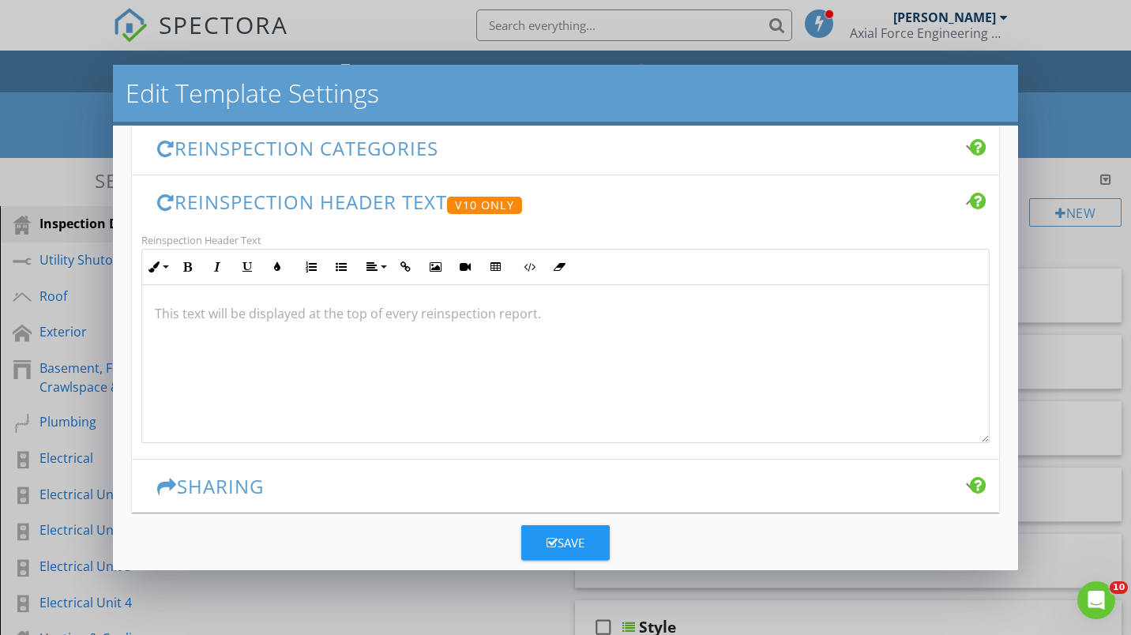
scroll to position [51, 0]
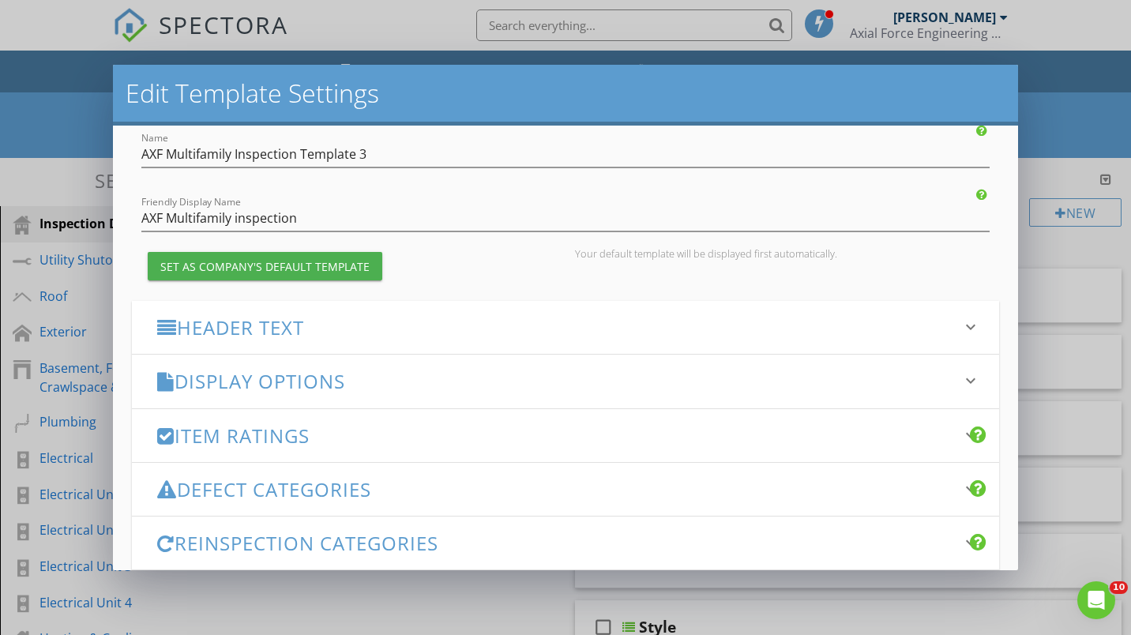
click at [961, 433] on icon "keyboard_arrow_down" at bounding box center [970, 435] width 19 height 19
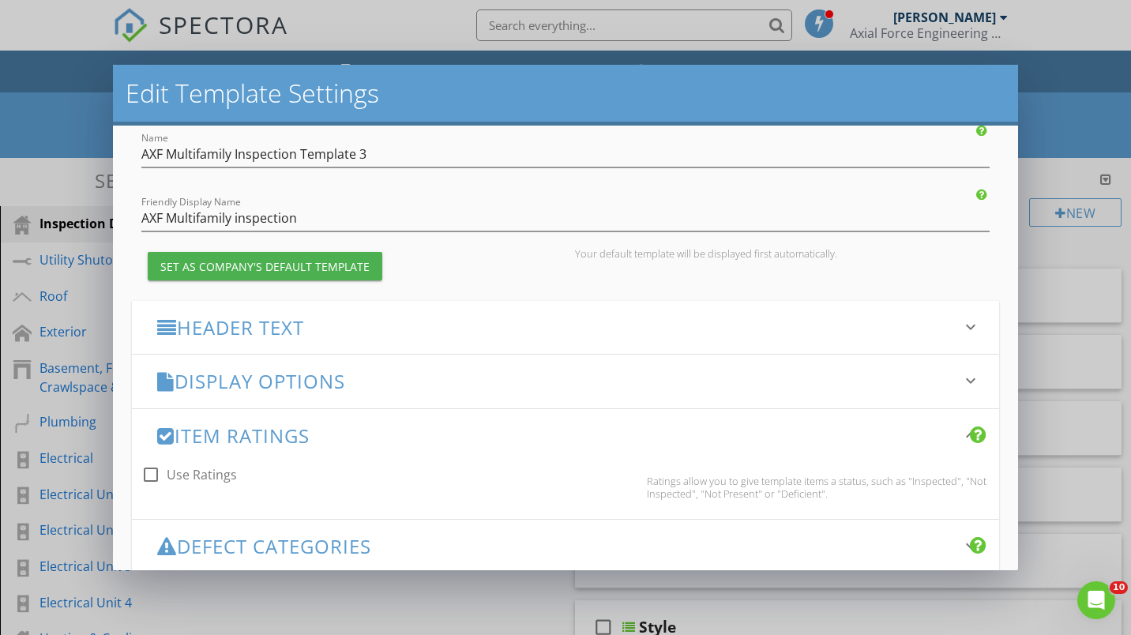
click at [961, 433] on icon "keyboard_arrow_down" at bounding box center [970, 435] width 19 height 19
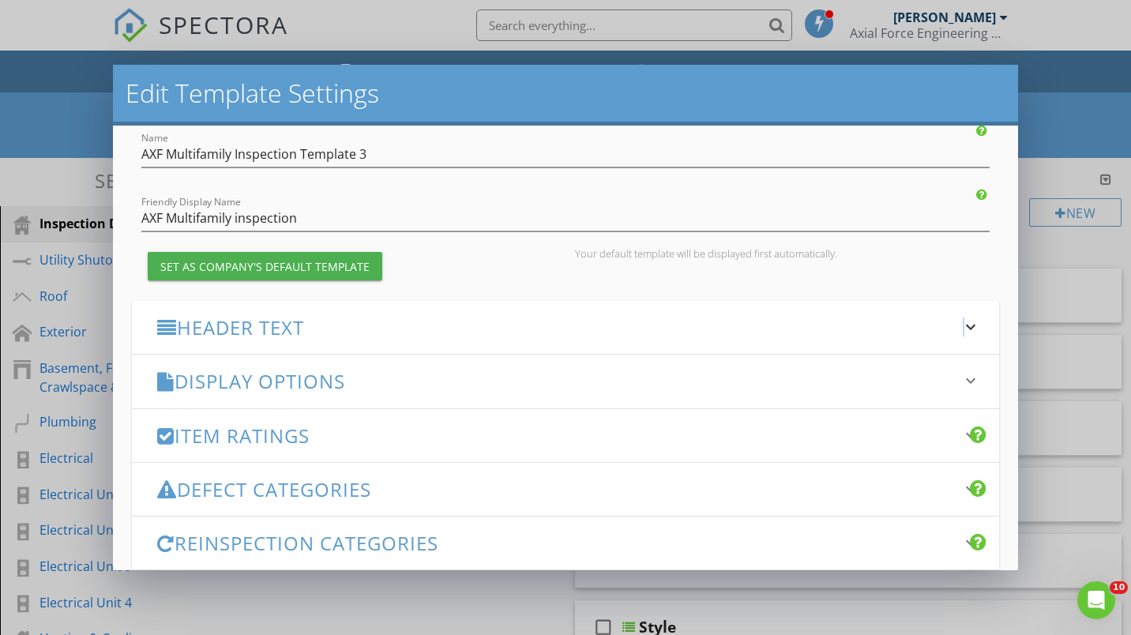
click at [961, 328] on icon "keyboard_arrow_down" at bounding box center [970, 326] width 19 height 19
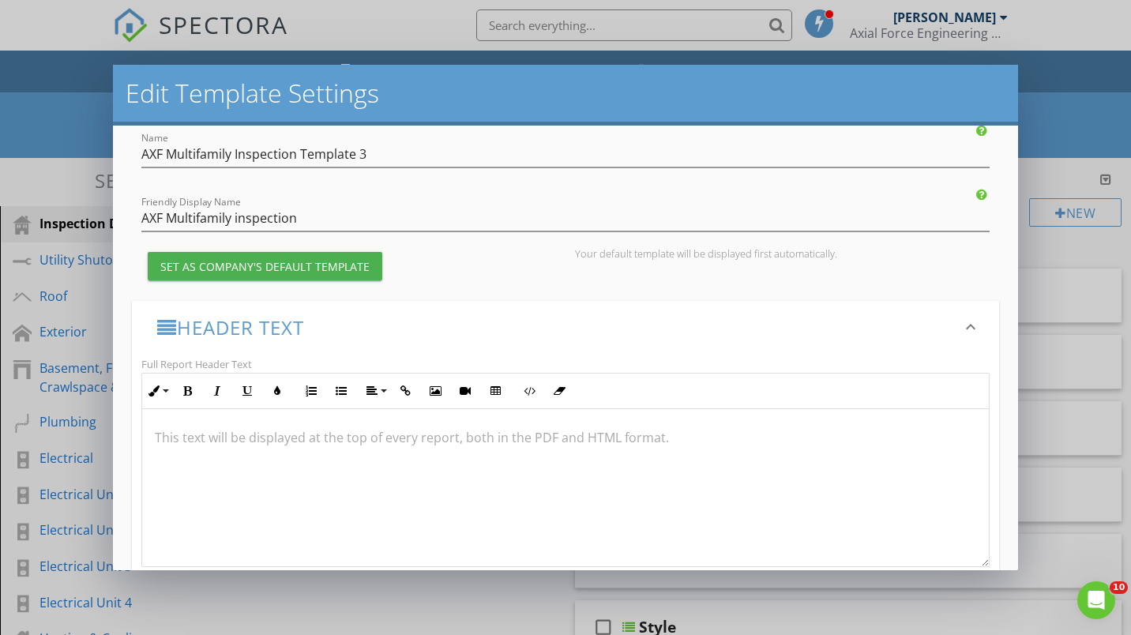
click at [961, 328] on icon "keyboard_arrow_down" at bounding box center [970, 326] width 19 height 19
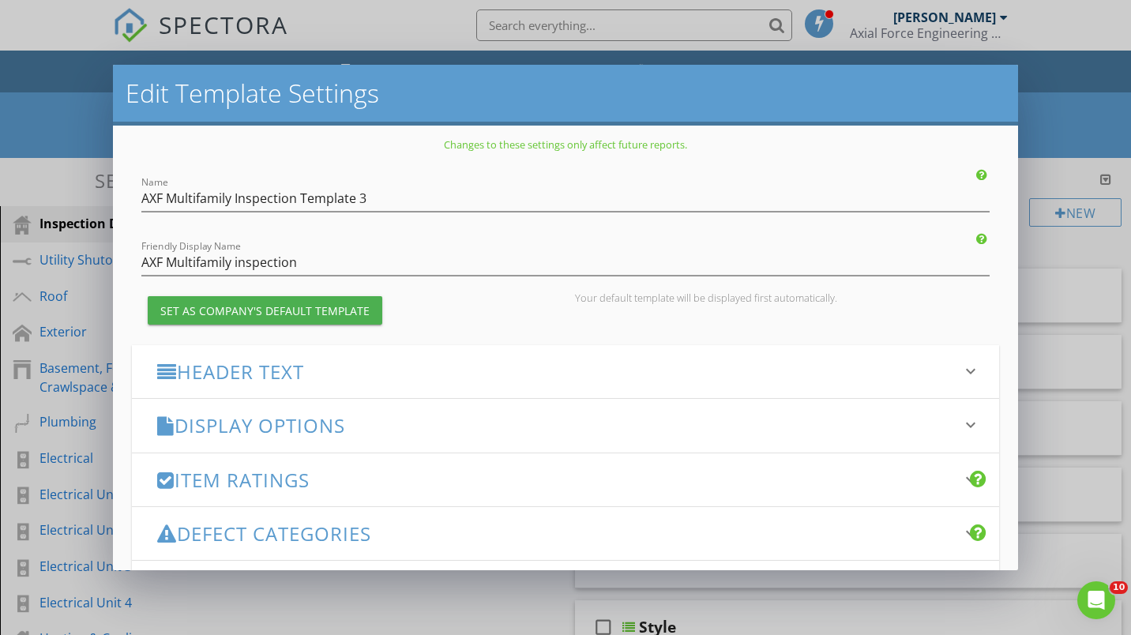
scroll to position [0, 0]
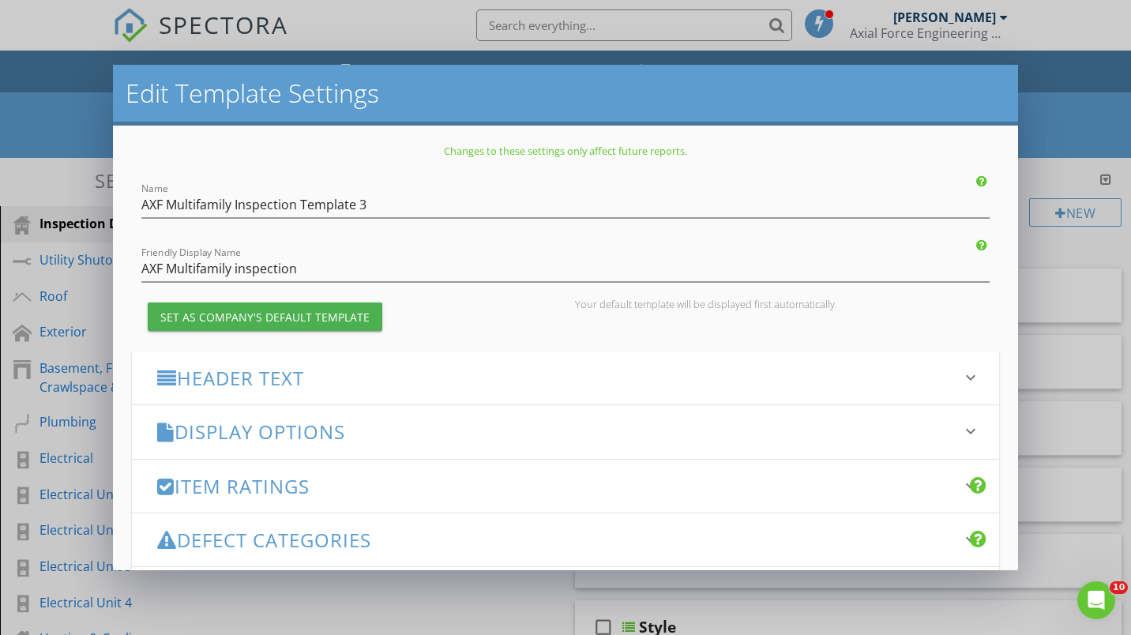
click at [961, 384] on icon "keyboard_arrow_down" at bounding box center [970, 377] width 19 height 19
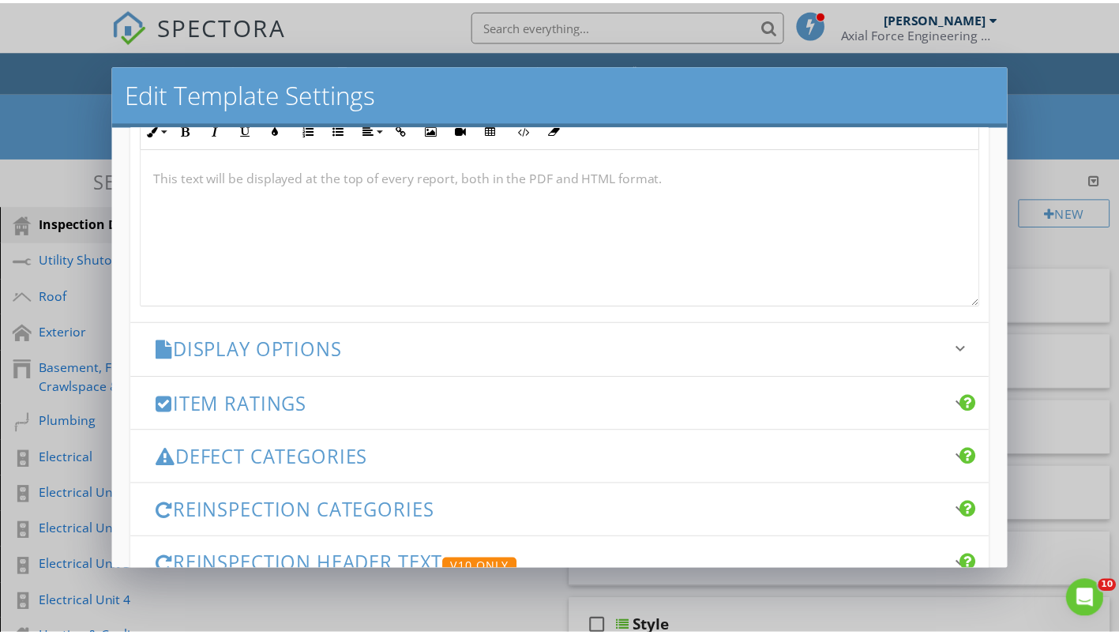
scroll to position [698, 0]
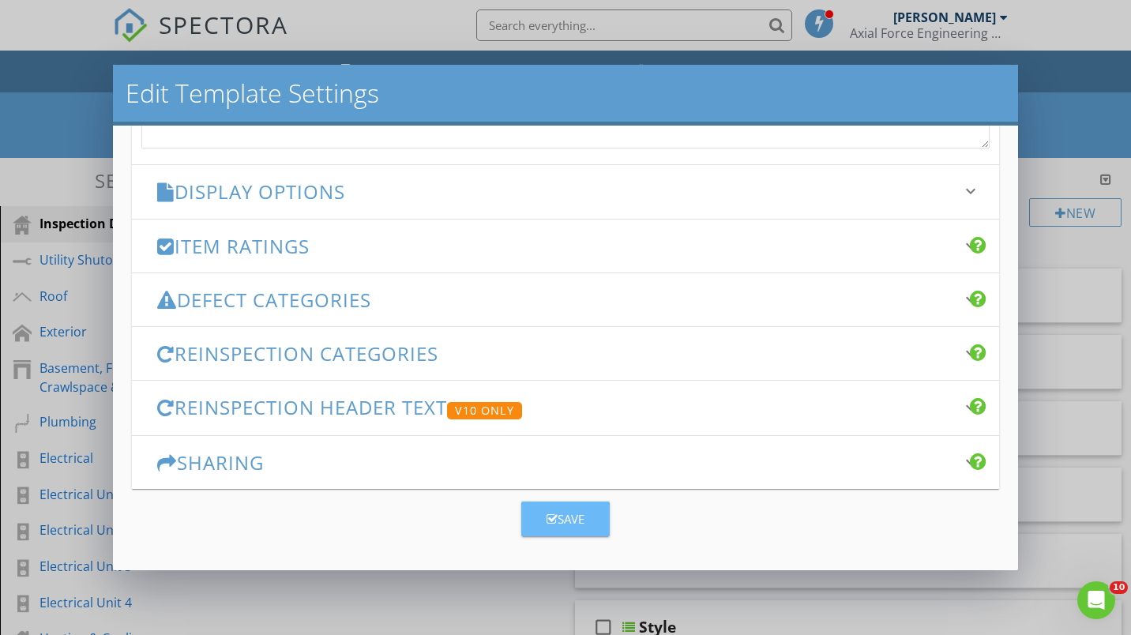
click at [566, 512] on div "Save" at bounding box center [565, 519] width 38 height 18
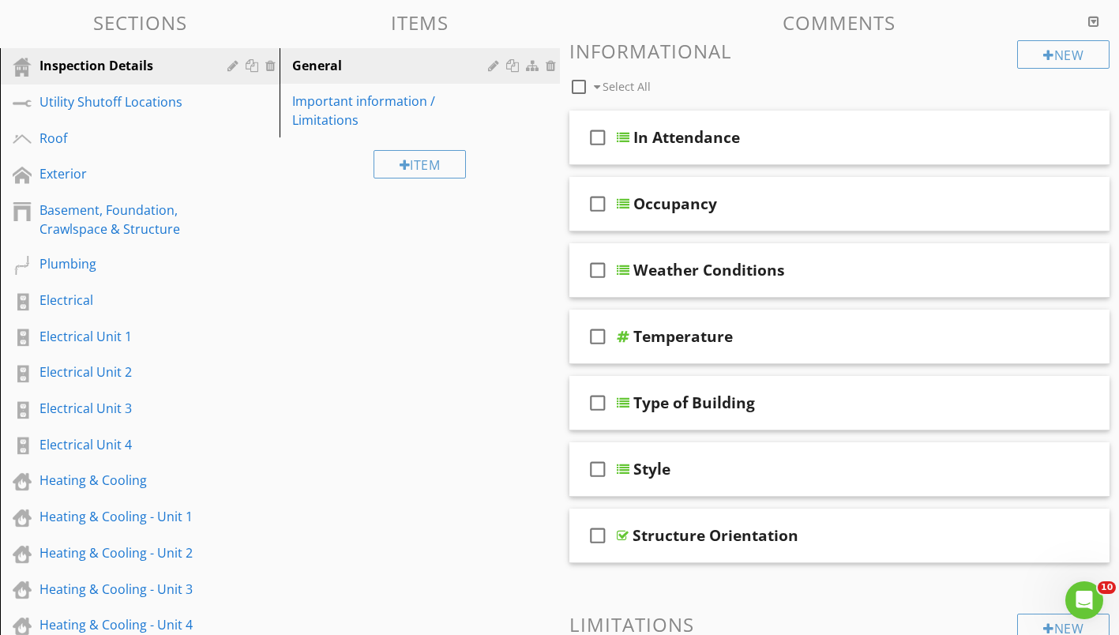
scroll to position [0, 0]
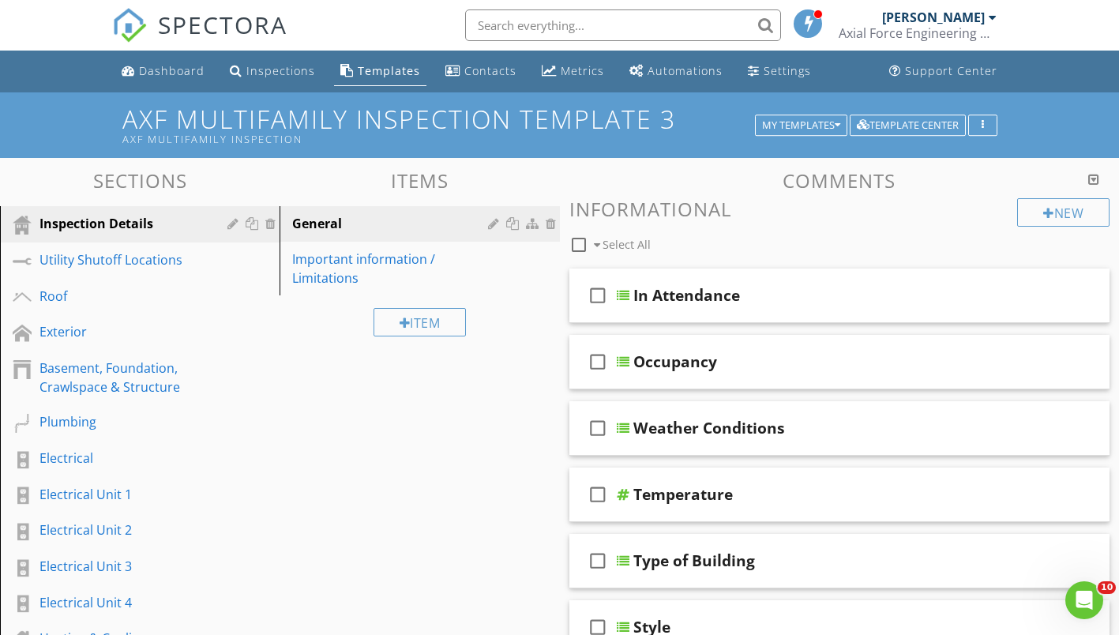
click at [102, 423] on div "Plumbing" at bounding box center [121, 421] width 165 height 19
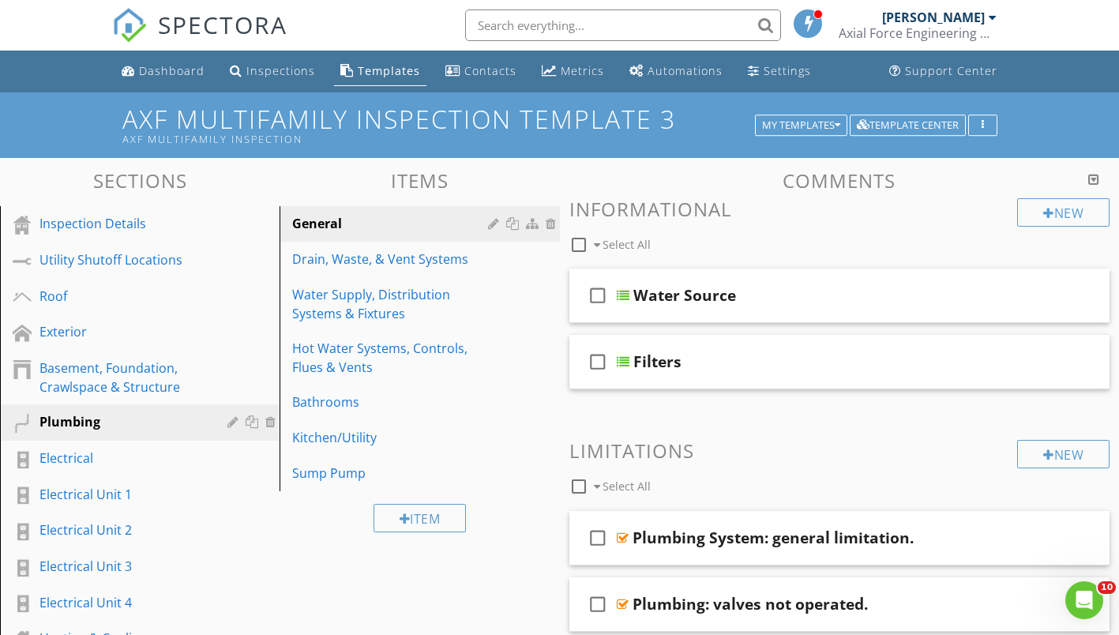
click at [780, 69] on div "Settings" at bounding box center [786, 70] width 47 height 15
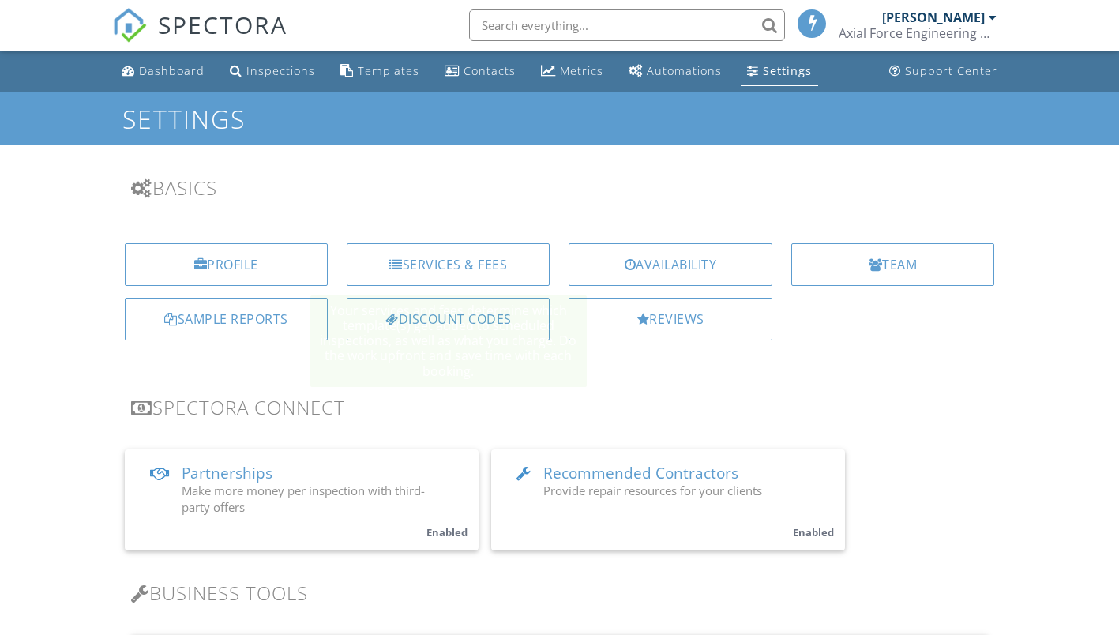
click at [463, 264] on div "Services & Fees" at bounding box center [448, 264] width 203 height 43
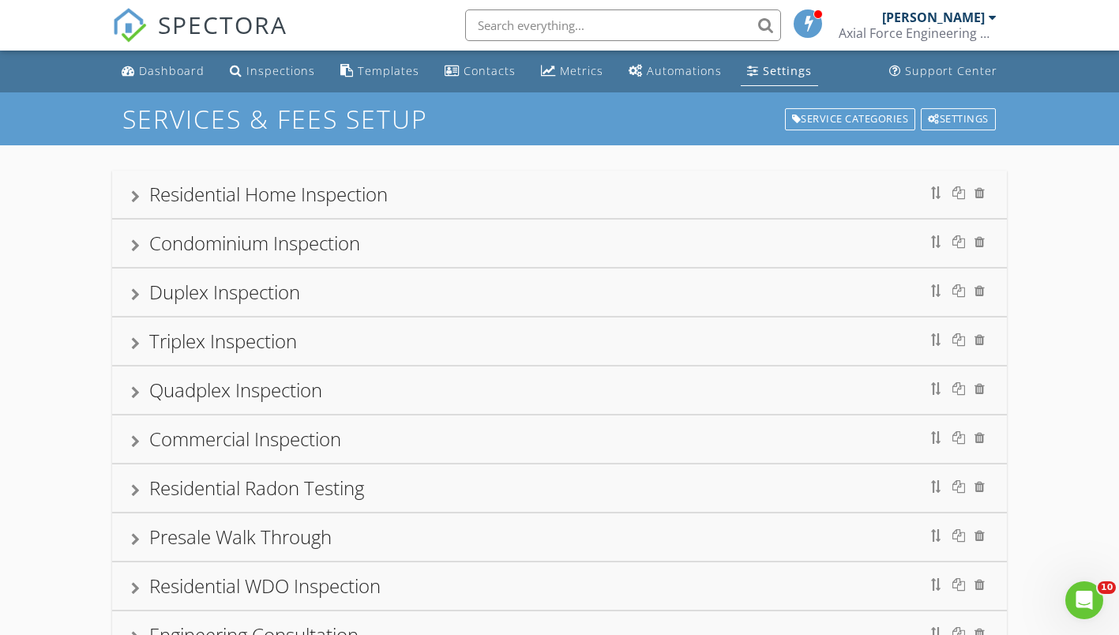
click at [137, 291] on div at bounding box center [135, 294] width 9 height 13
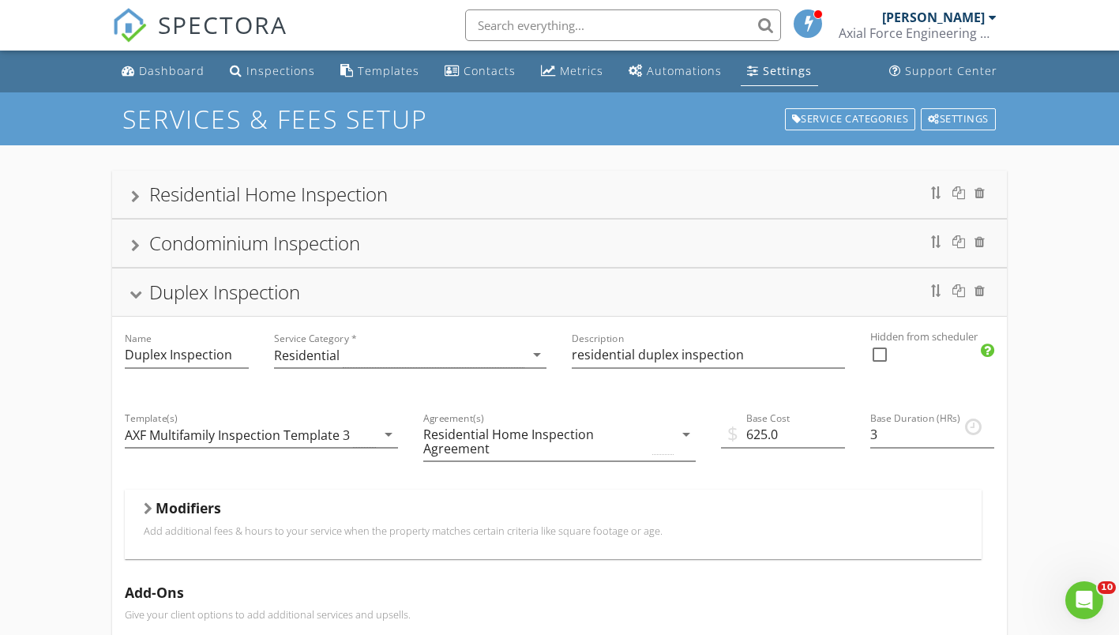
click at [137, 291] on div at bounding box center [135, 295] width 13 height 9
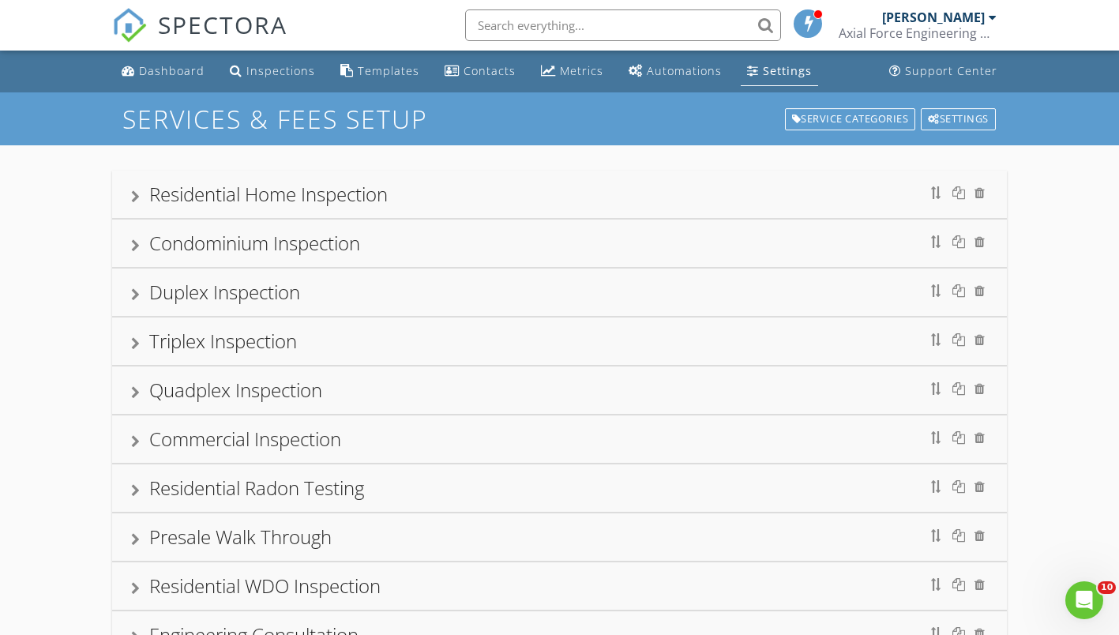
click at [137, 339] on div at bounding box center [135, 343] width 9 height 13
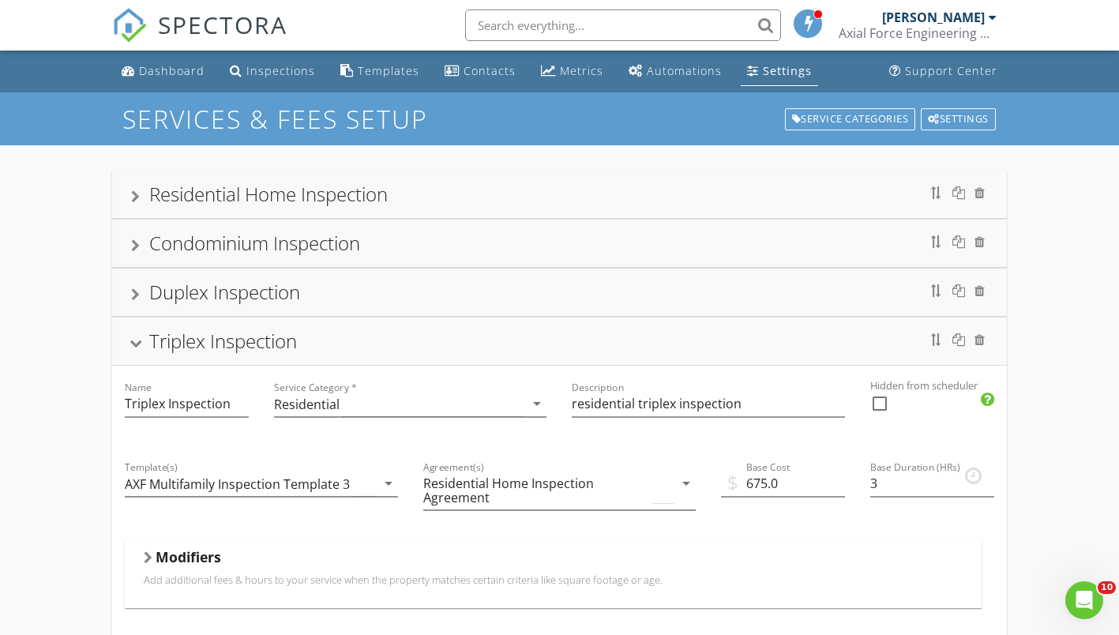
click at [137, 339] on div at bounding box center [135, 343] width 13 height 9
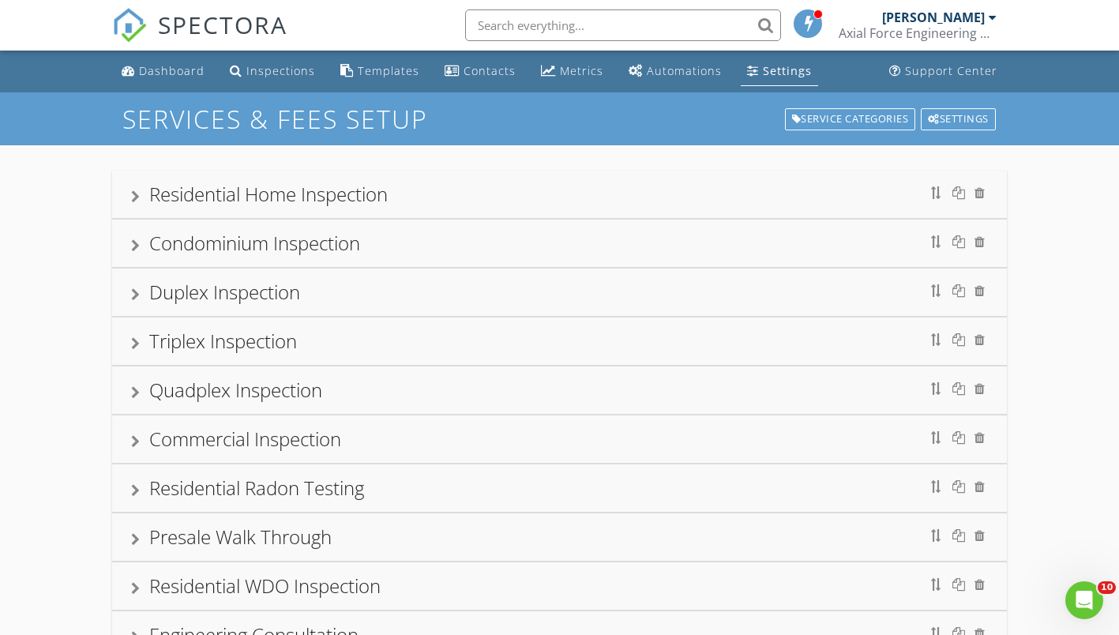
click at [137, 393] on div at bounding box center [135, 392] width 9 height 13
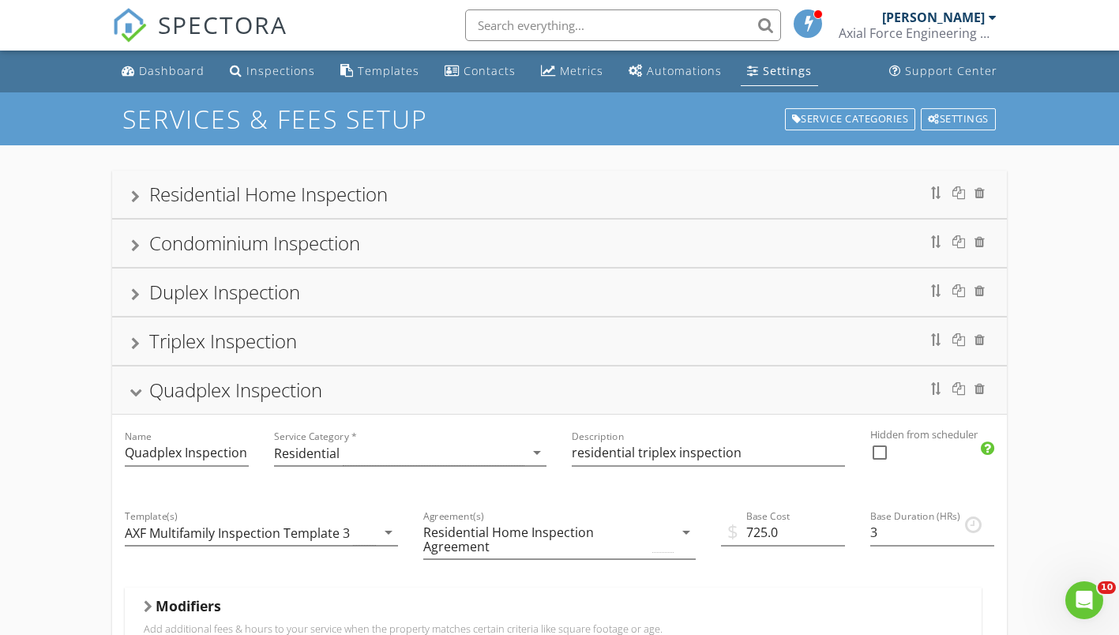
click at [137, 393] on div at bounding box center [135, 392] width 13 height 9
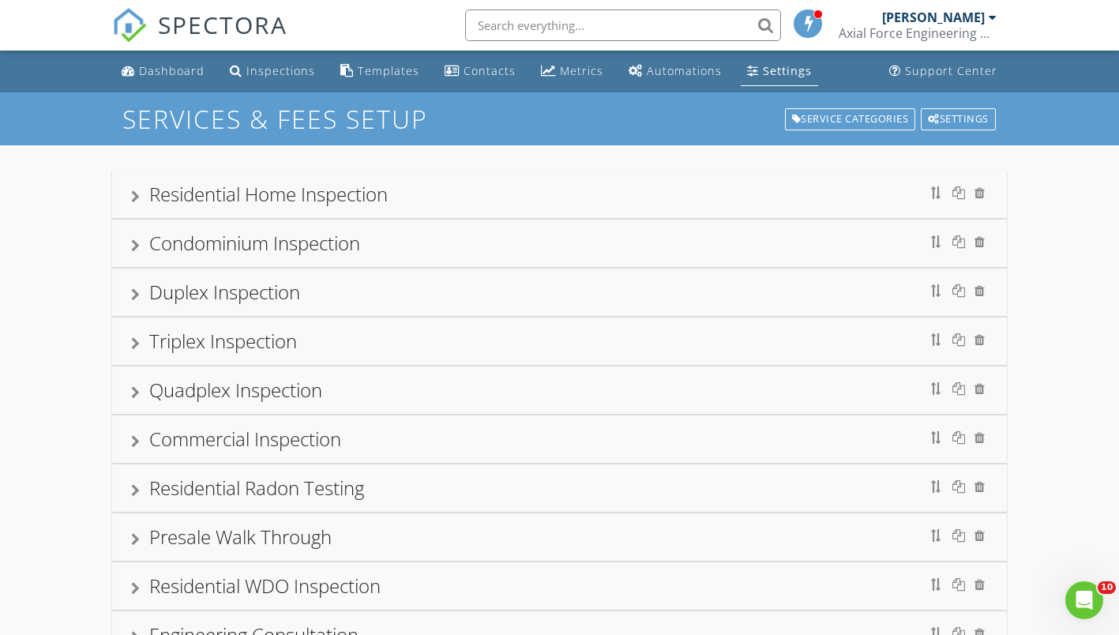
click at [174, 73] on div "Dashboard" at bounding box center [172, 70] width 66 height 15
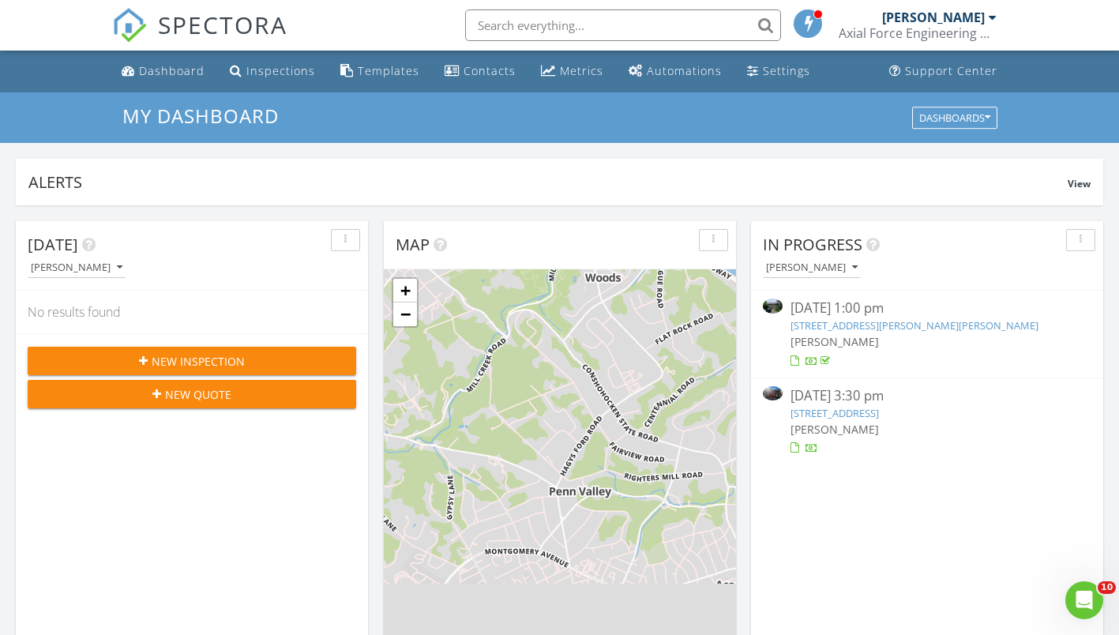
click at [388, 76] on div "Templates" at bounding box center [389, 70] width 62 height 15
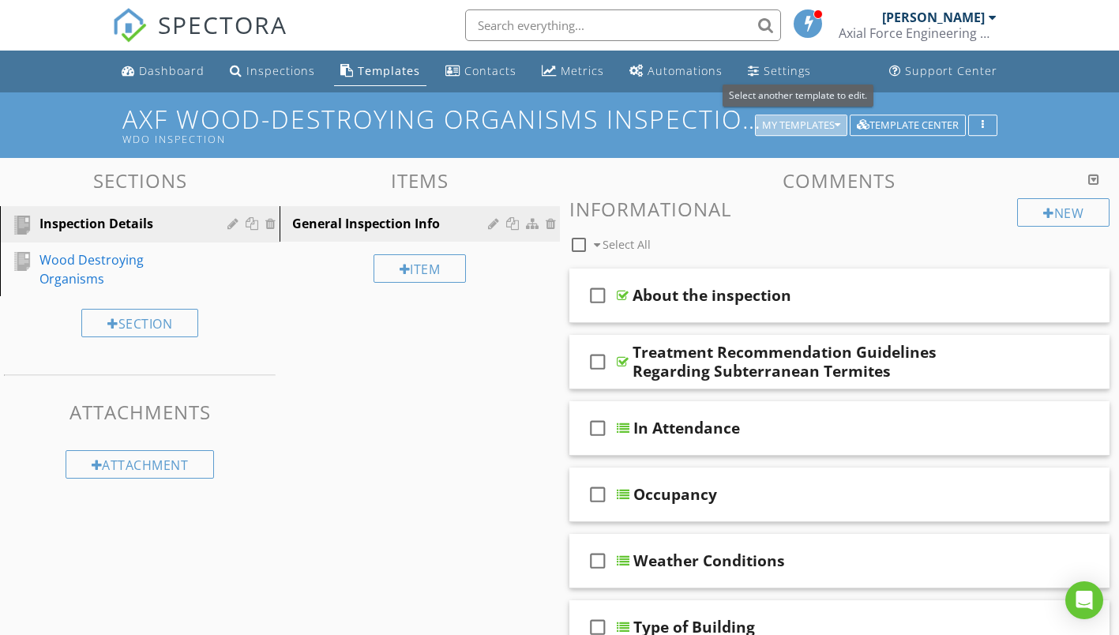
click at [837, 121] on icon "button" at bounding box center [838, 125] width 6 height 11
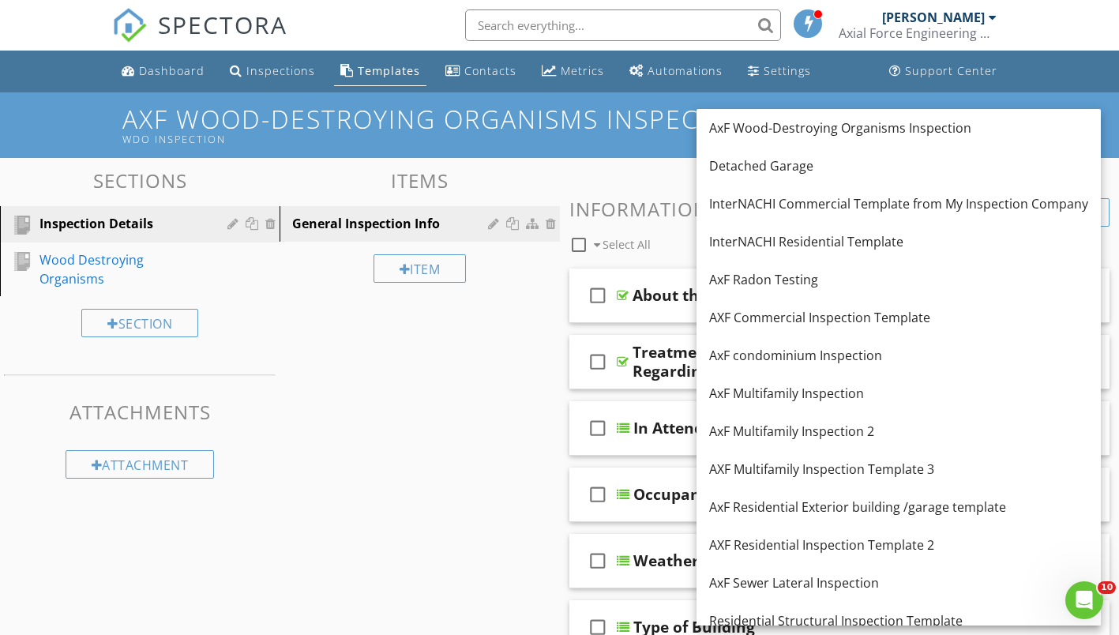
scroll to position [14, 0]
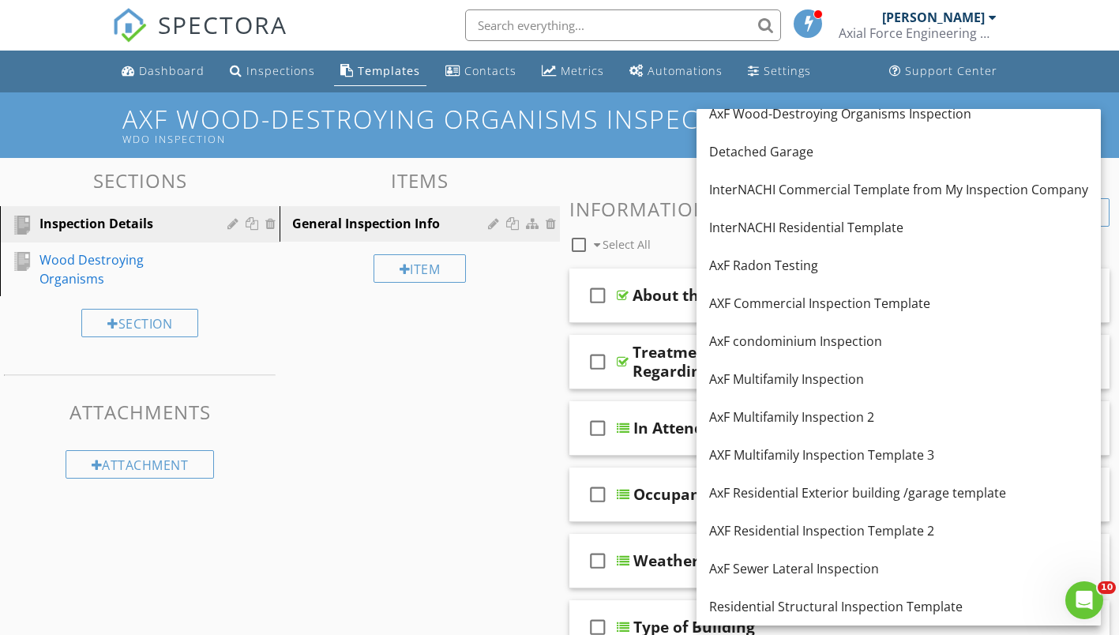
click at [847, 465] on link "AXF Multifamily Inspection Template 3" at bounding box center [898, 455] width 404 height 38
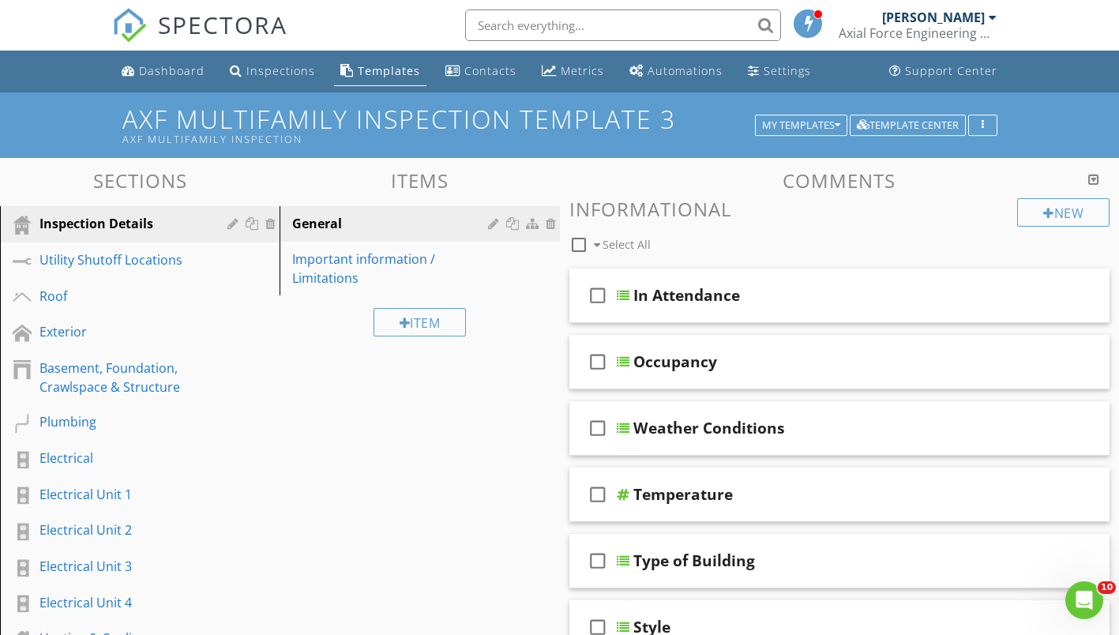
scroll to position [79, 0]
